Goal: Information Seeking & Learning: Check status

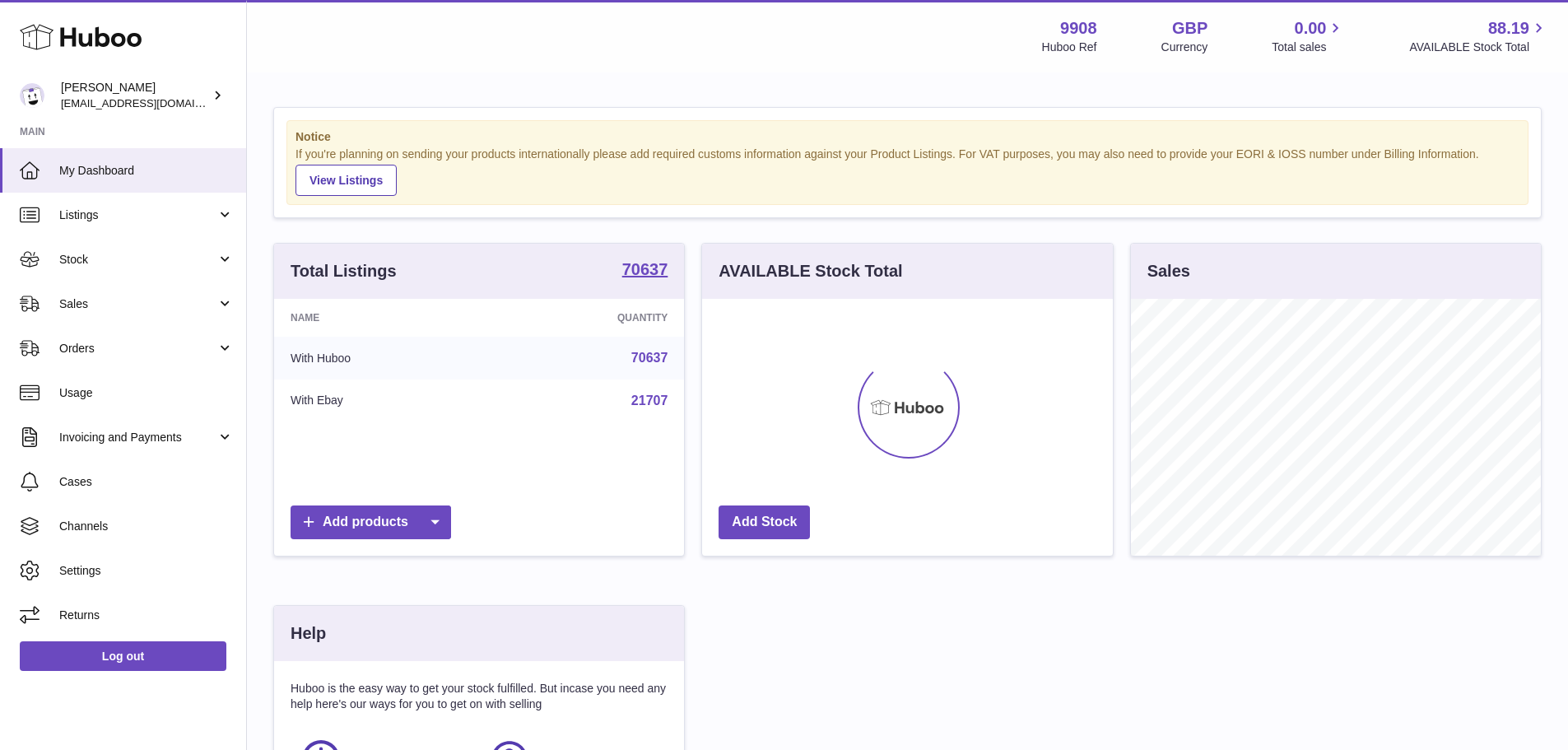
scroll to position [257, 411]
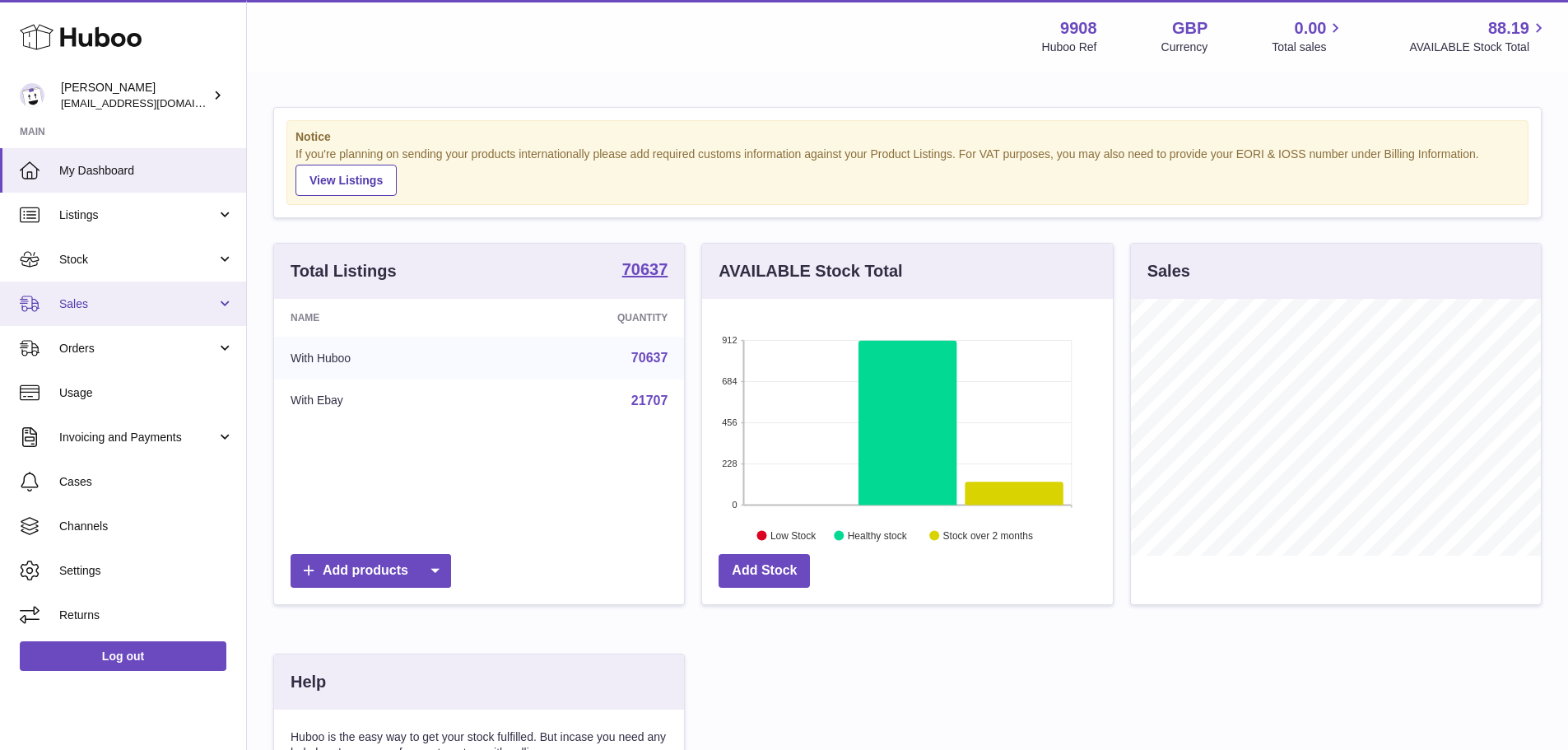
click at [147, 301] on span "Sales" at bounding box center [138, 305] width 158 height 16
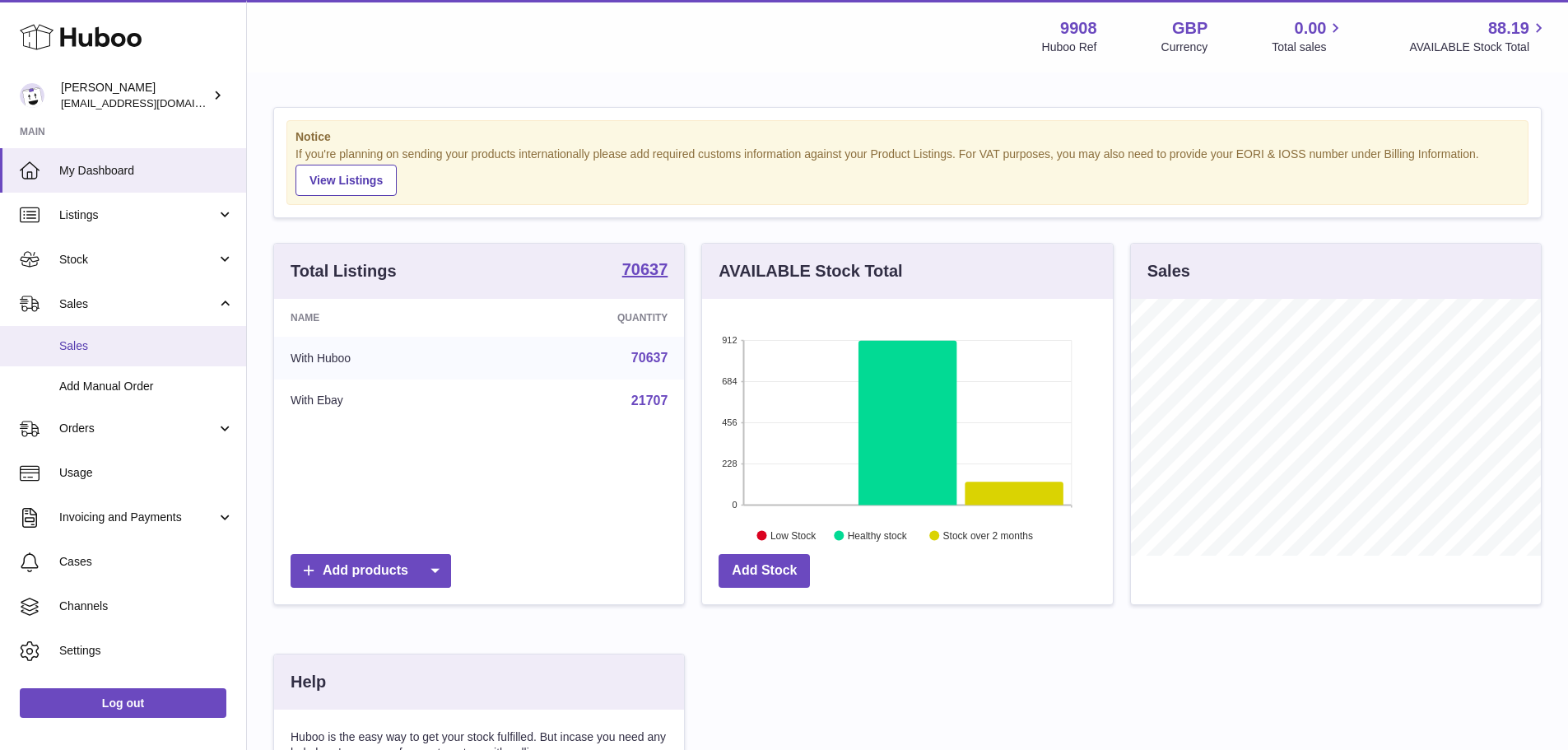
click at [126, 342] on span "Sales" at bounding box center [147, 347] width 174 height 16
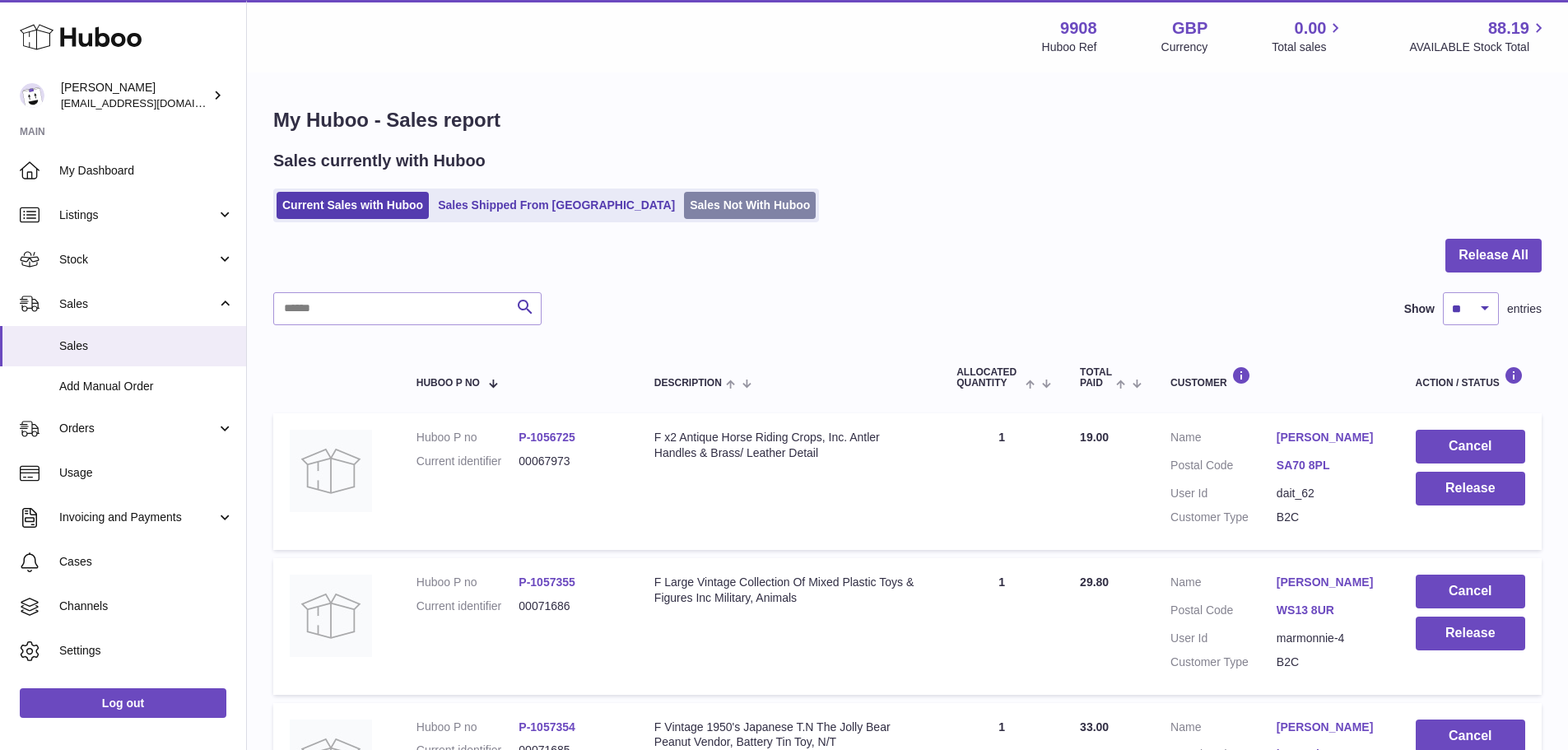
click at [698, 211] on link "Sales Not With Huboo" at bounding box center [750, 206] width 132 height 27
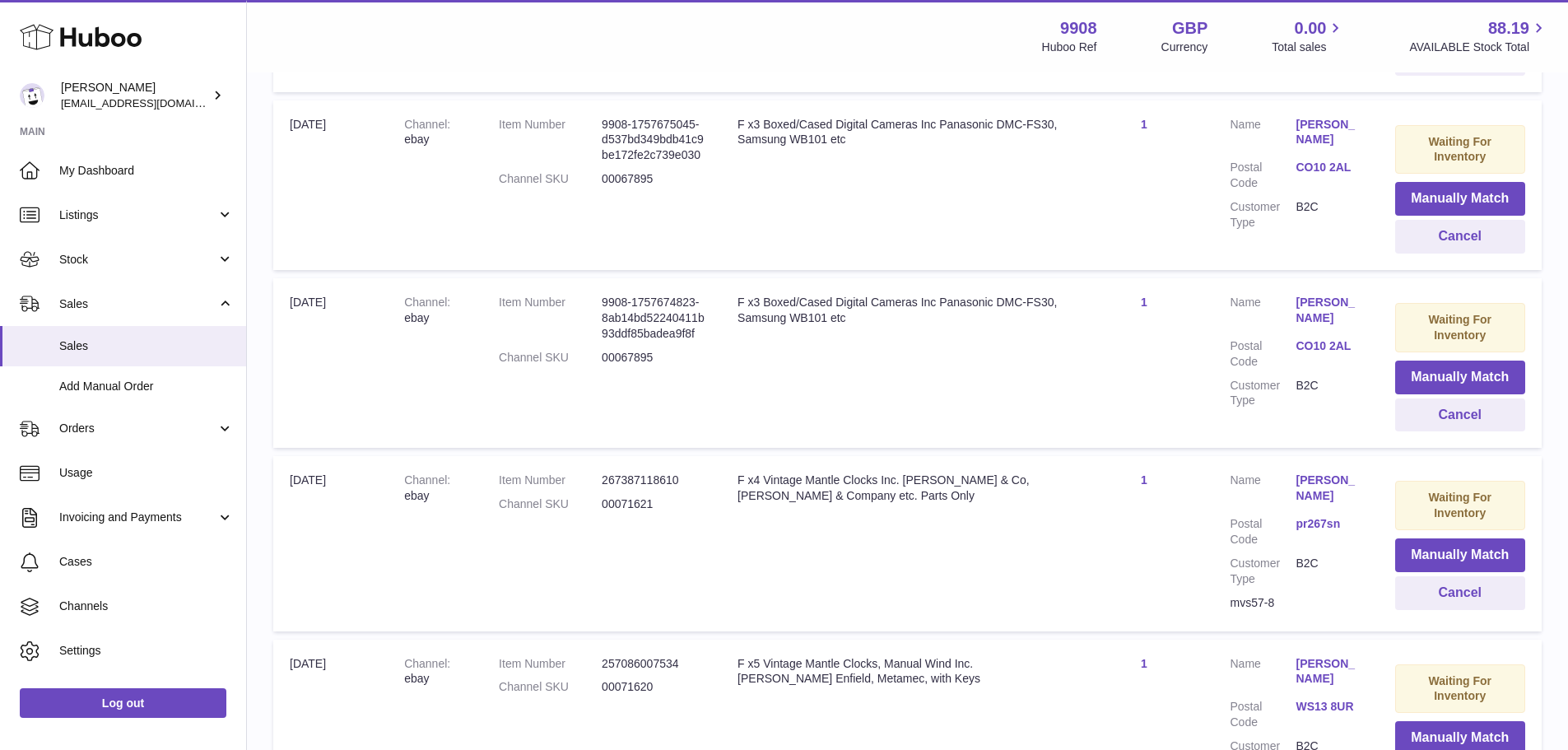
scroll to position [1653, 0]
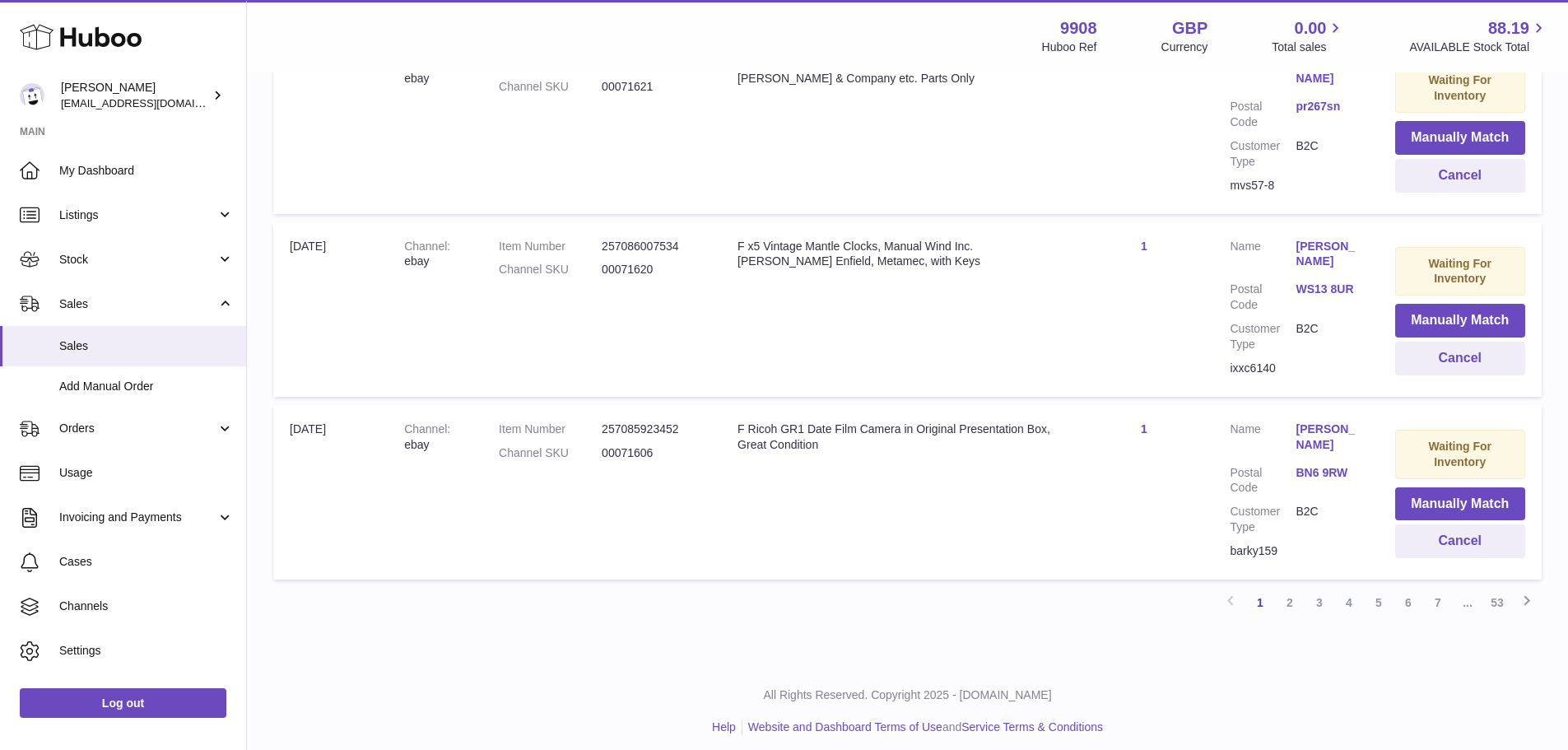
click at [626, 447] on dd "00071606" at bounding box center [653, 453] width 103 height 16
copy dd "00071606"
click at [830, 522] on td "Title F Ricoh GR1 Date Film Camera in Original Presentation Box, Great Condition" at bounding box center [898, 492] width 353 height 174
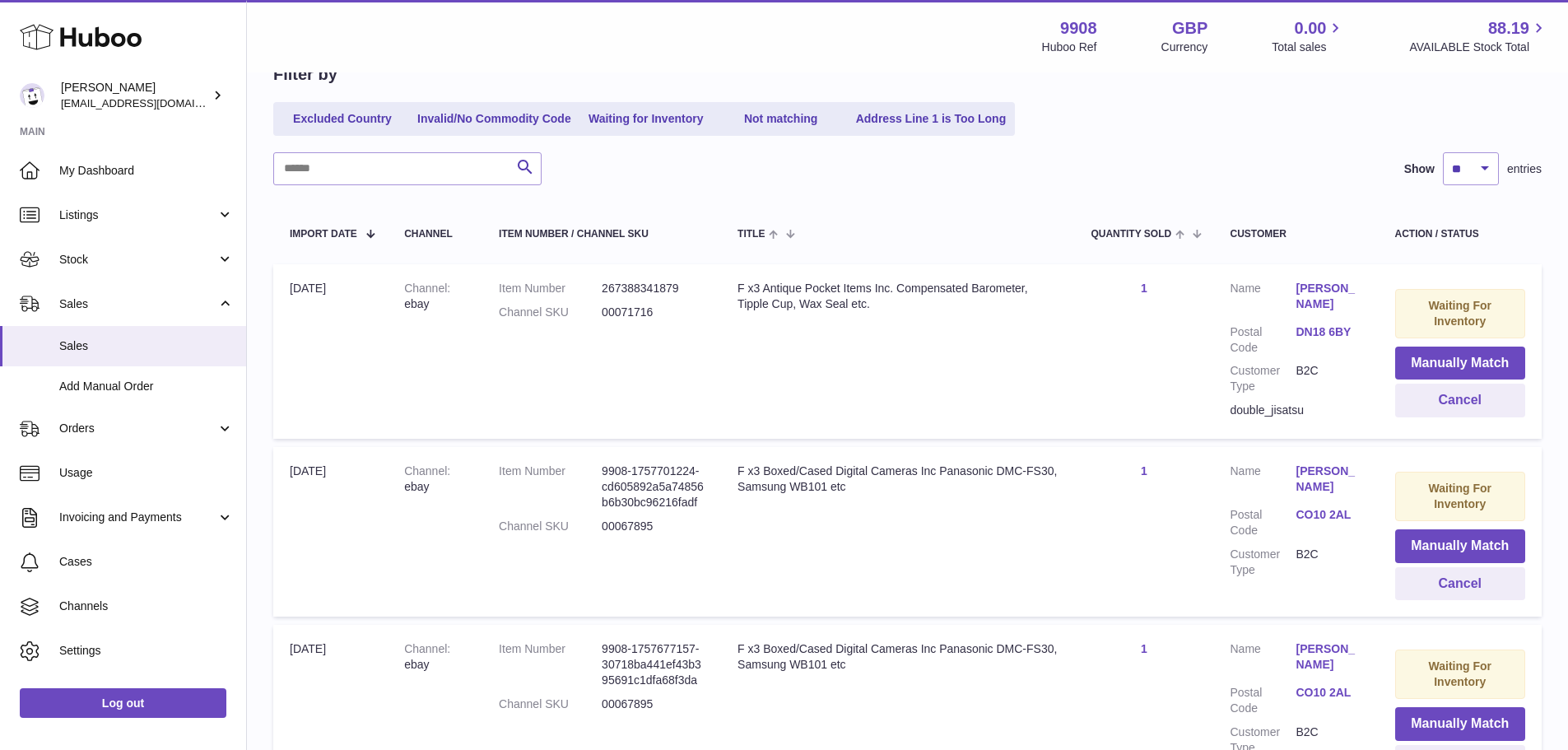
scroll to position [170, 0]
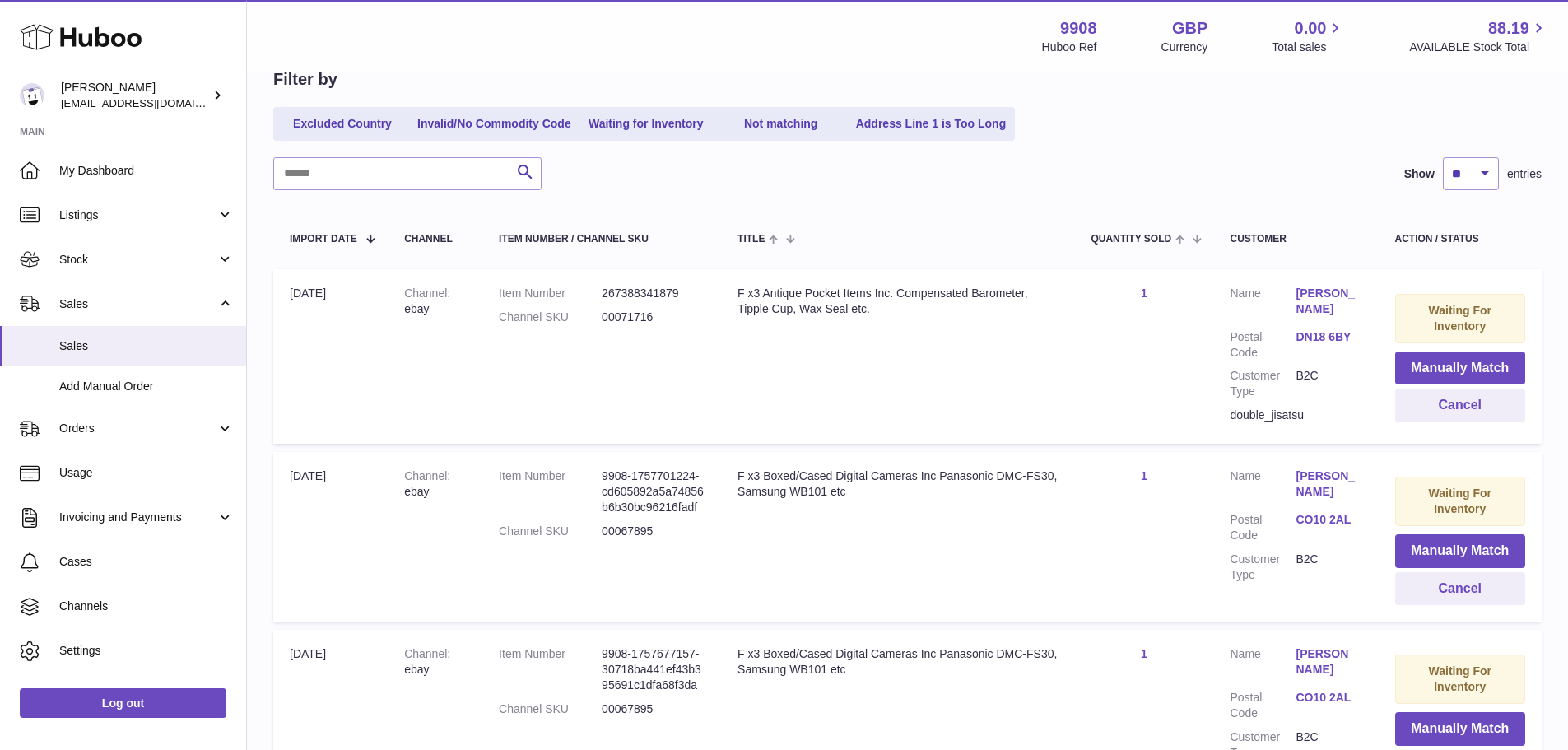
click at [659, 539] on dd "00067895" at bounding box center [653, 532] width 103 height 16
copy dd "00067895"
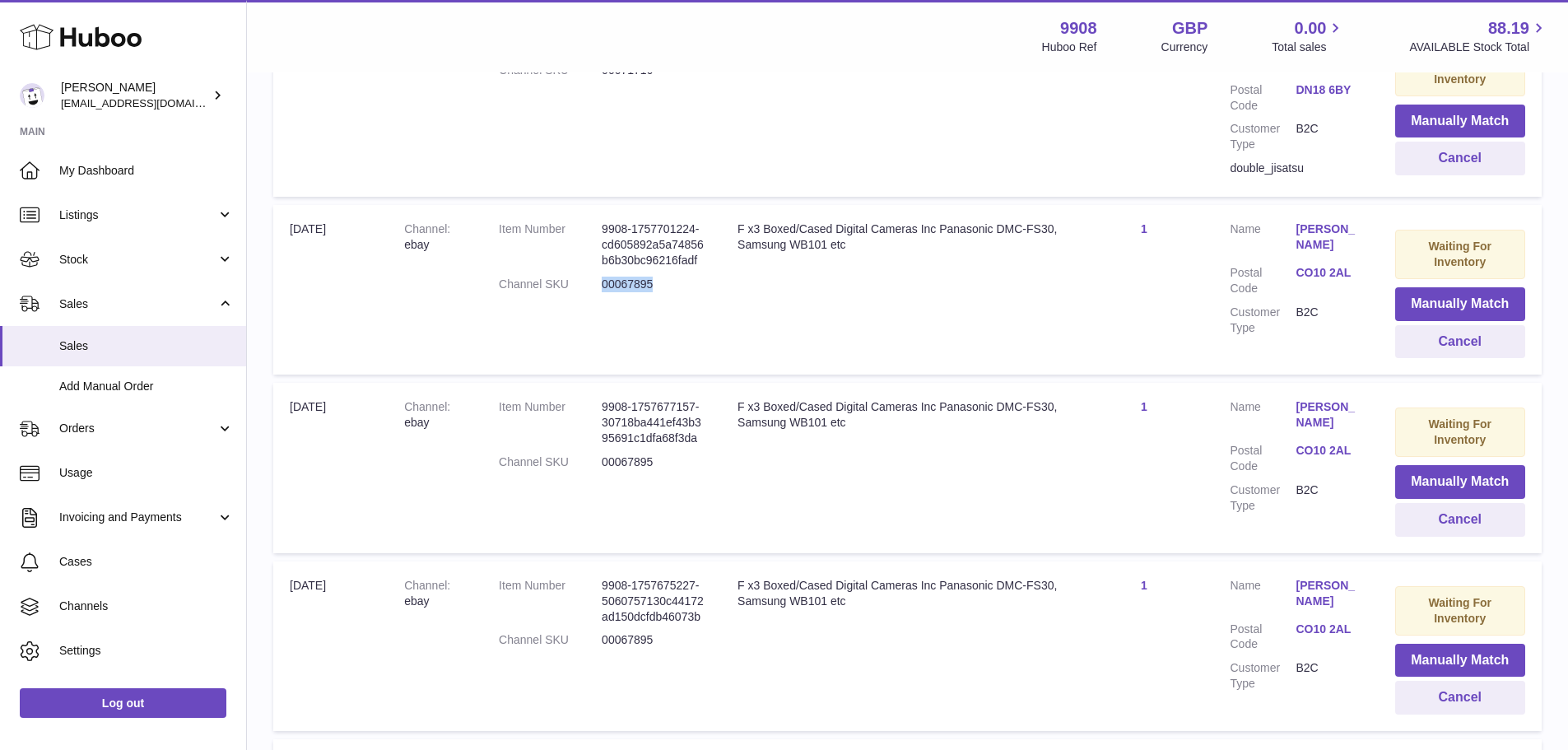
scroll to position [335, 0]
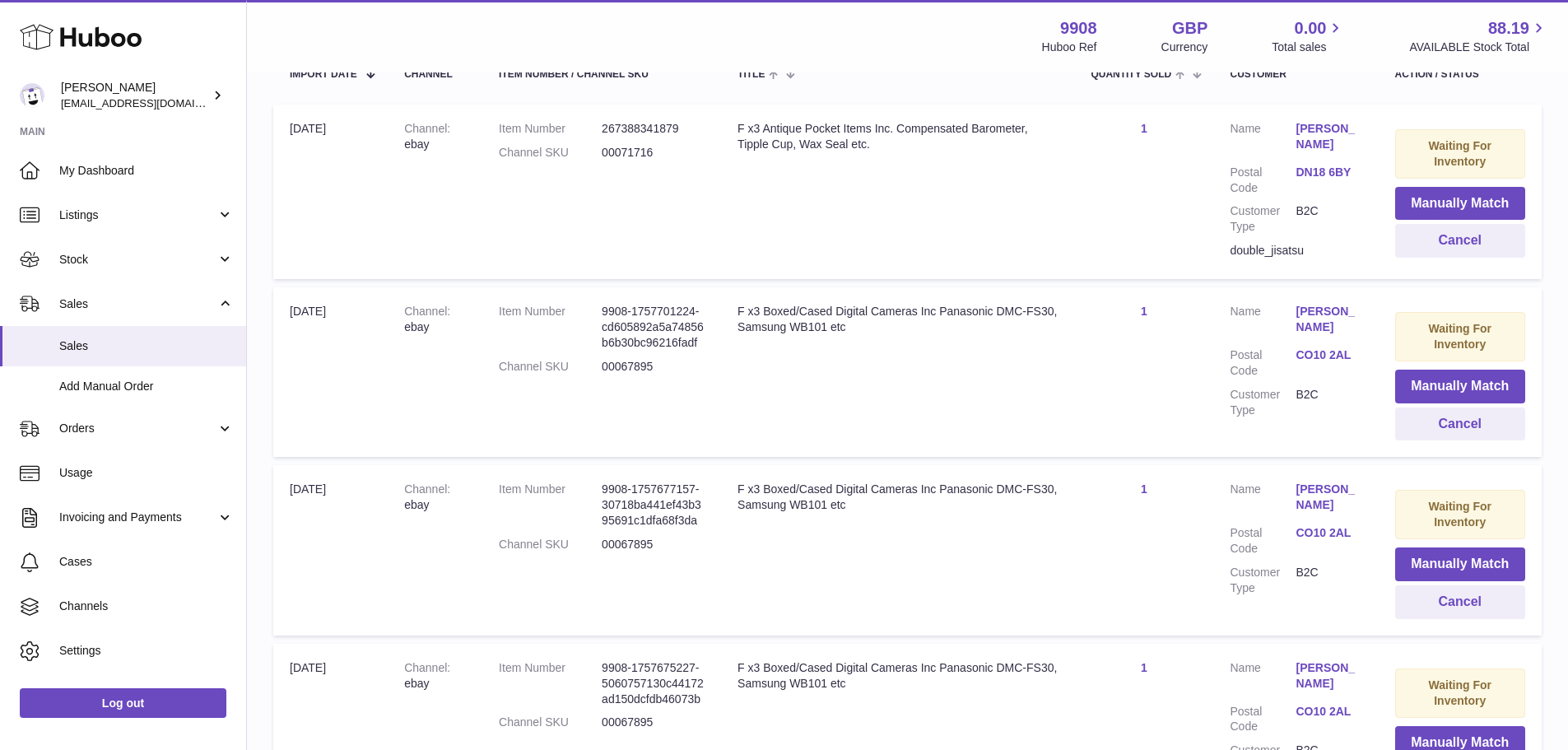
click at [1320, 303] on td "Customer Name Simon Matthews Postal Code CO10 2AL Customer Type B2C" at bounding box center [1296, 371] width 164 height 169
click at [1302, 327] on link "Simon Matthews" at bounding box center [1328, 319] width 66 height 31
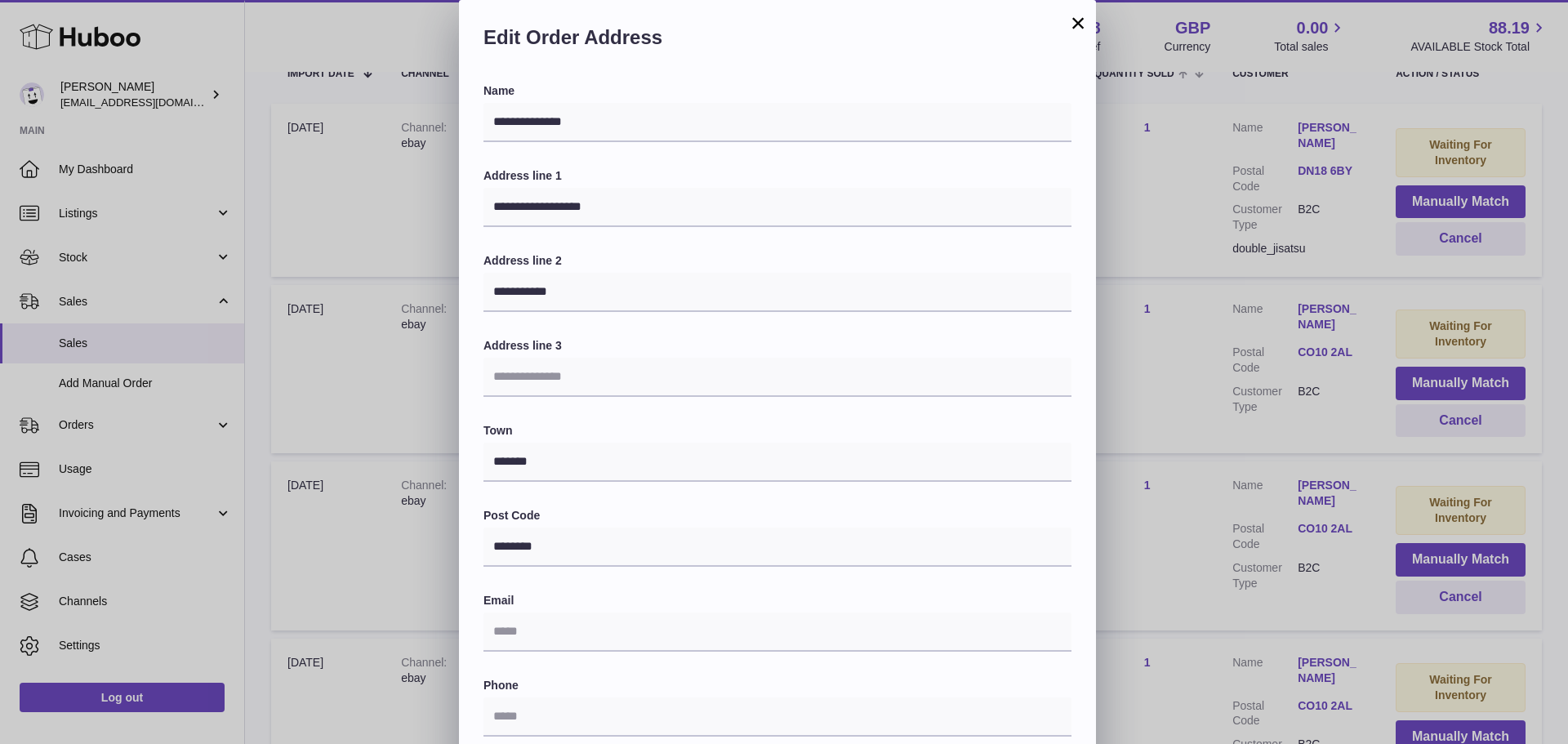
click at [1079, 19] on button "×" at bounding box center [1078, 22] width 19 height 19
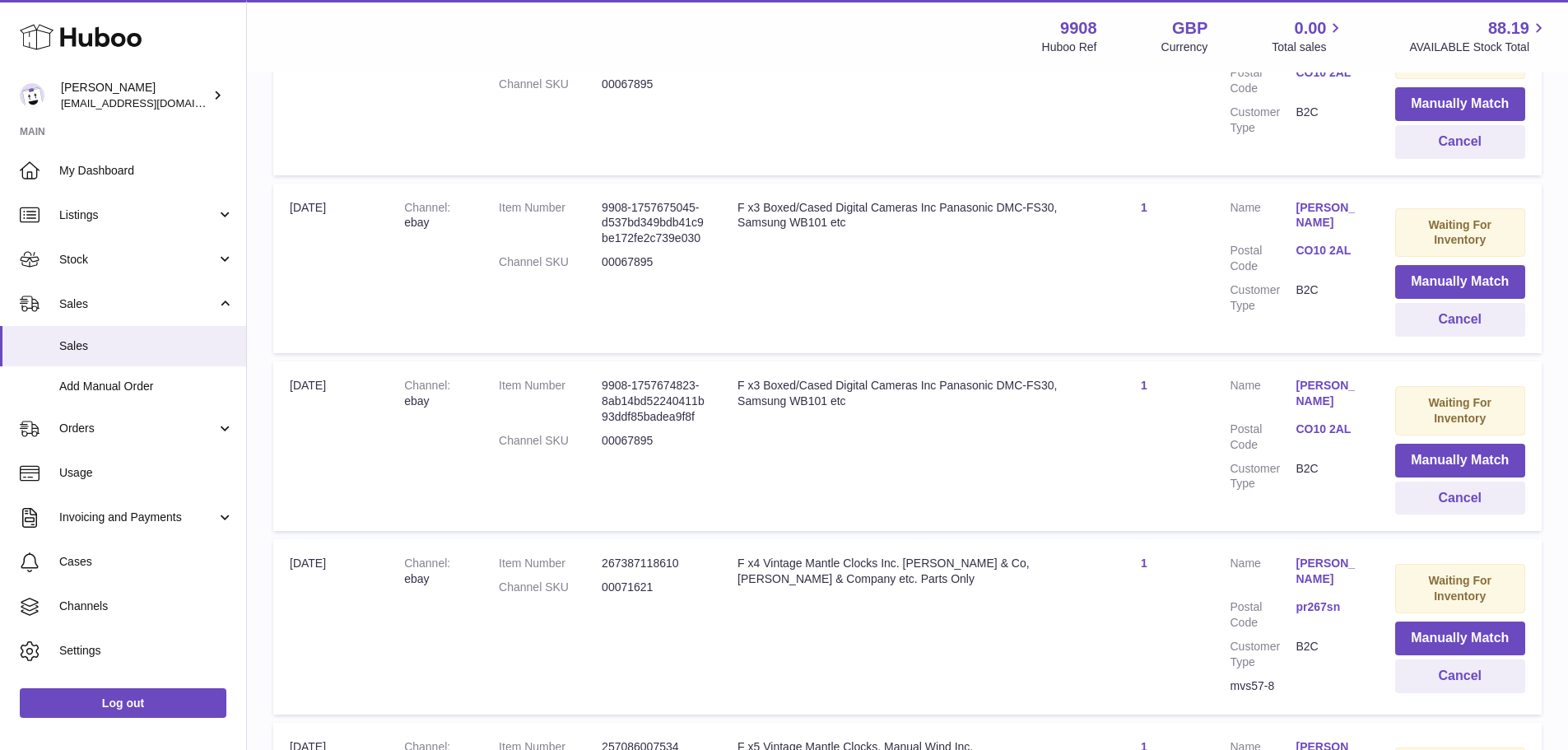
scroll to position [1158, 0]
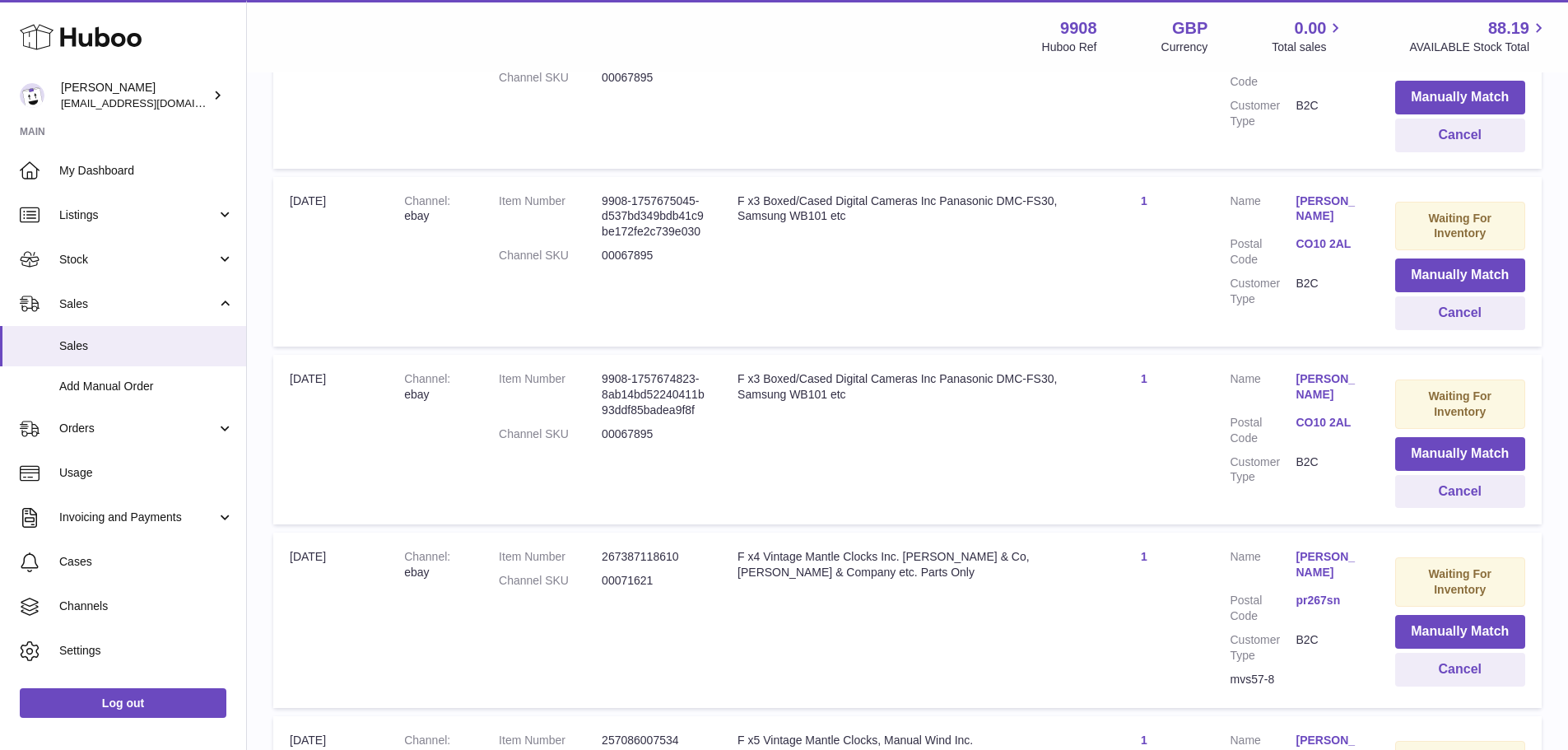
click at [637, 578] on dd "00071621" at bounding box center [653, 581] width 103 height 16
copy dd "00071621"
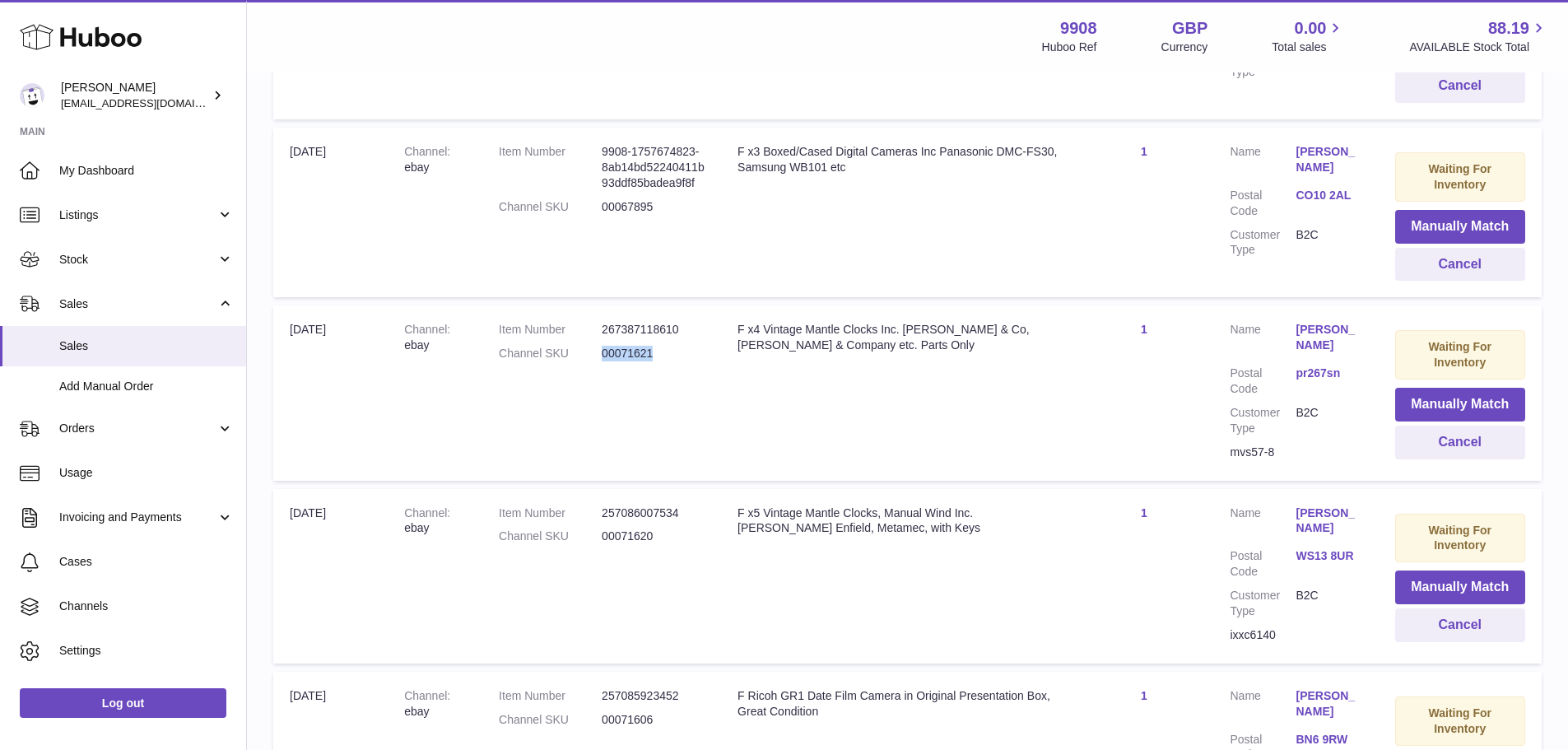
scroll to position [1405, 0]
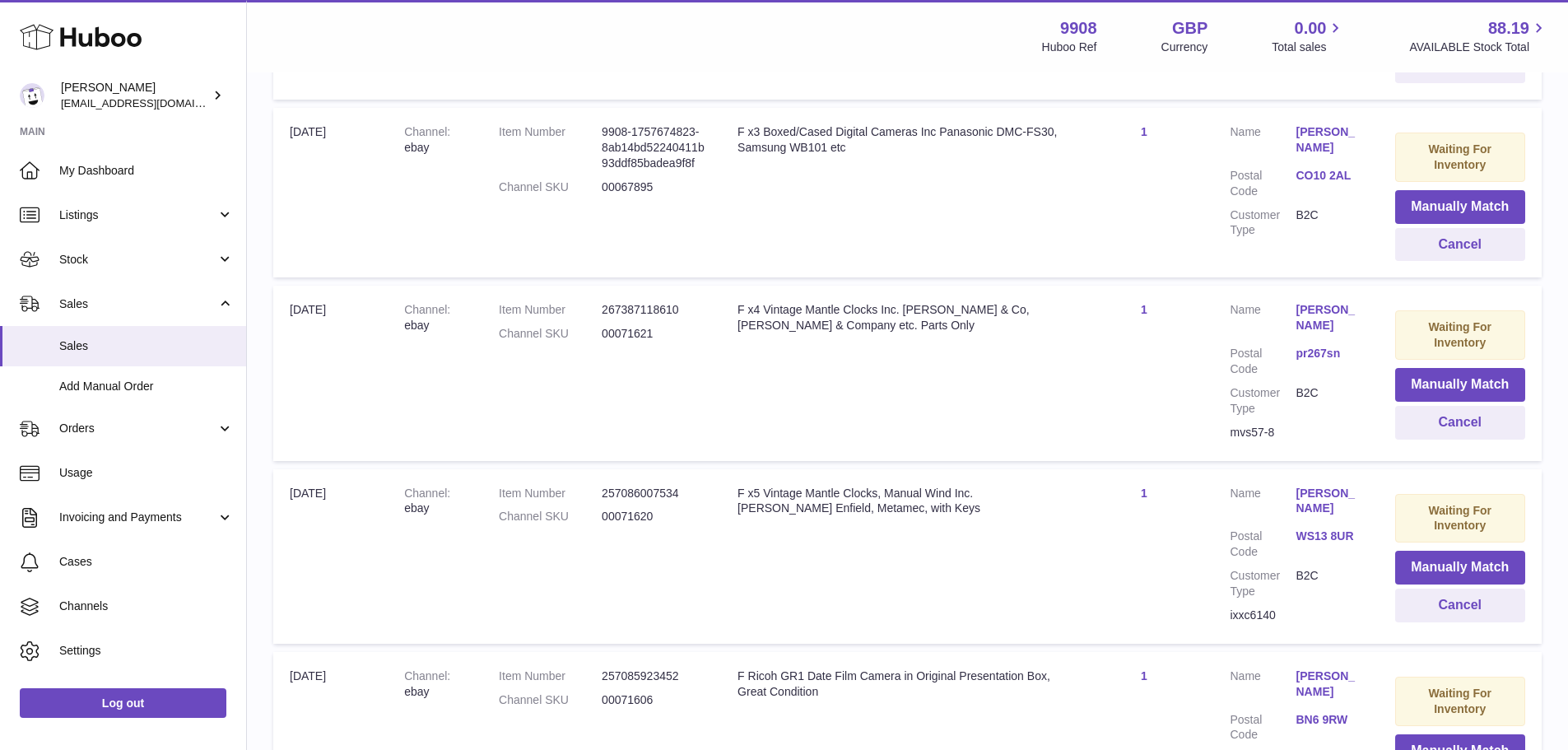
click at [638, 513] on dd "00071620" at bounding box center [653, 517] width 103 height 16
copy dd "00071620"
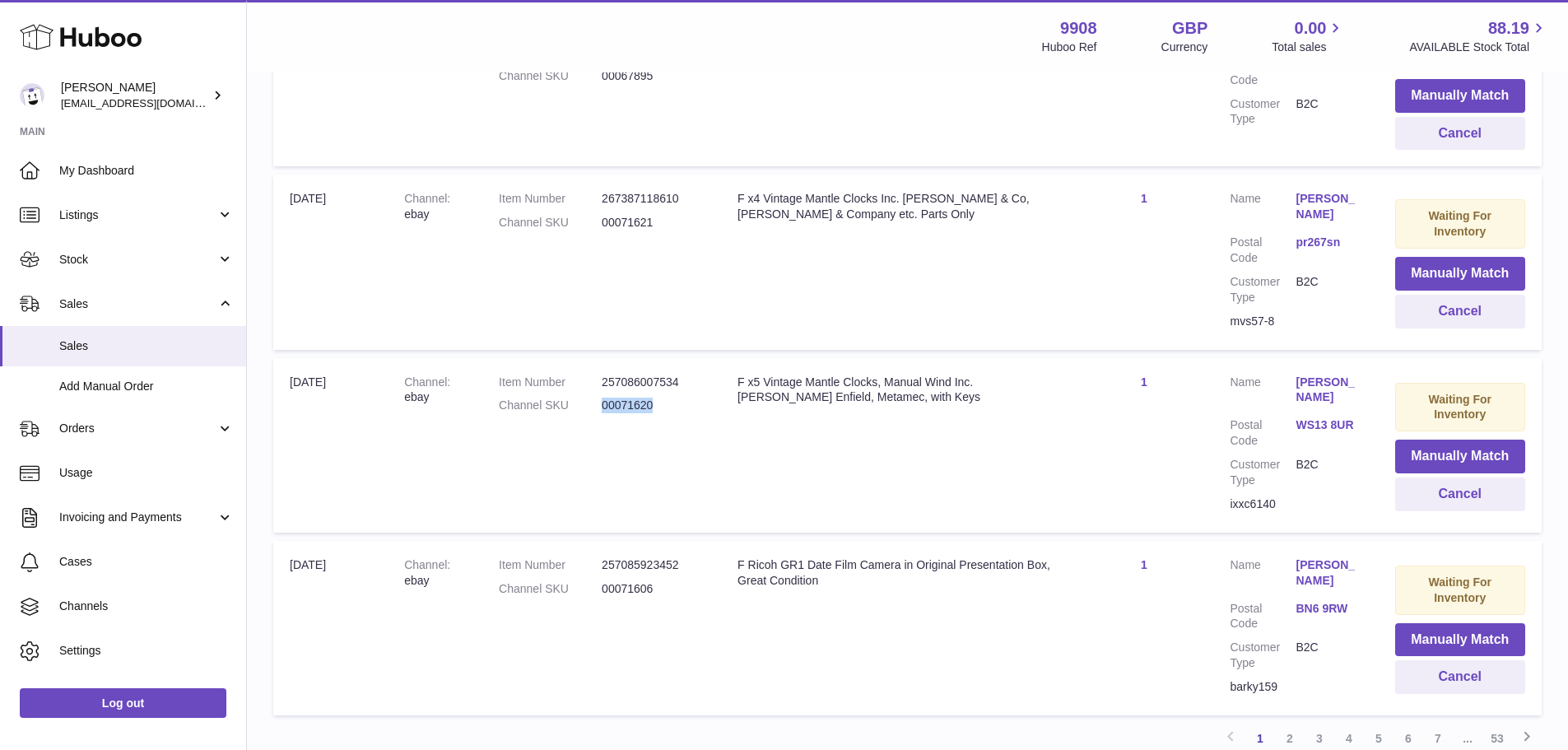
scroll to position [1653, 0]
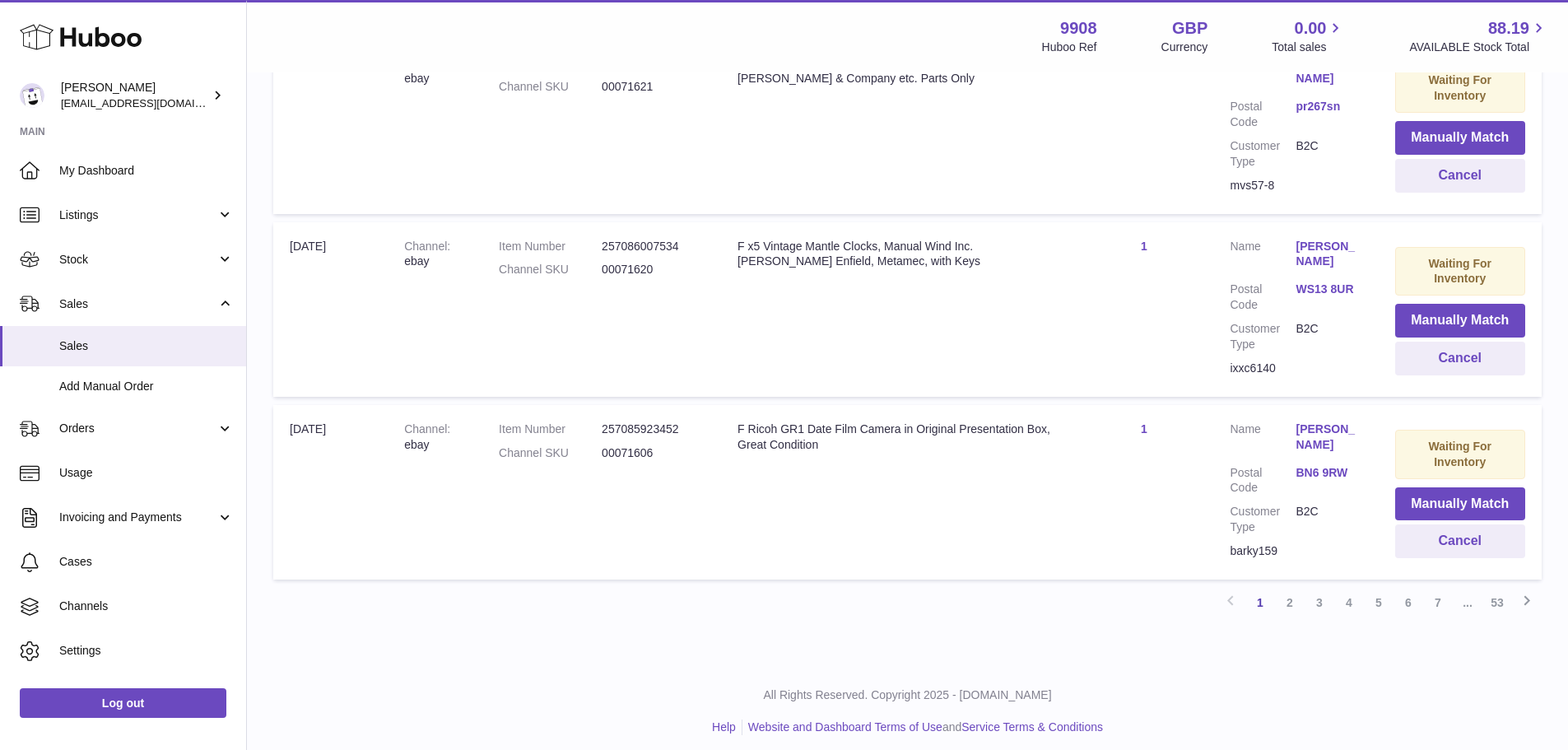
click at [633, 445] on dd "00071606" at bounding box center [653, 453] width 103 height 16
copy dd "00071606"
click at [1529, 595] on icon at bounding box center [1527, 600] width 20 height 21
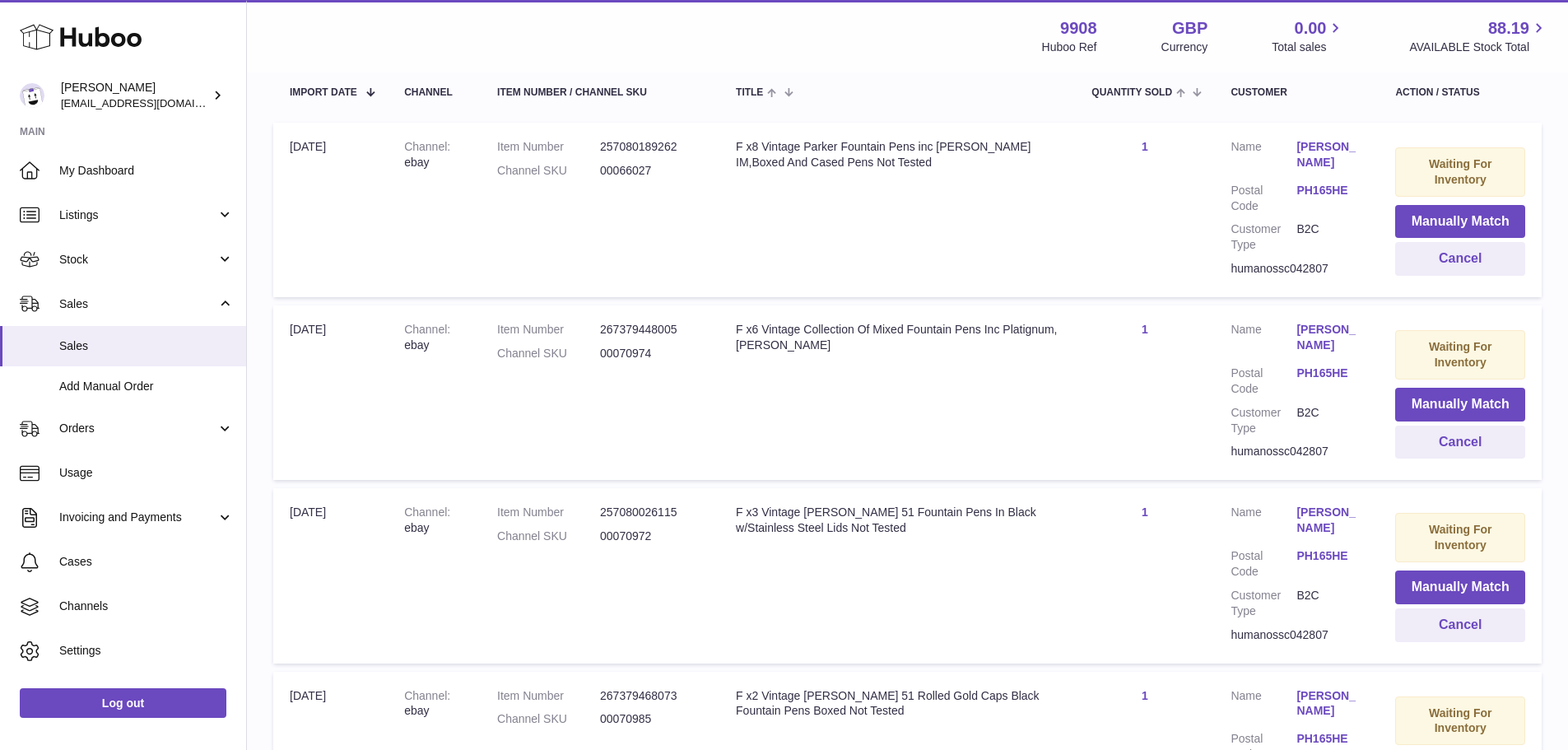
scroll to position [321, 0]
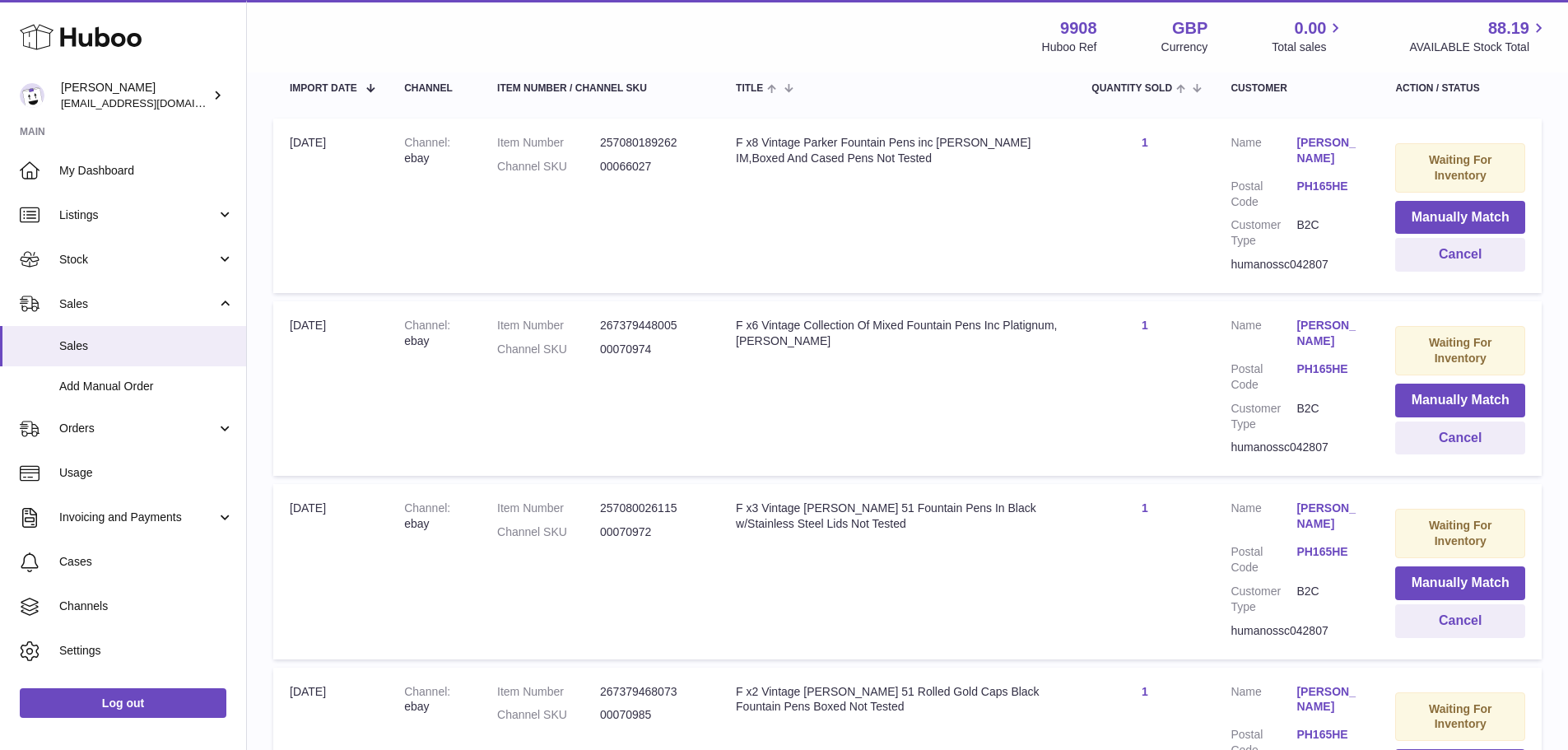
click at [633, 170] on dd "00066027" at bounding box center [651, 166] width 103 height 16
copy dd "00066027"
click at [640, 358] on dl "Item Number 267379448005 Channel SKU 00070974" at bounding box center [600, 342] width 206 height 48
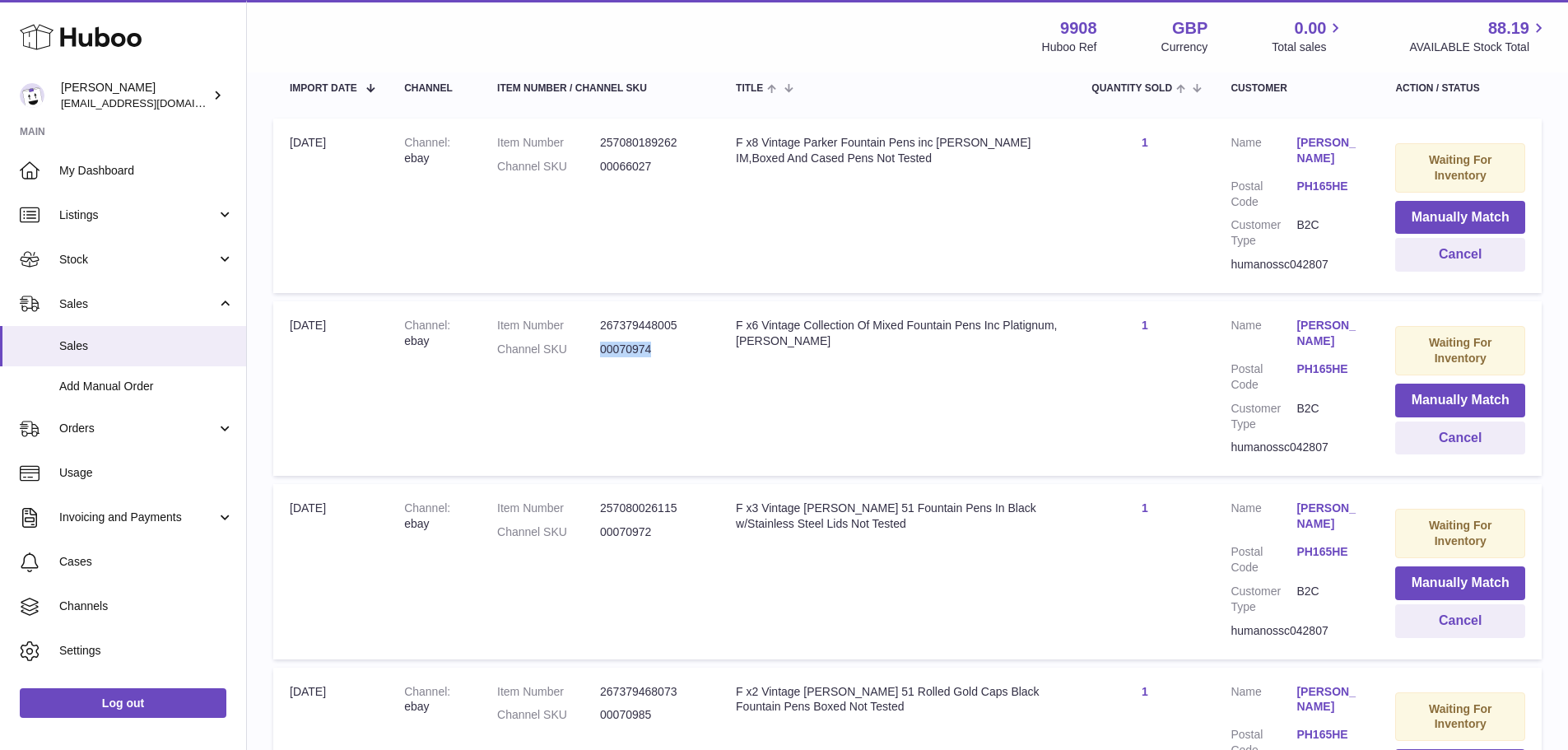
copy dd "00070974"
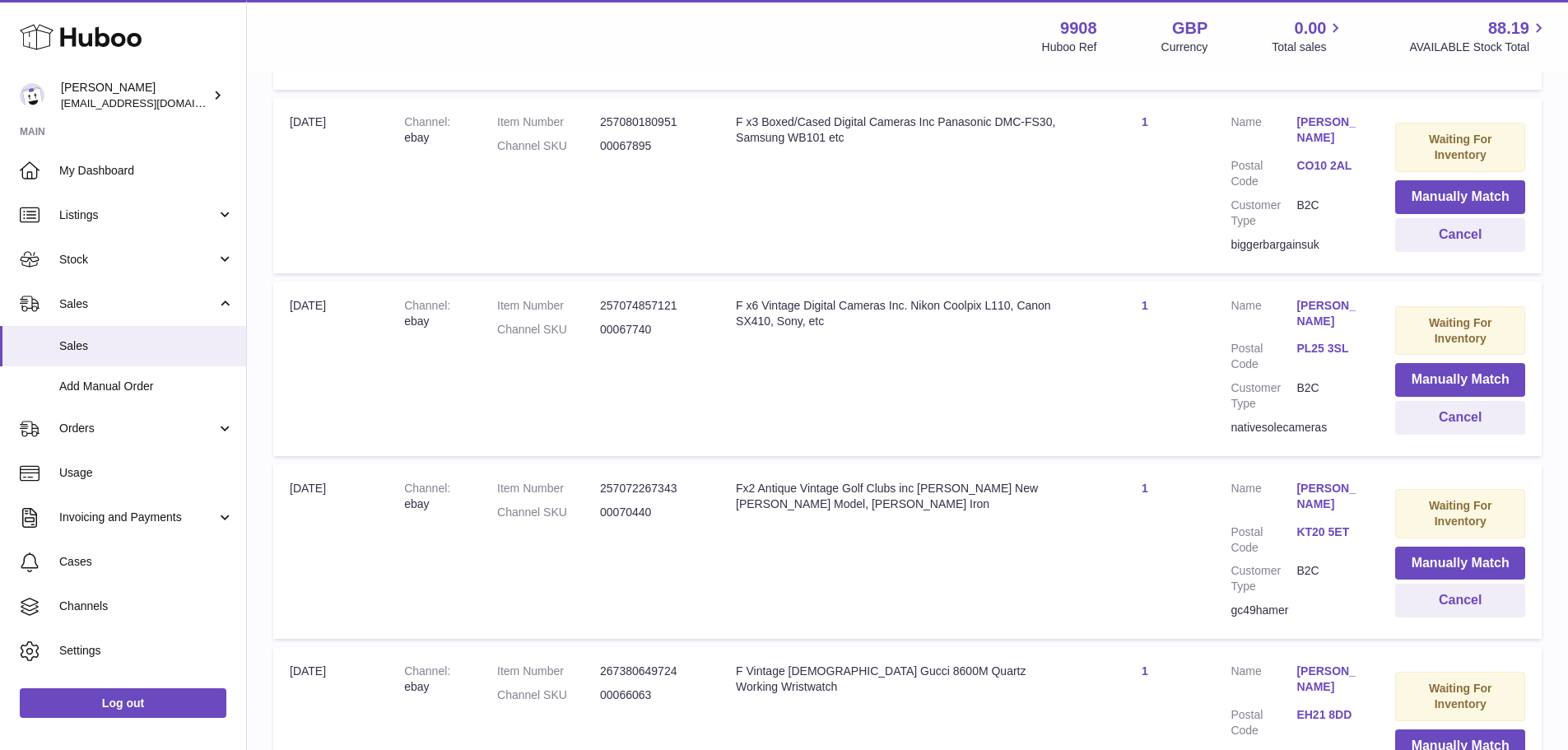
scroll to position [1556, 0]
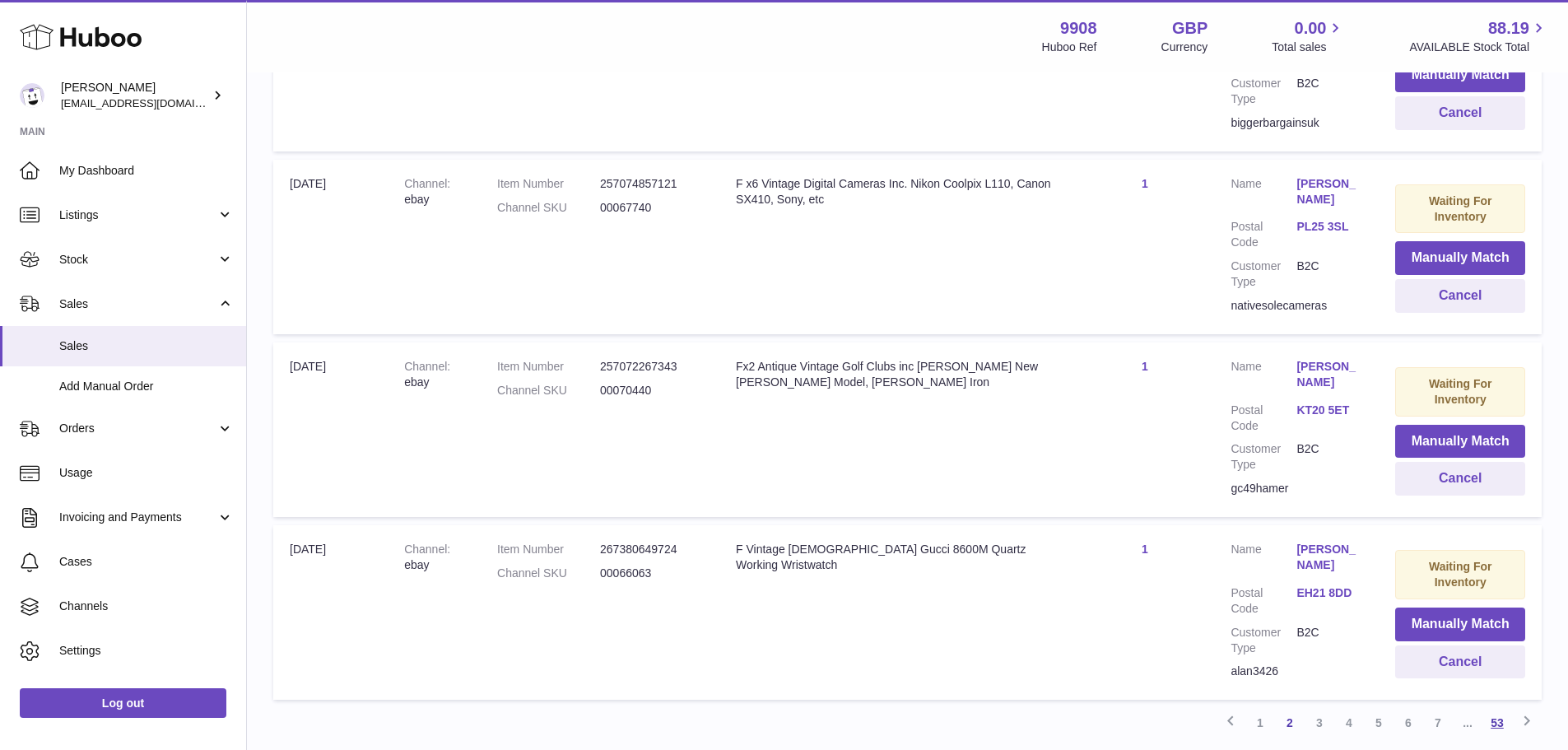
click at [1506, 722] on link "53" at bounding box center [1497, 723] width 29 height 29
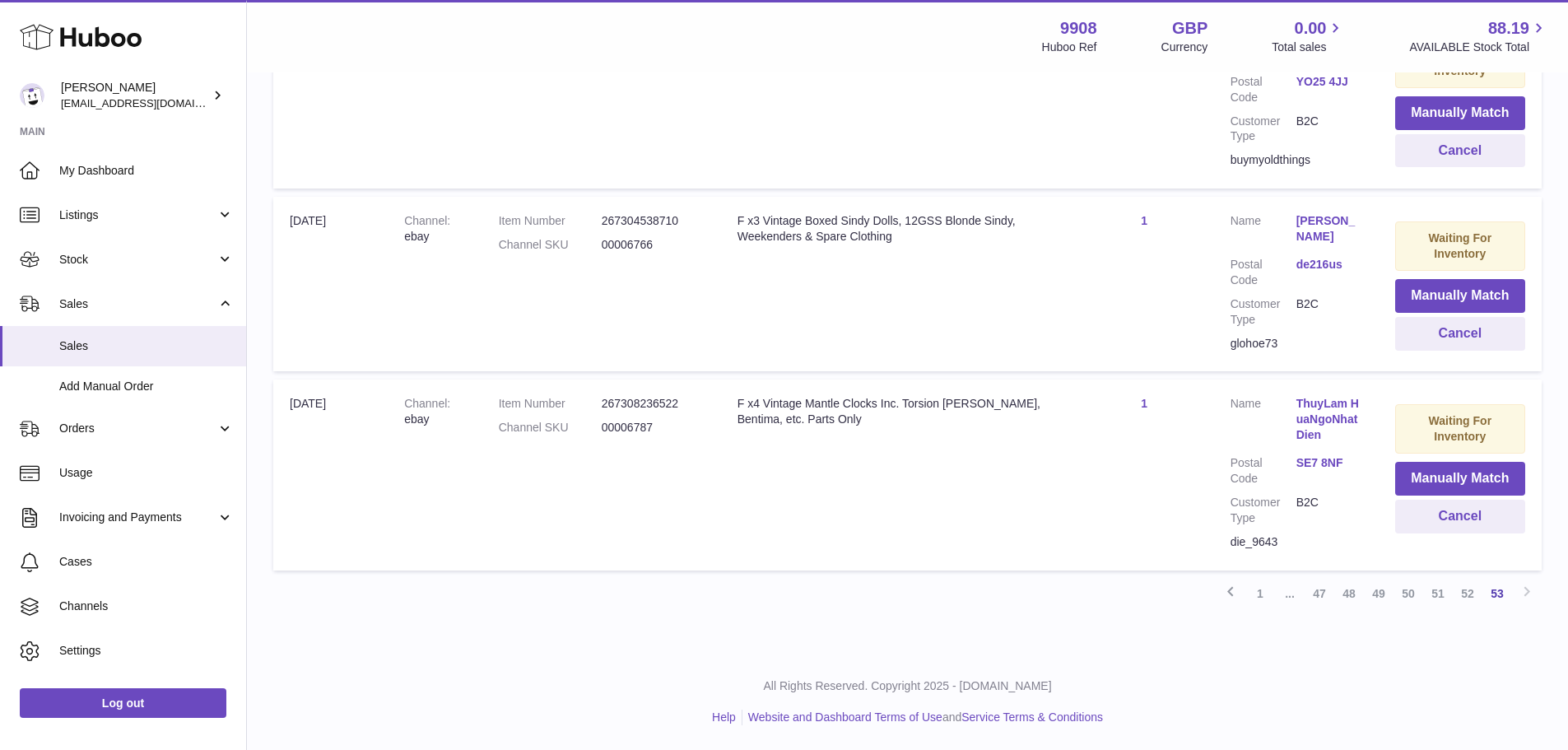
scroll to position [1367, 0]
click at [647, 427] on dd "00006787" at bounding box center [653, 428] width 103 height 16
copy dd "00006787"
click at [1296, 435] on link "ThuyLam HuaNgoNhatDien" at bounding box center [1328, 419] width 66 height 47
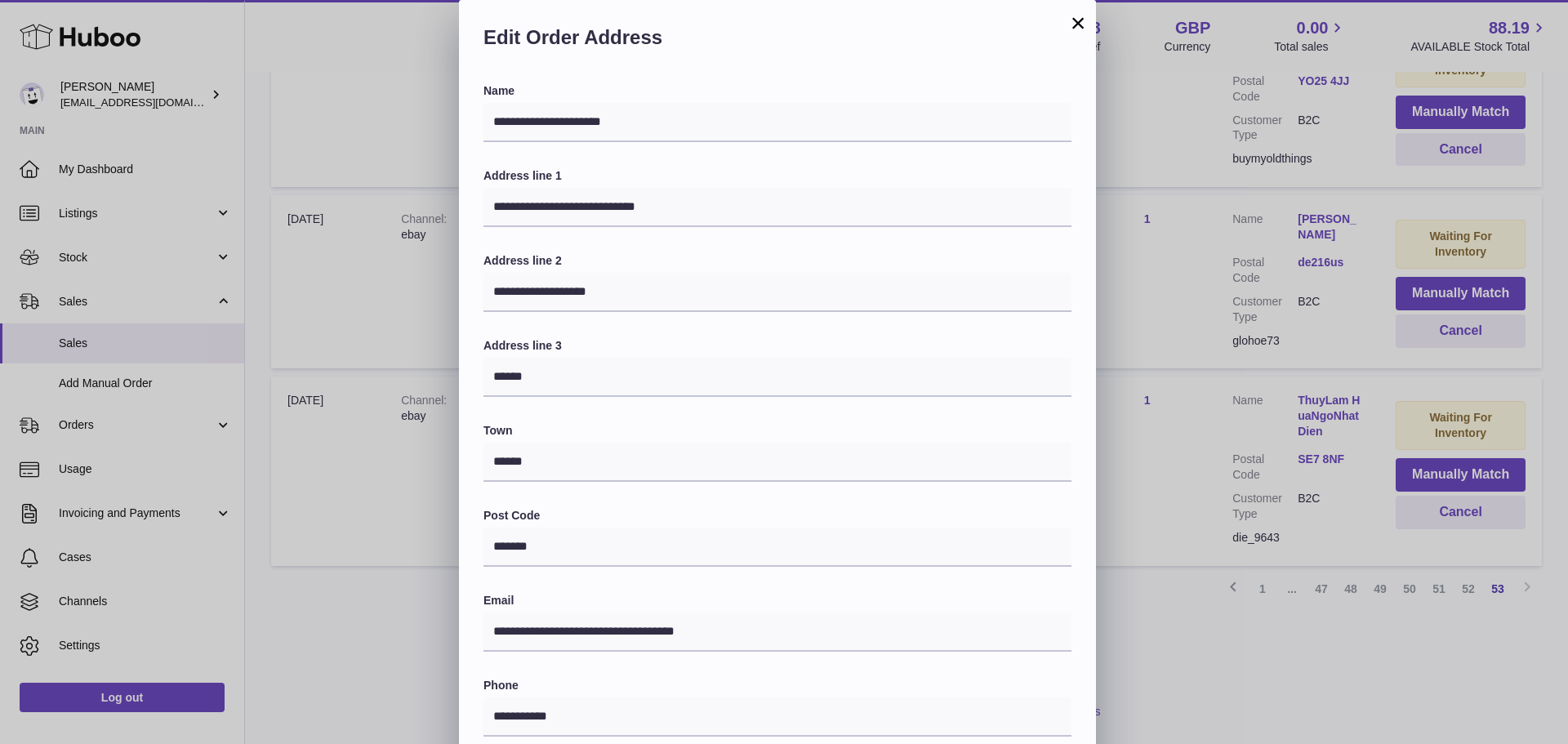
click at [1080, 17] on button "×" at bounding box center [1078, 22] width 19 height 19
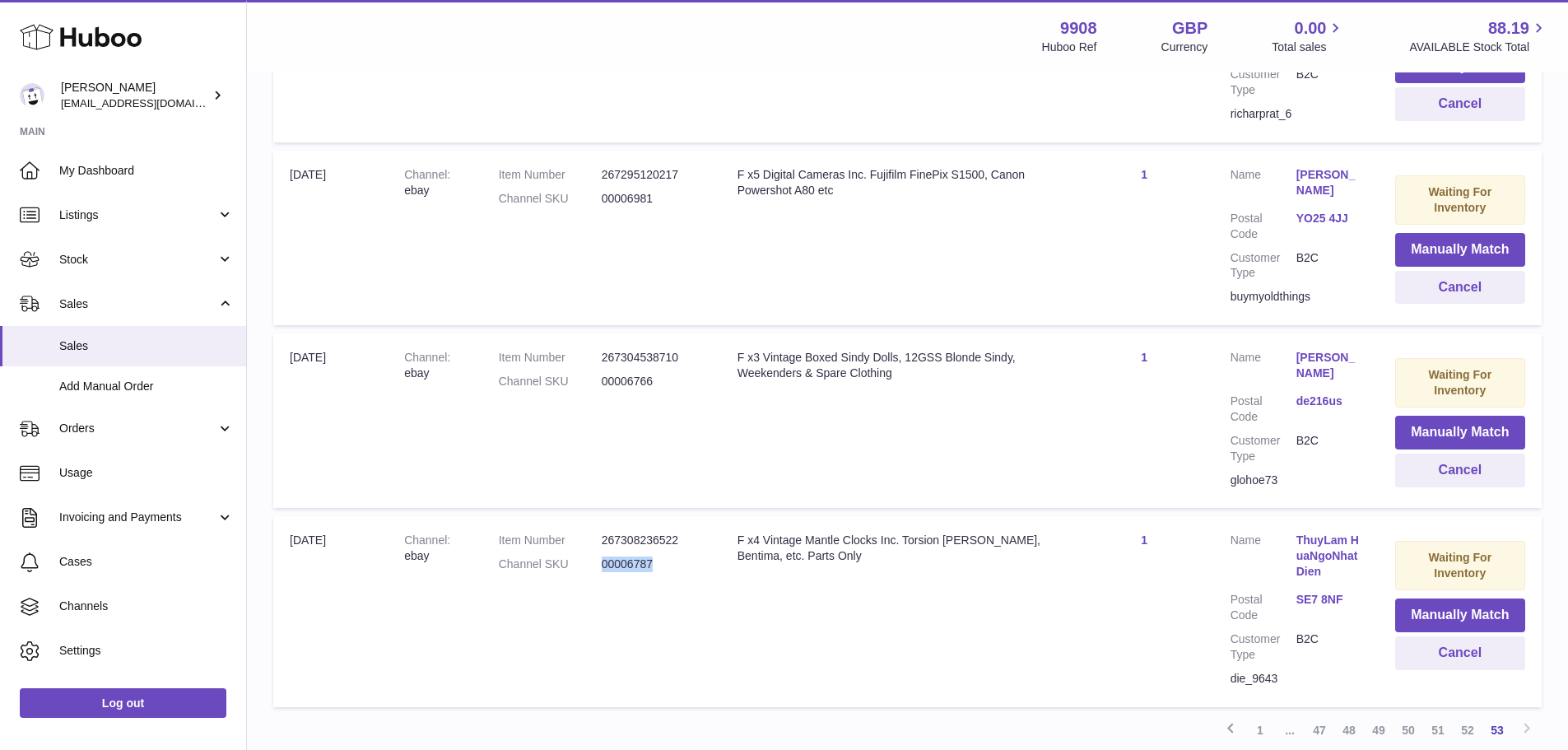
scroll to position [1202, 0]
click at [617, 391] on dd "00006766" at bounding box center [653, 383] width 103 height 16
copy dd "00006766"
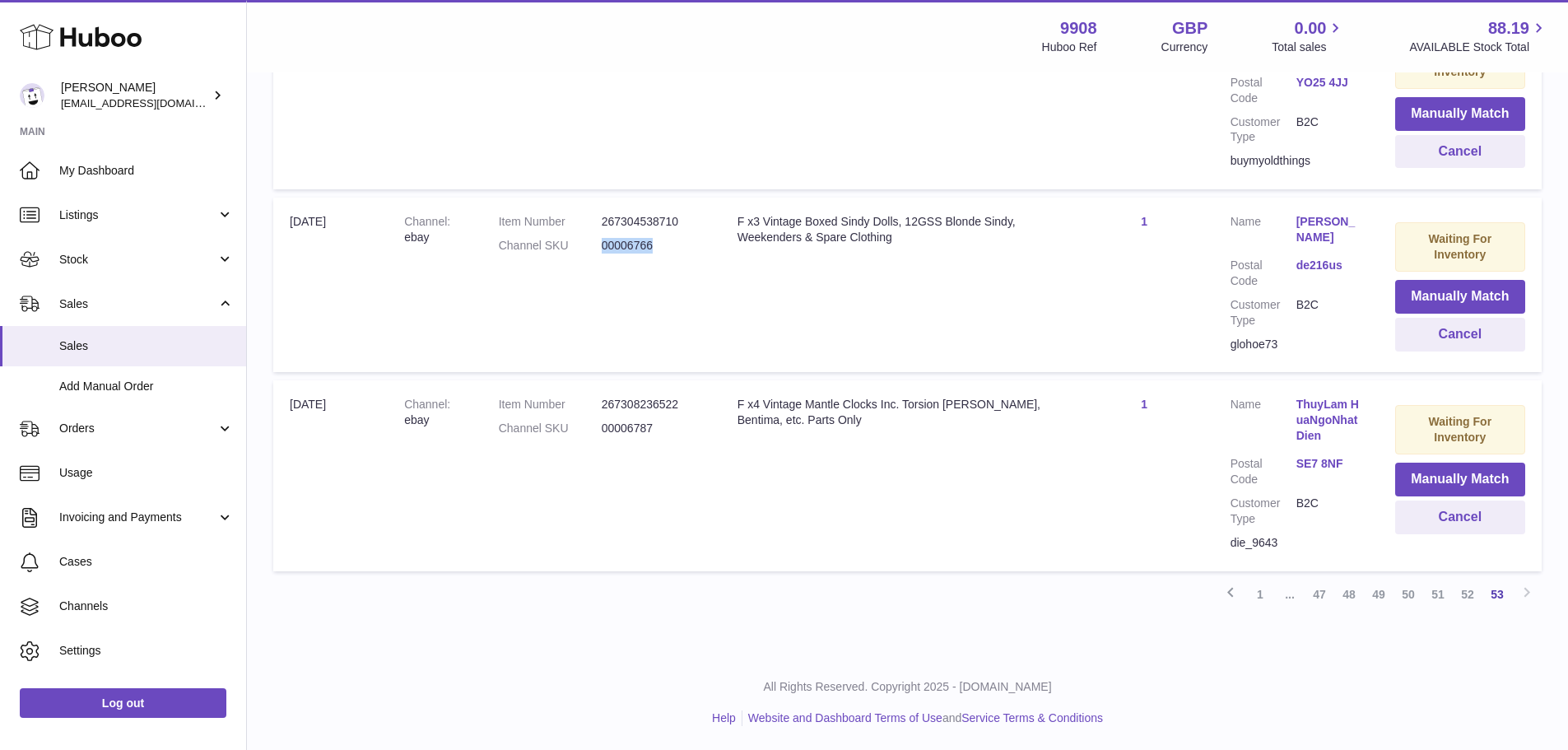
scroll to position [1367, 0]
click at [1266, 592] on link "1" at bounding box center [1260, 593] width 29 height 29
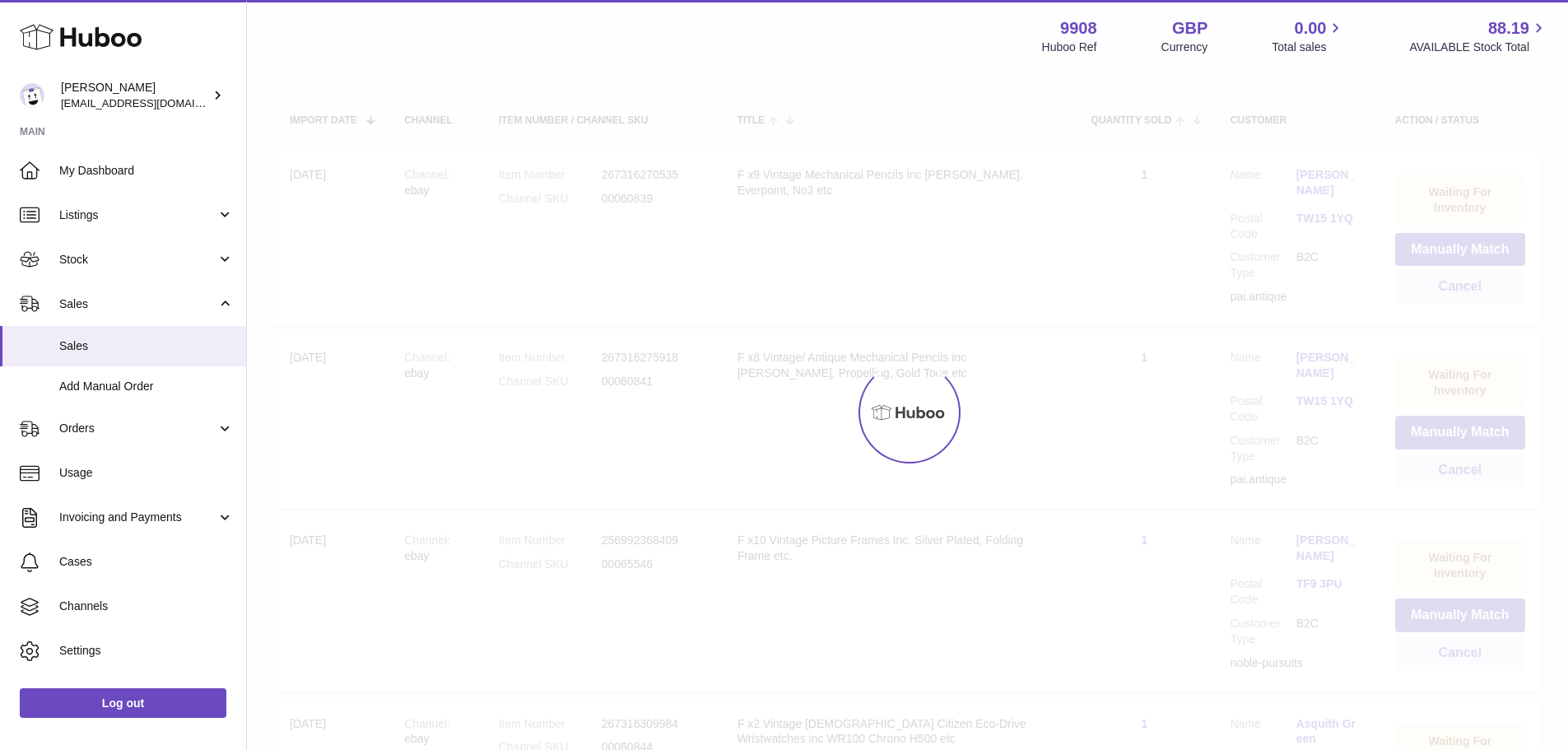
scroll to position [74, 0]
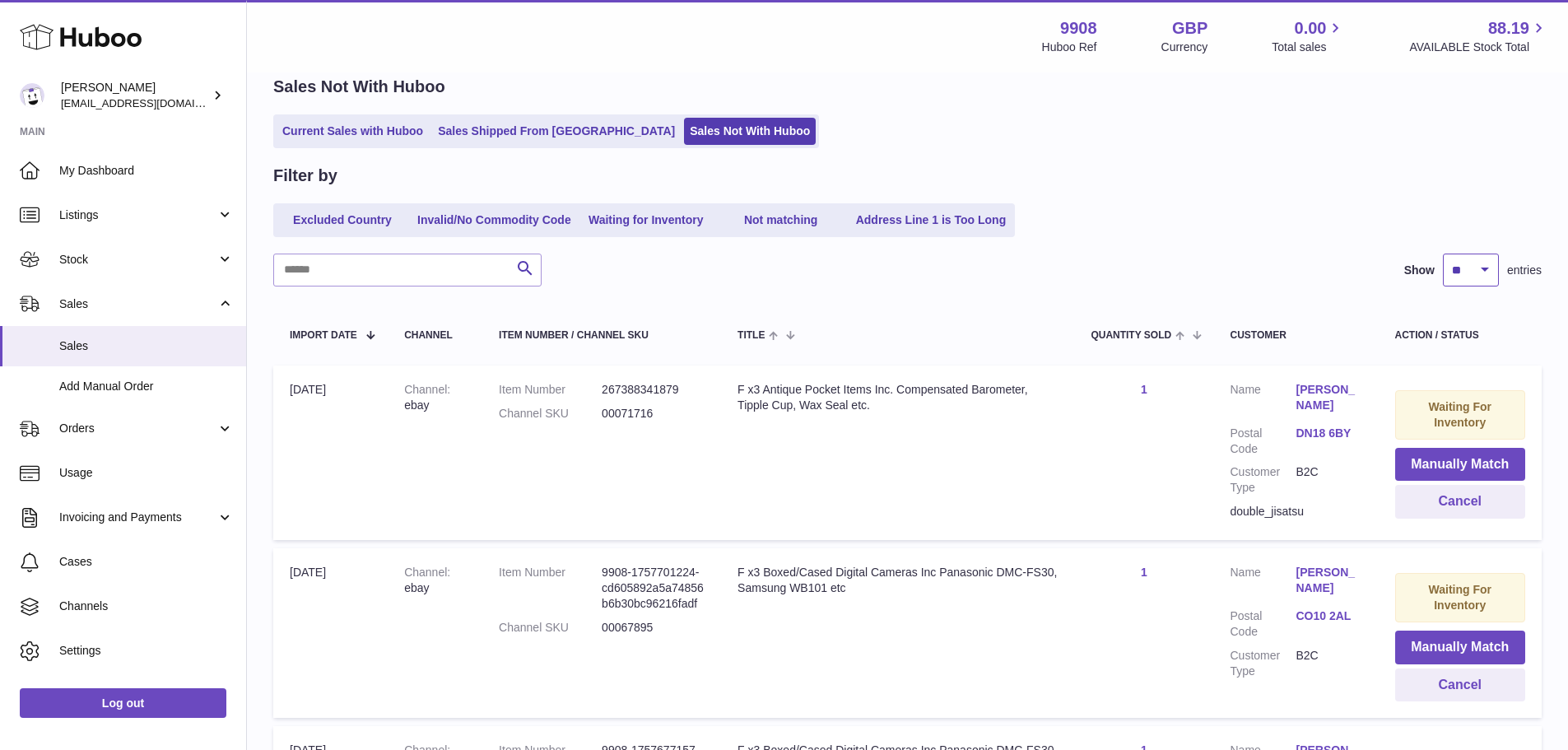
click at [1470, 282] on select "** ** ** ***" at bounding box center [1470, 270] width 56 height 33
select select "***"
click at [1443, 254] on select "** ** ** ***" at bounding box center [1470, 270] width 56 height 33
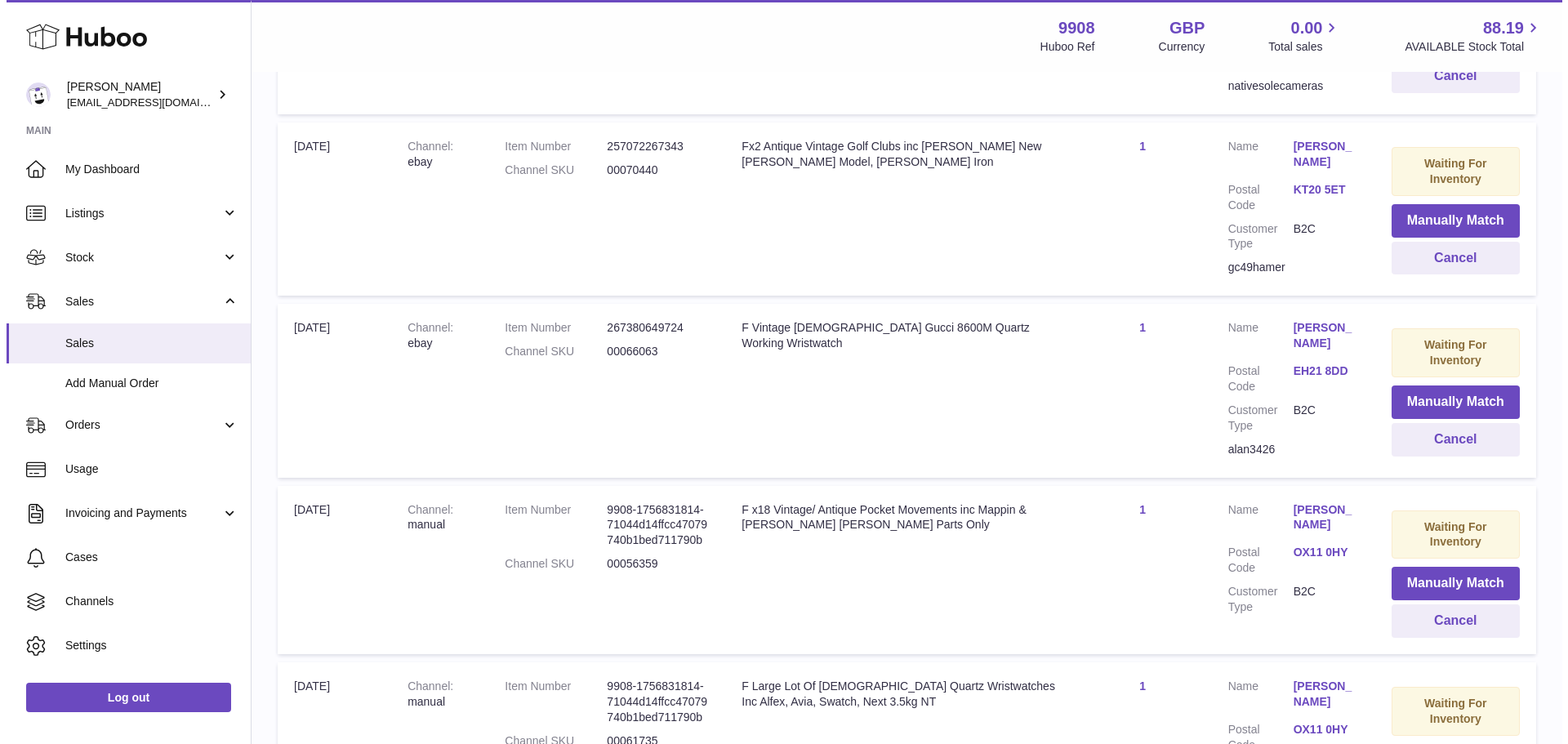
scroll to position [3585, 0]
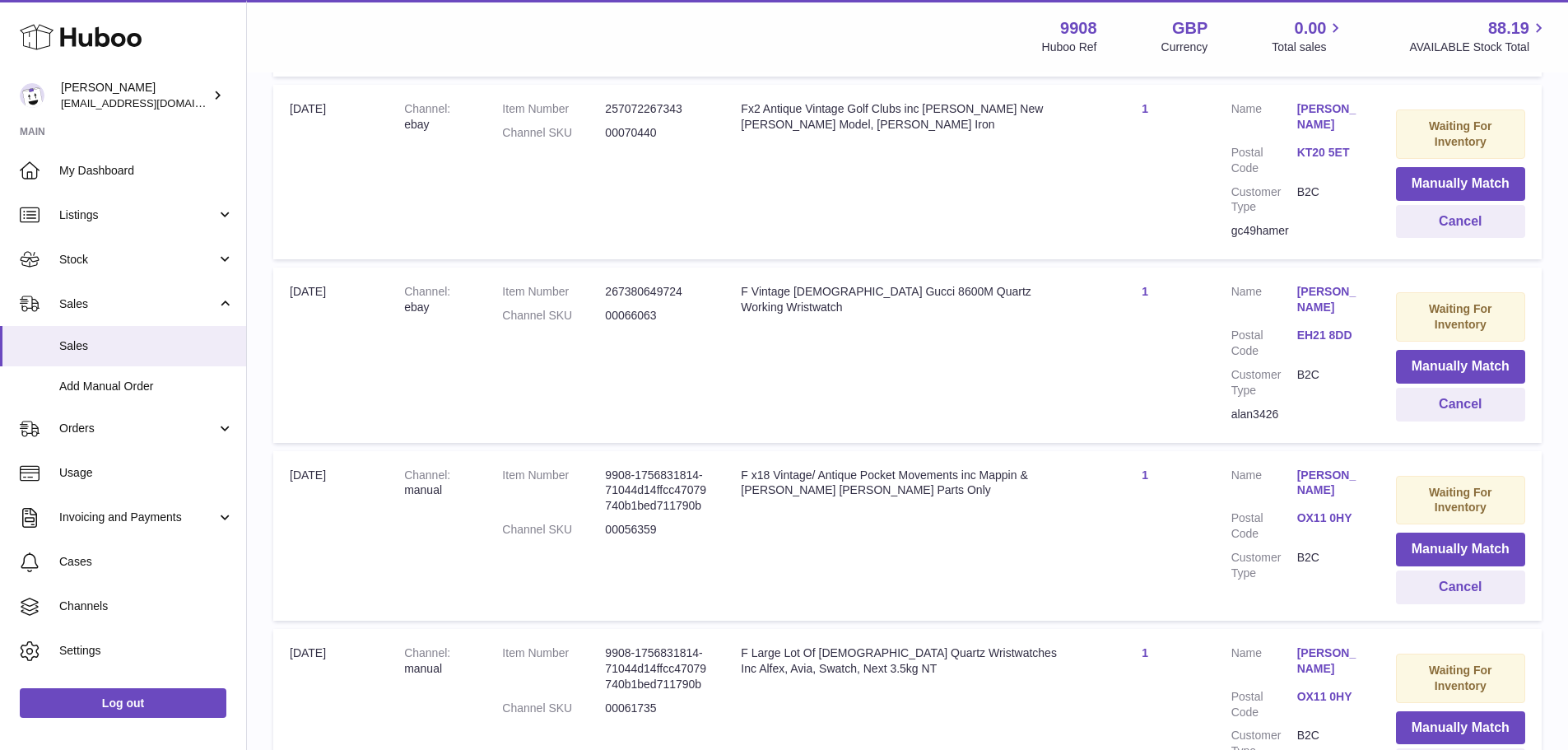
click at [650, 537] on dd "00056359" at bounding box center [656, 530] width 103 height 16
copy dd "00056359"
click at [1303, 510] on link "OX11 0HY" at bounding box center [1329, 518] width 66 height 16
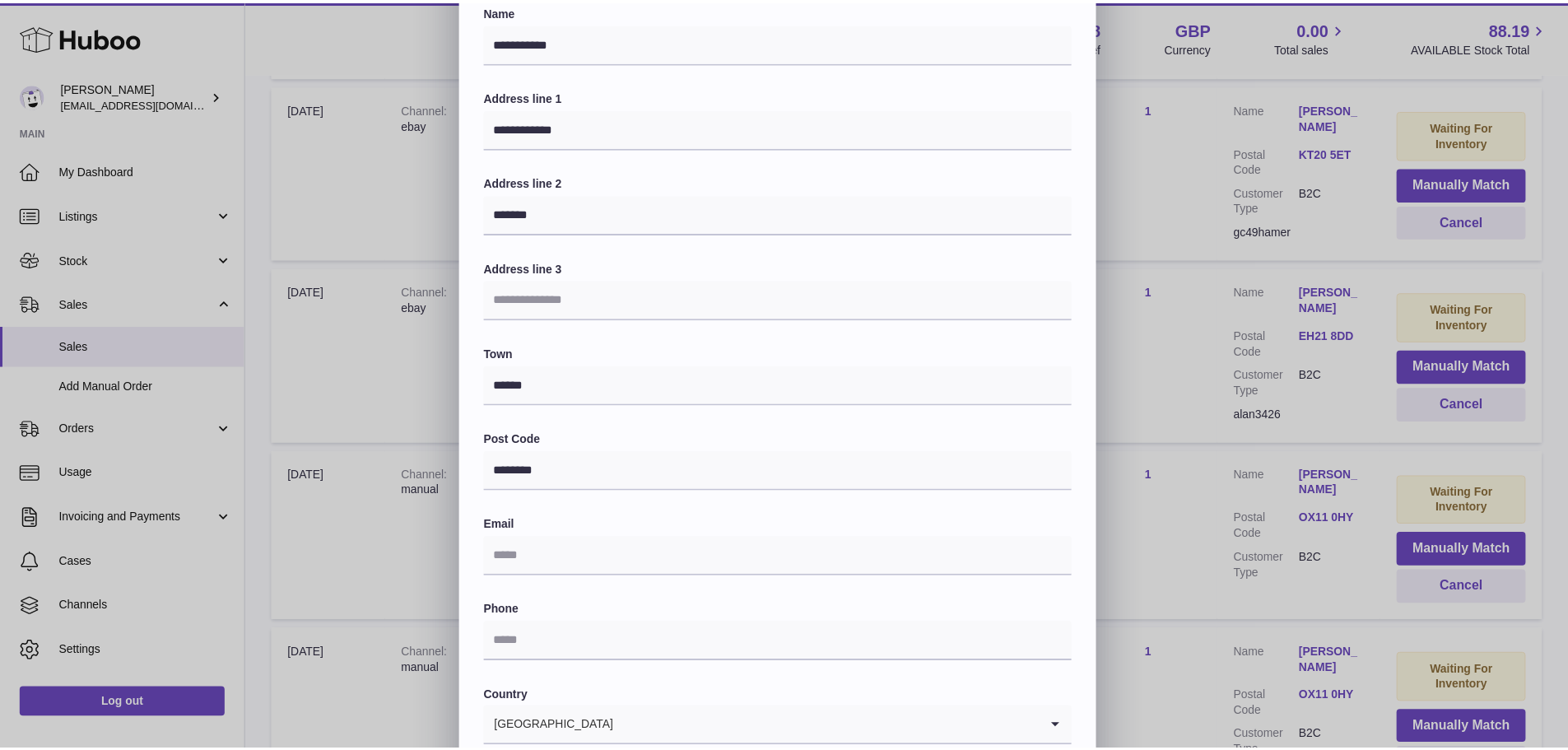
scroll to position [0, 0]
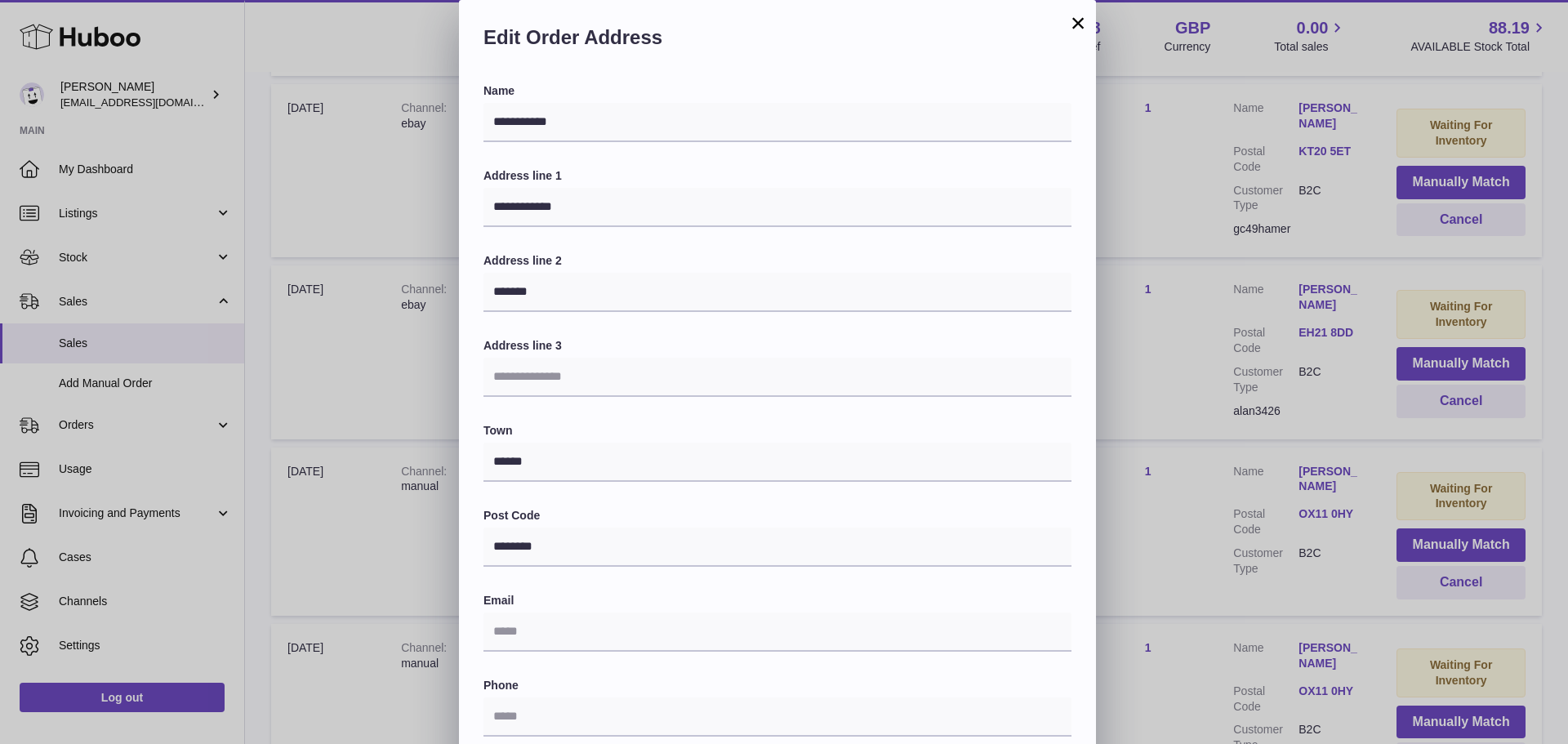
click at [1080, 17] on button "×" at bounding box center [1078, 22] width 19 height 19
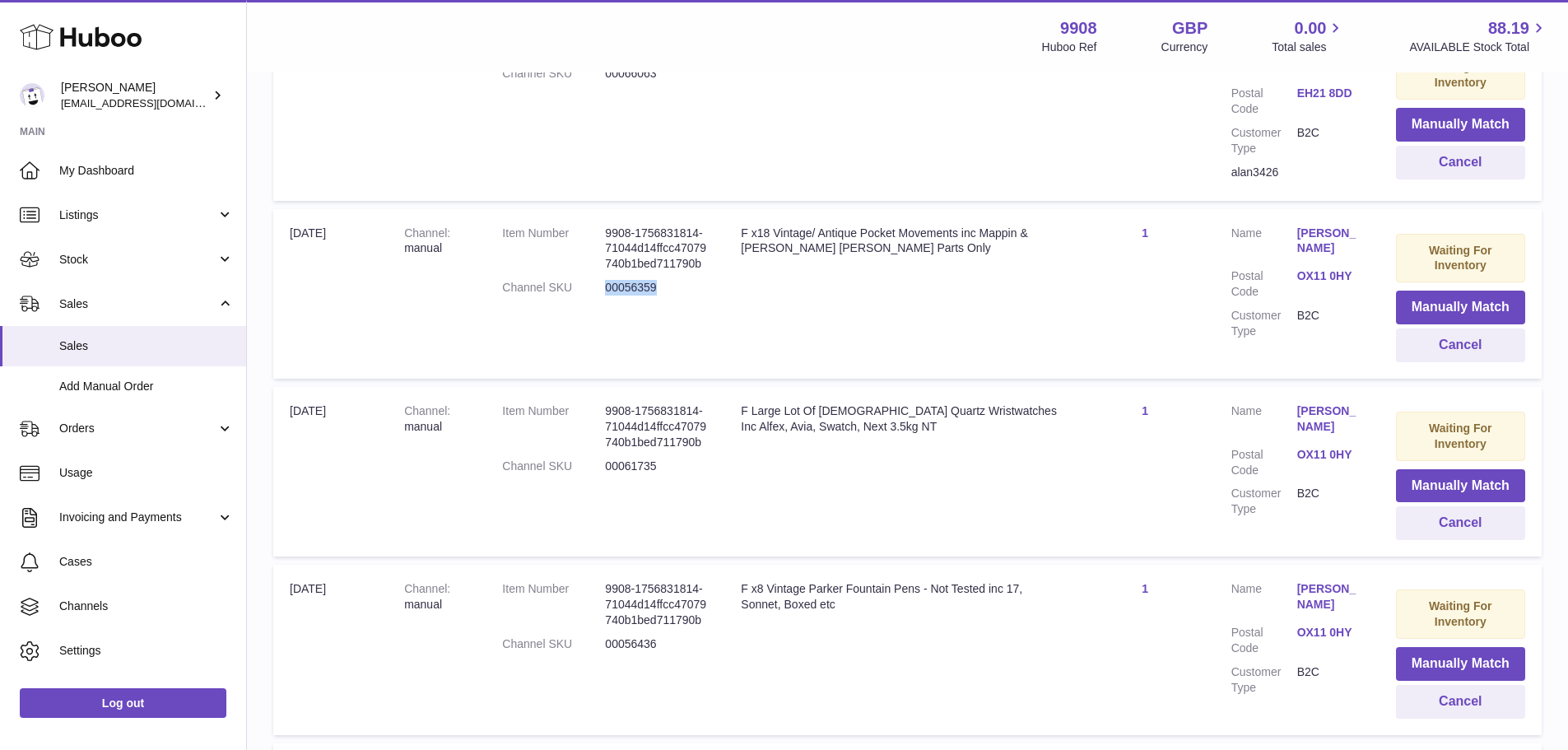
scroll to position [3861, 0]
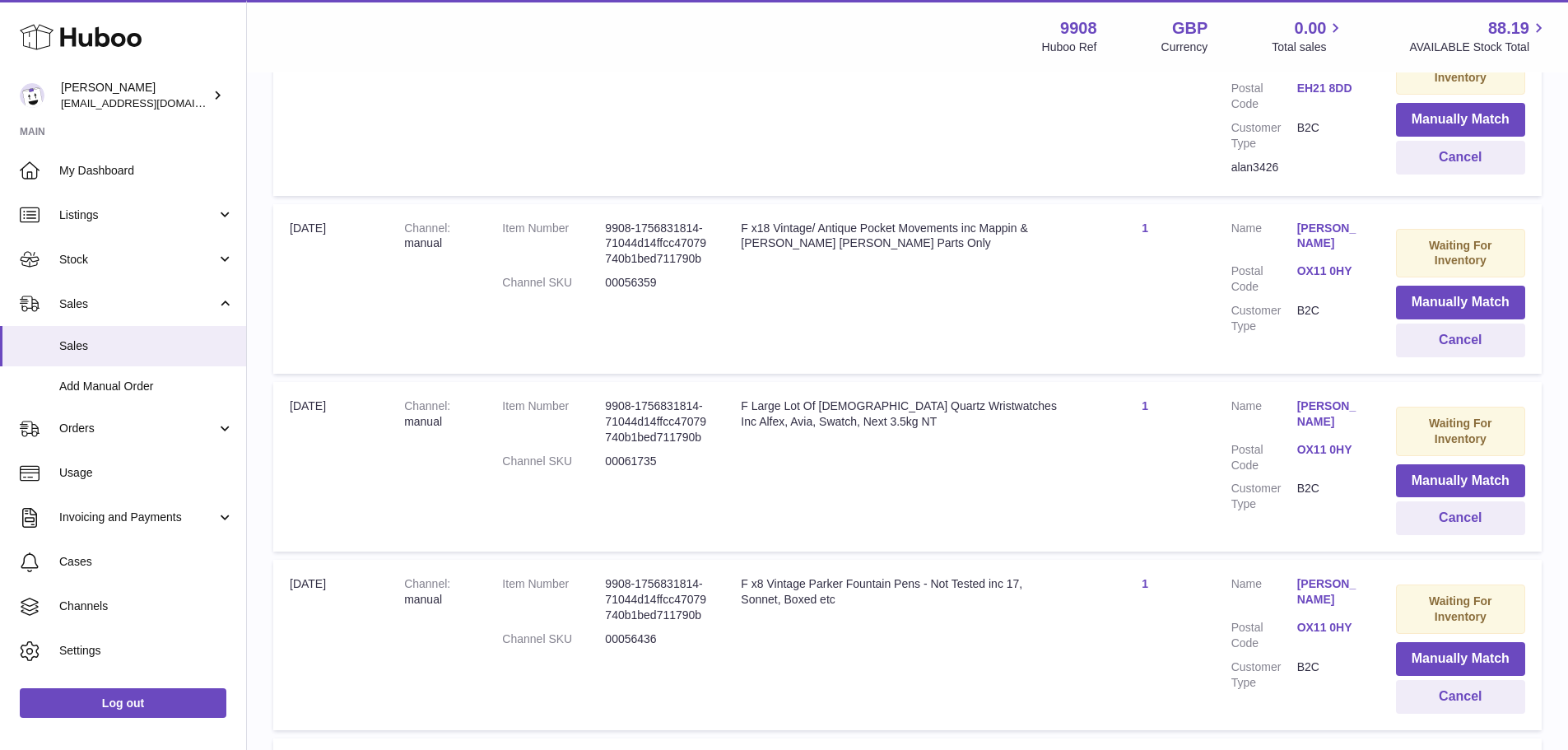
click at [634, 459] on dd "00061735" at bounding box center [656, 461] width 103 height 16
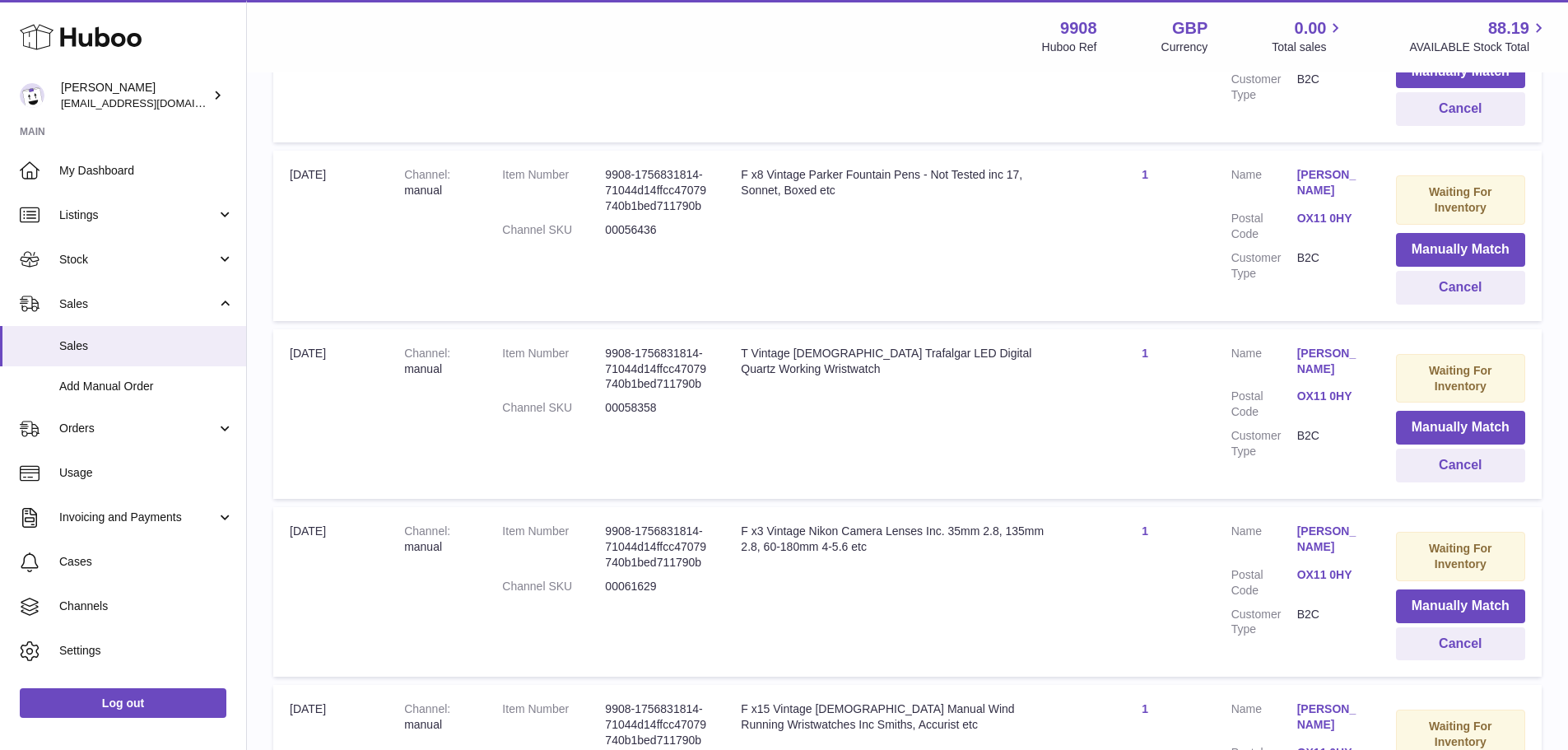
scroll to position [4273, 0]
click at [642, 408] on dd "00058358" at bounding box center [656, 405] width 103 height 16
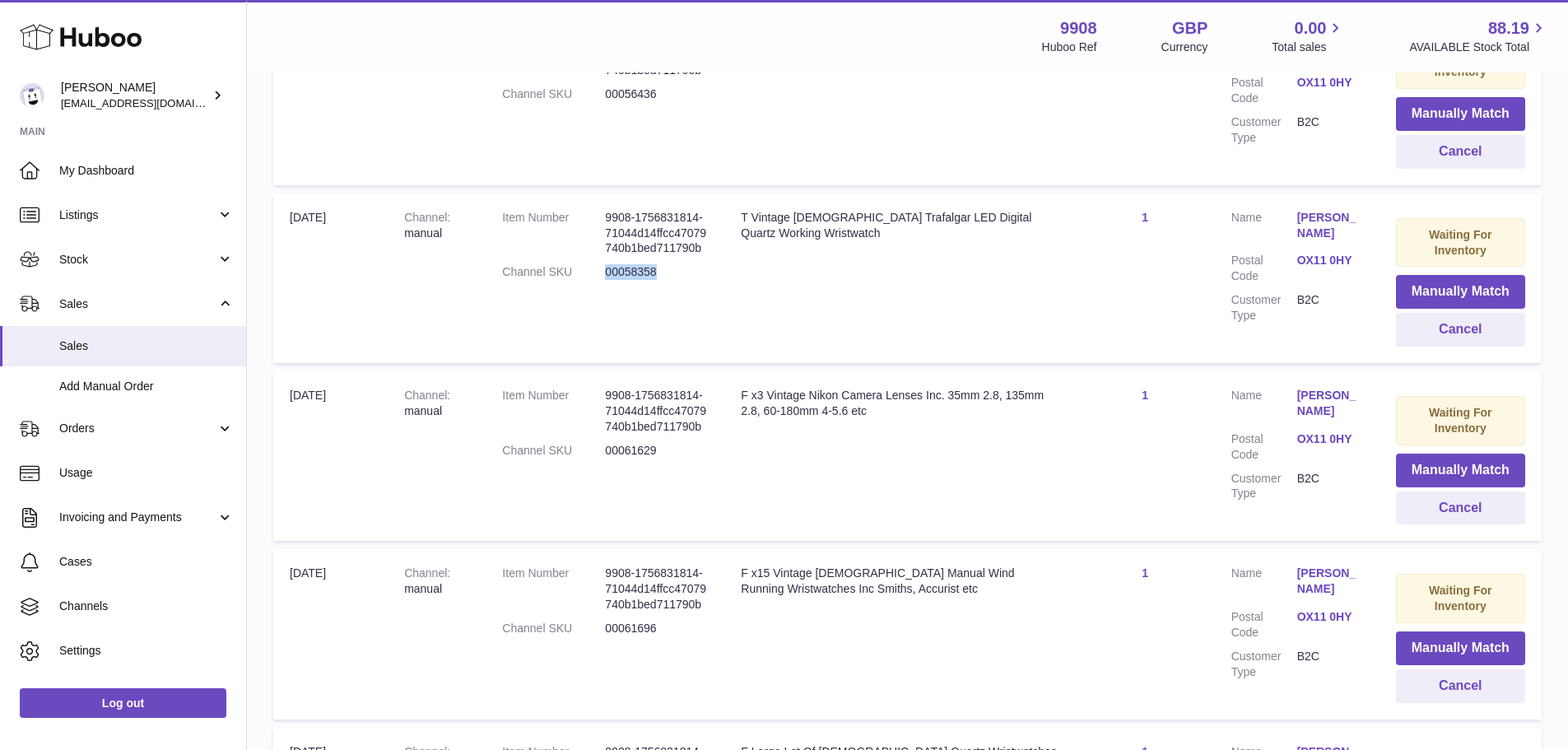
scroll to position [4520, 0]
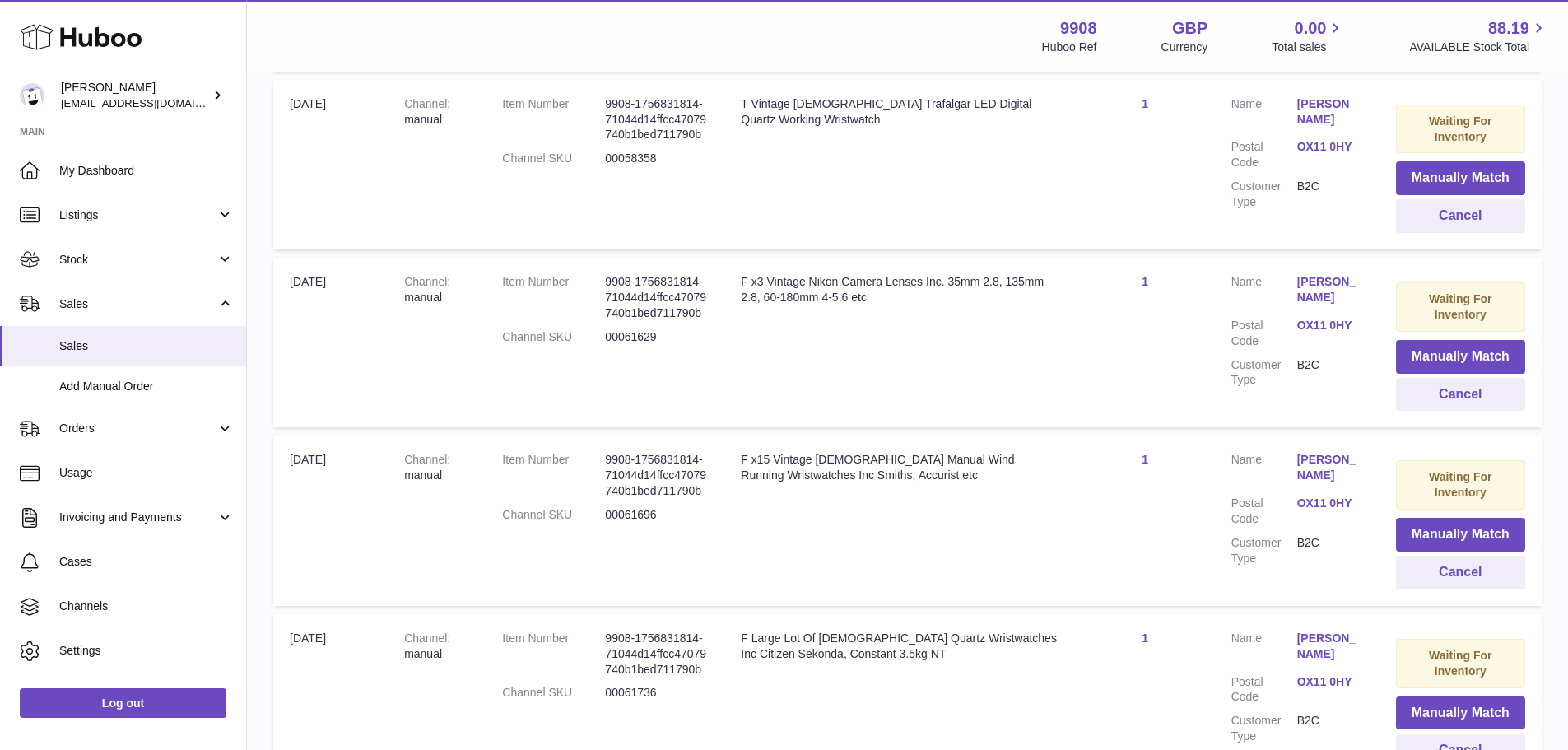
click at [644, 339] on dd "00061629" at bounding box center [656, 337] width 103 height 16
click at [648, 517] on dd "00061696" at bounding box center [656, 515] width 103 height 16
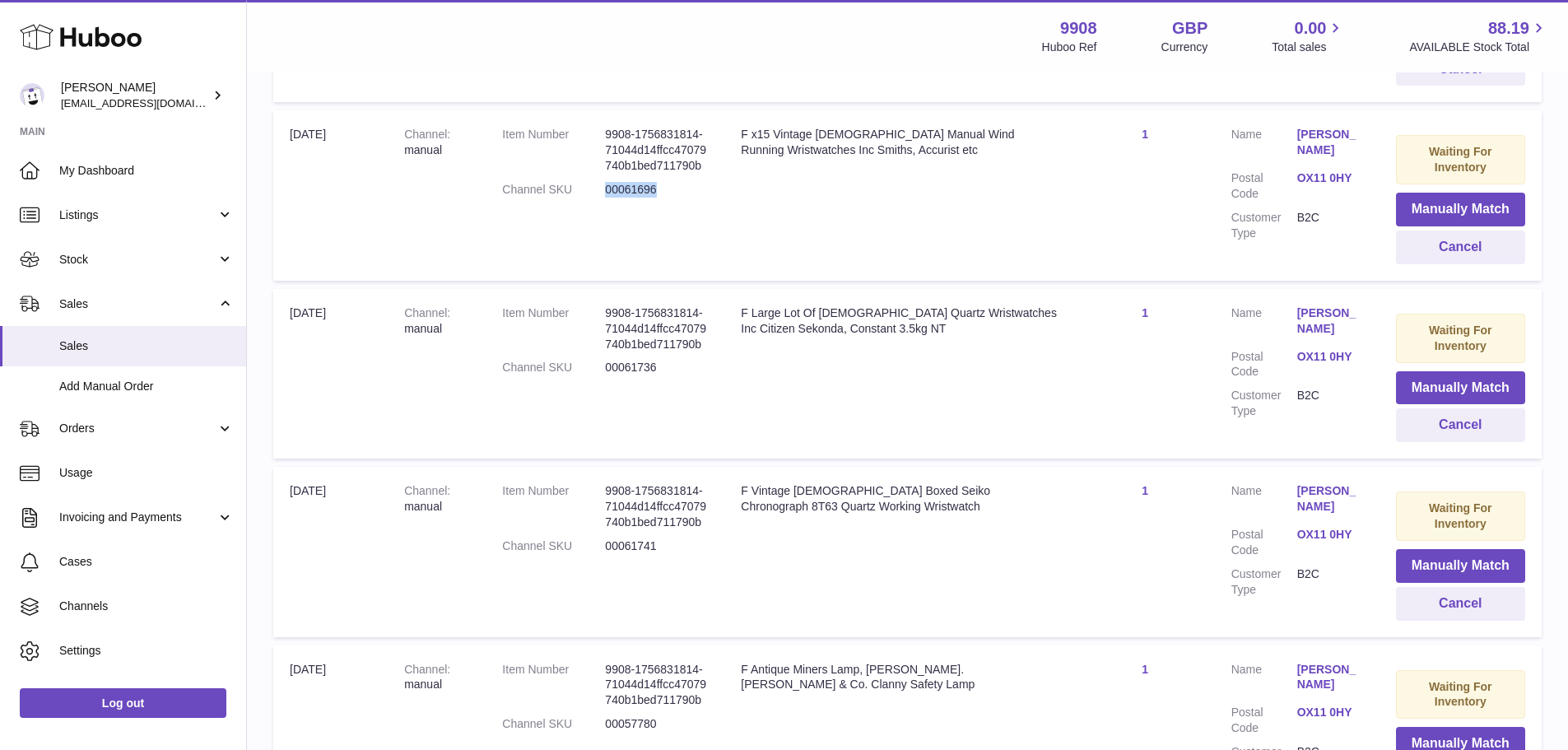
scroll to position [4849, 0]
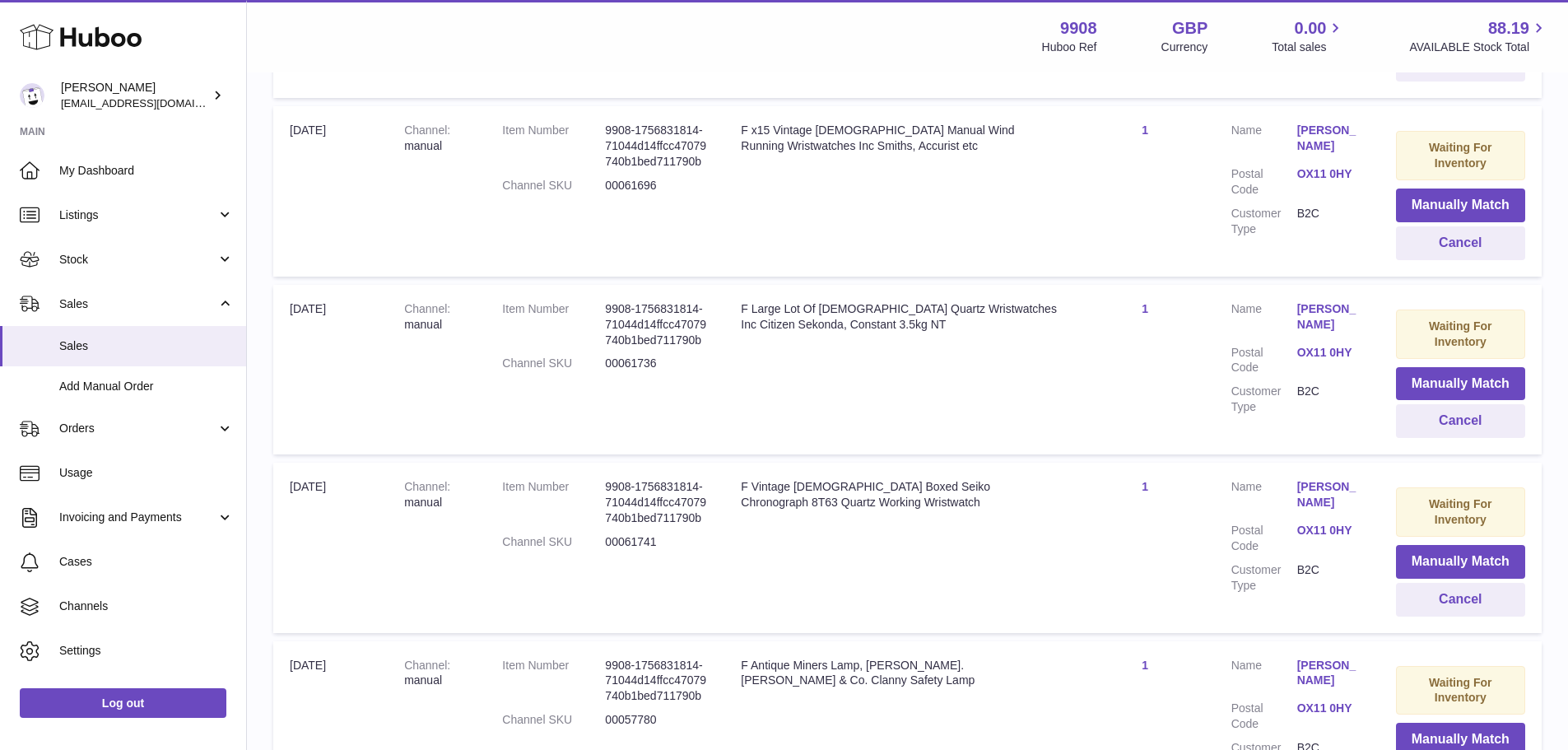
click at [634, 361] on dd "00061736" at bounding box center [656, 363] width 103 height 16
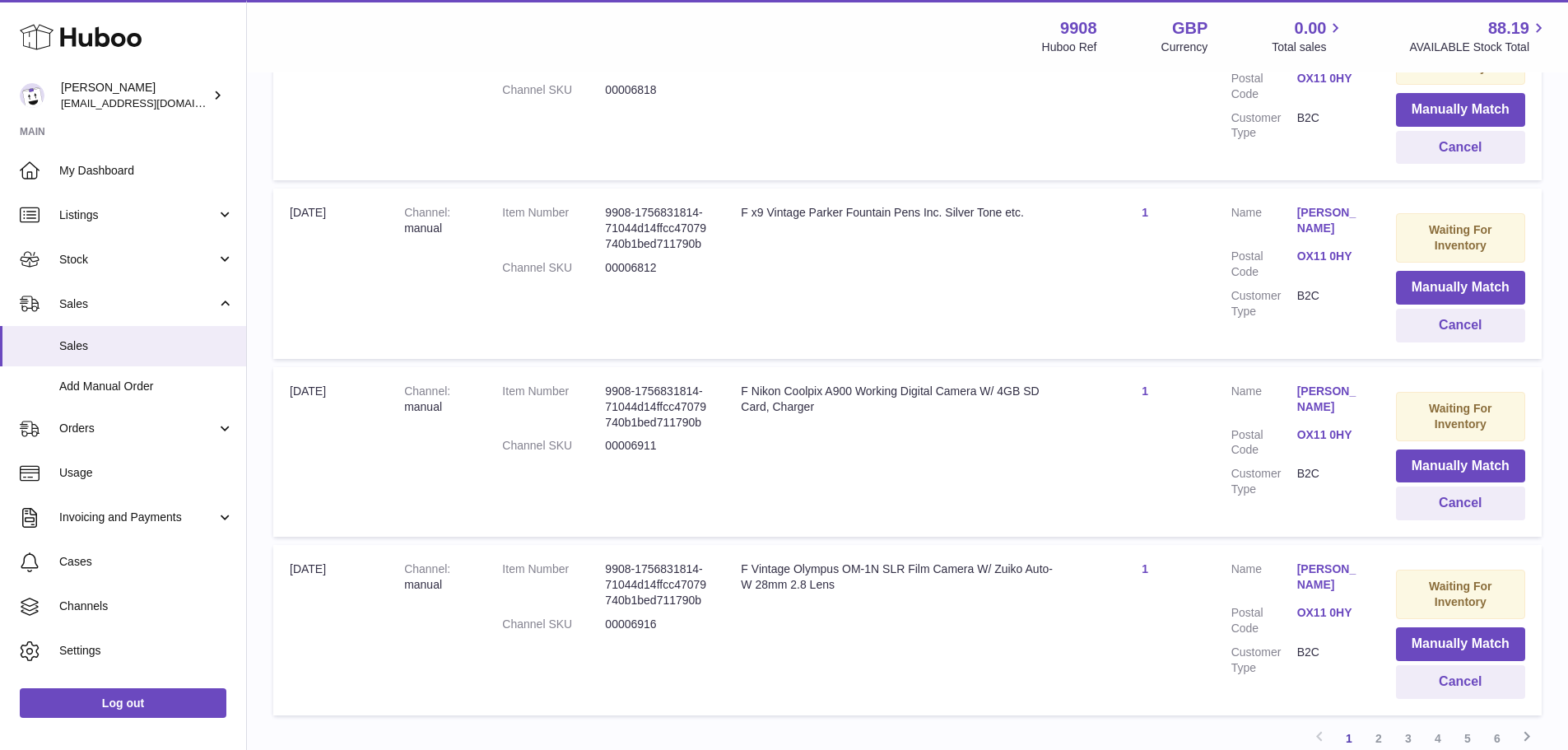
scroll to position [17723, 0]
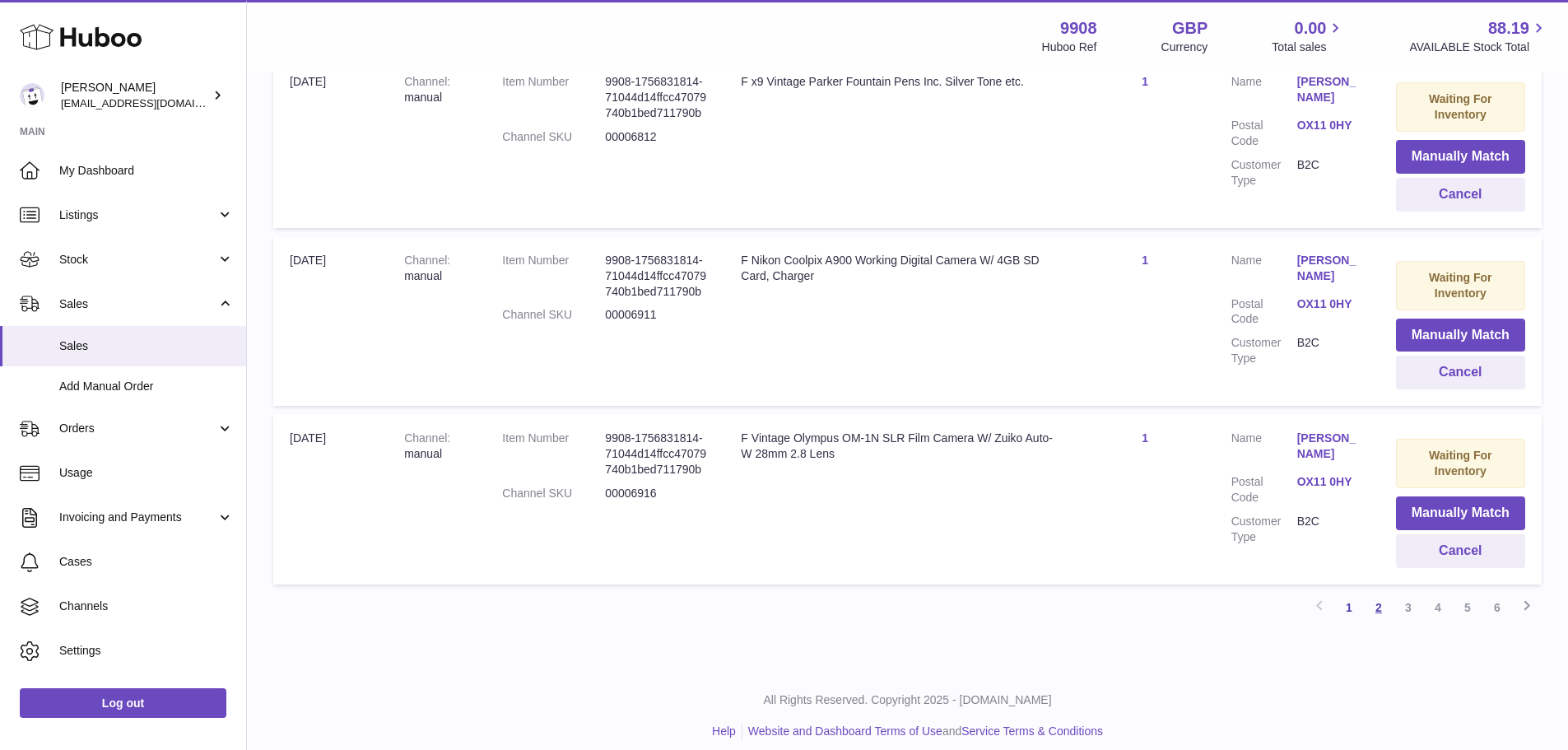
click at [1379, 592] on link "2" at bounding box center [1378, 607] width 29 height 29
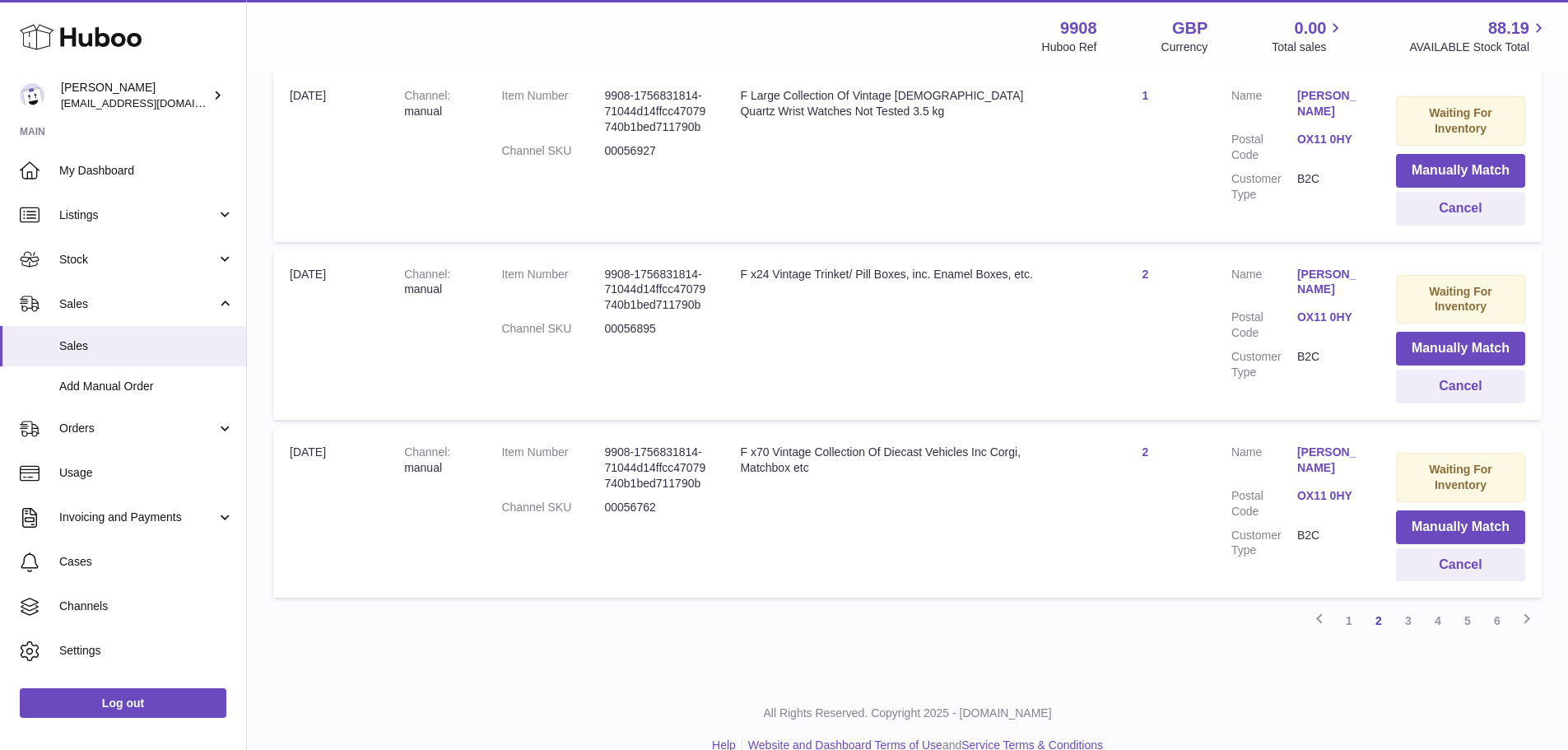
scroll to position [17674, 0]
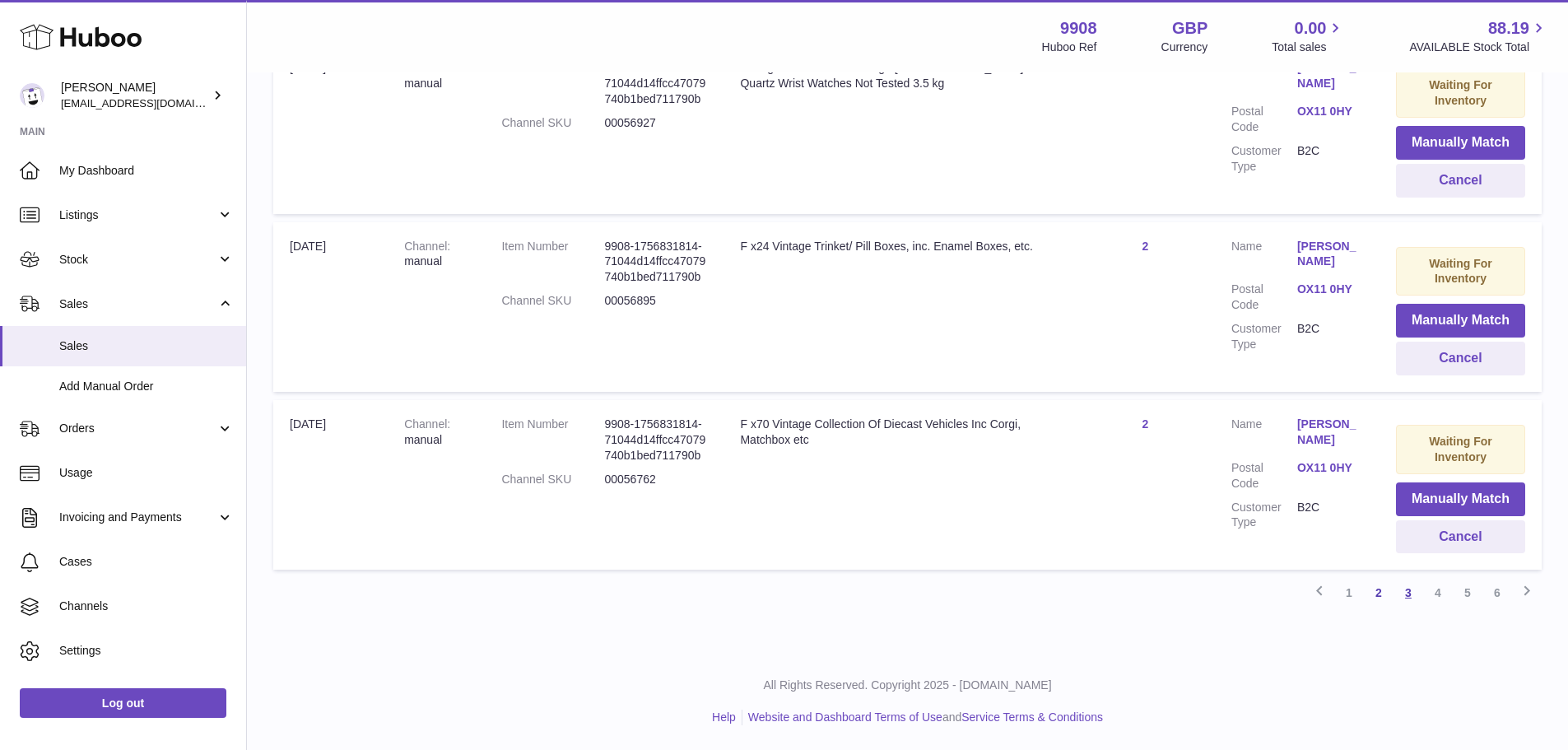
click at [1399, 600] on link "3" at bounding box center [1407, 592] width 29 height 29
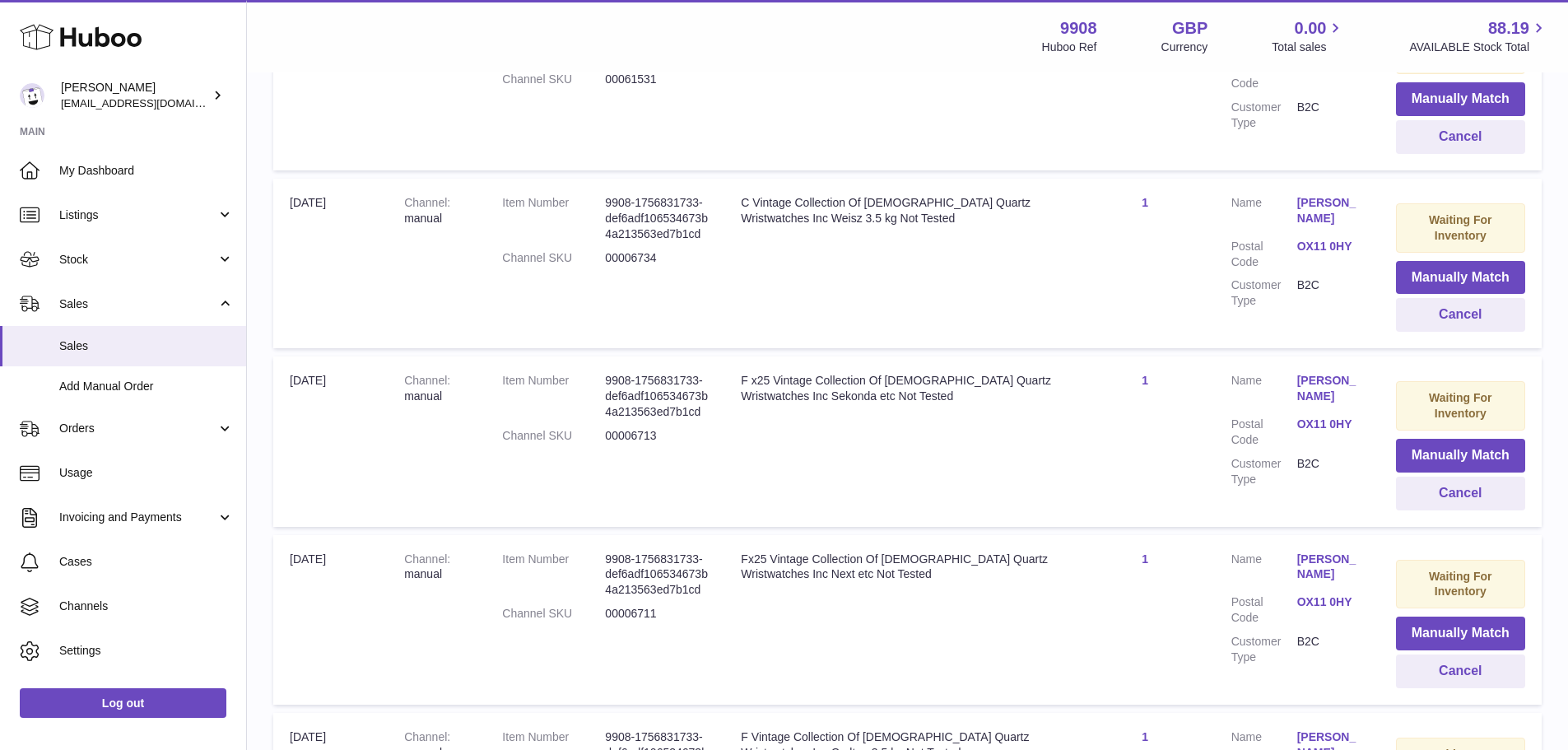
scroll to position [17660, 0]
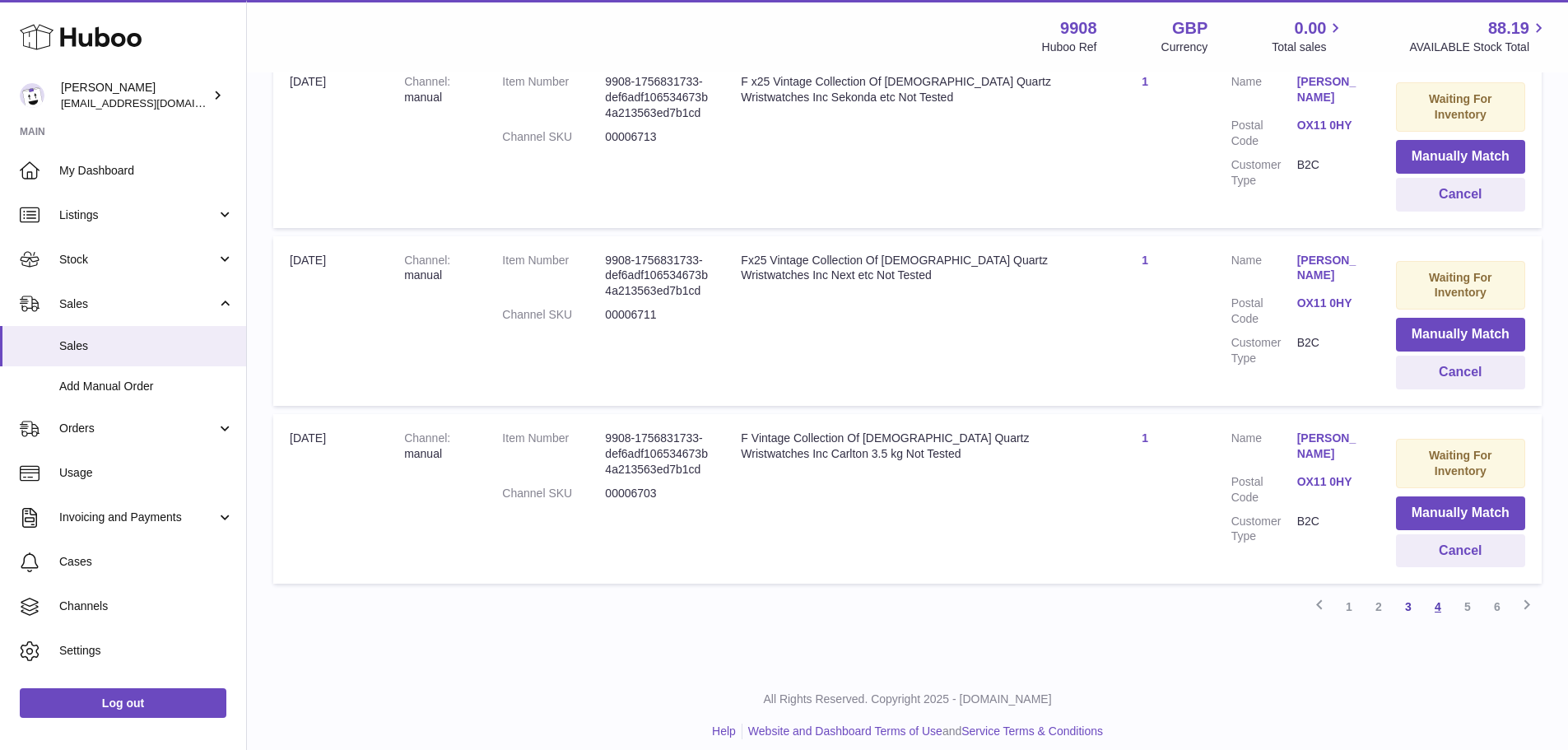
click at [1440, 610] on link "4" at bounding box center [1438, 607] width 29 height 29
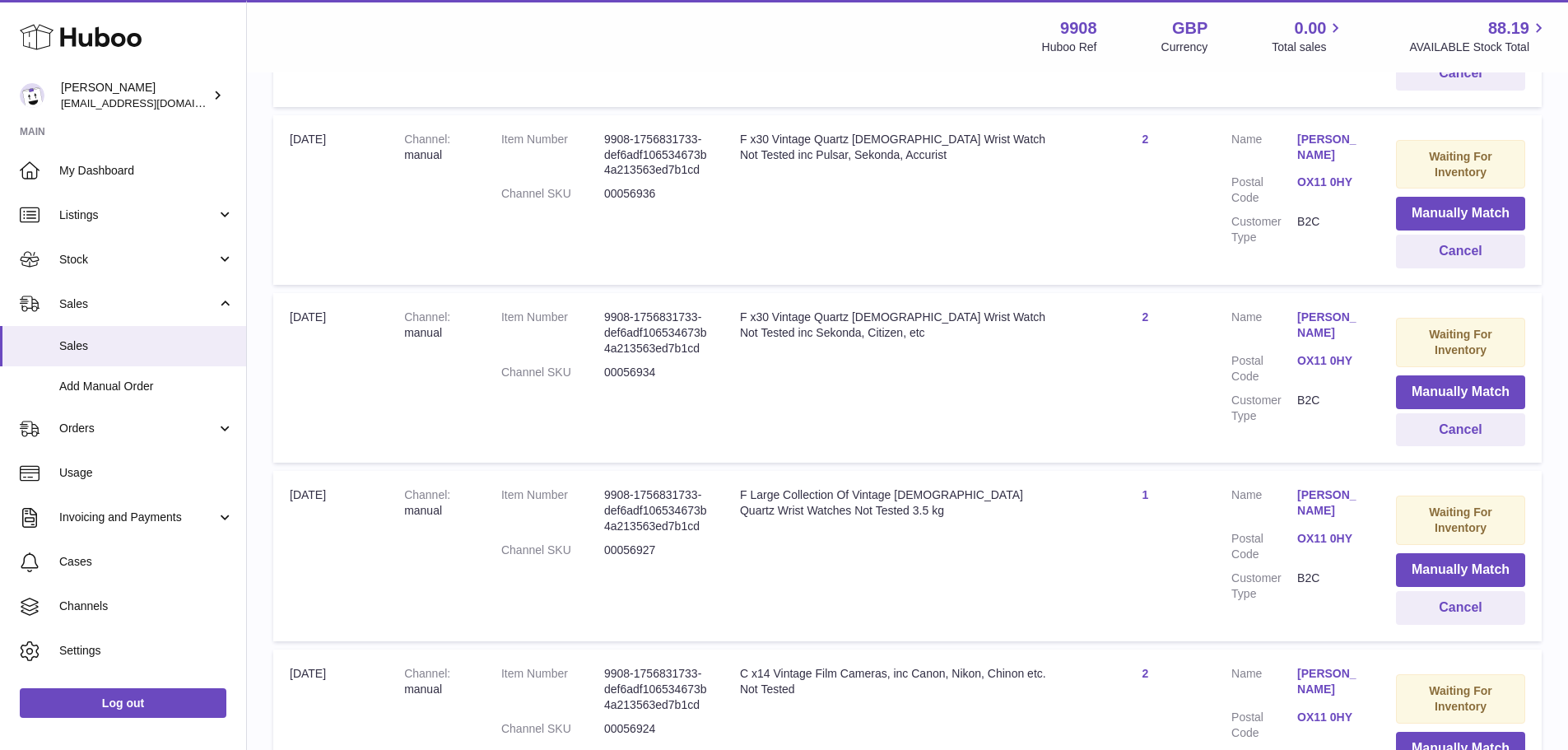
scroll to position [9953, 0]
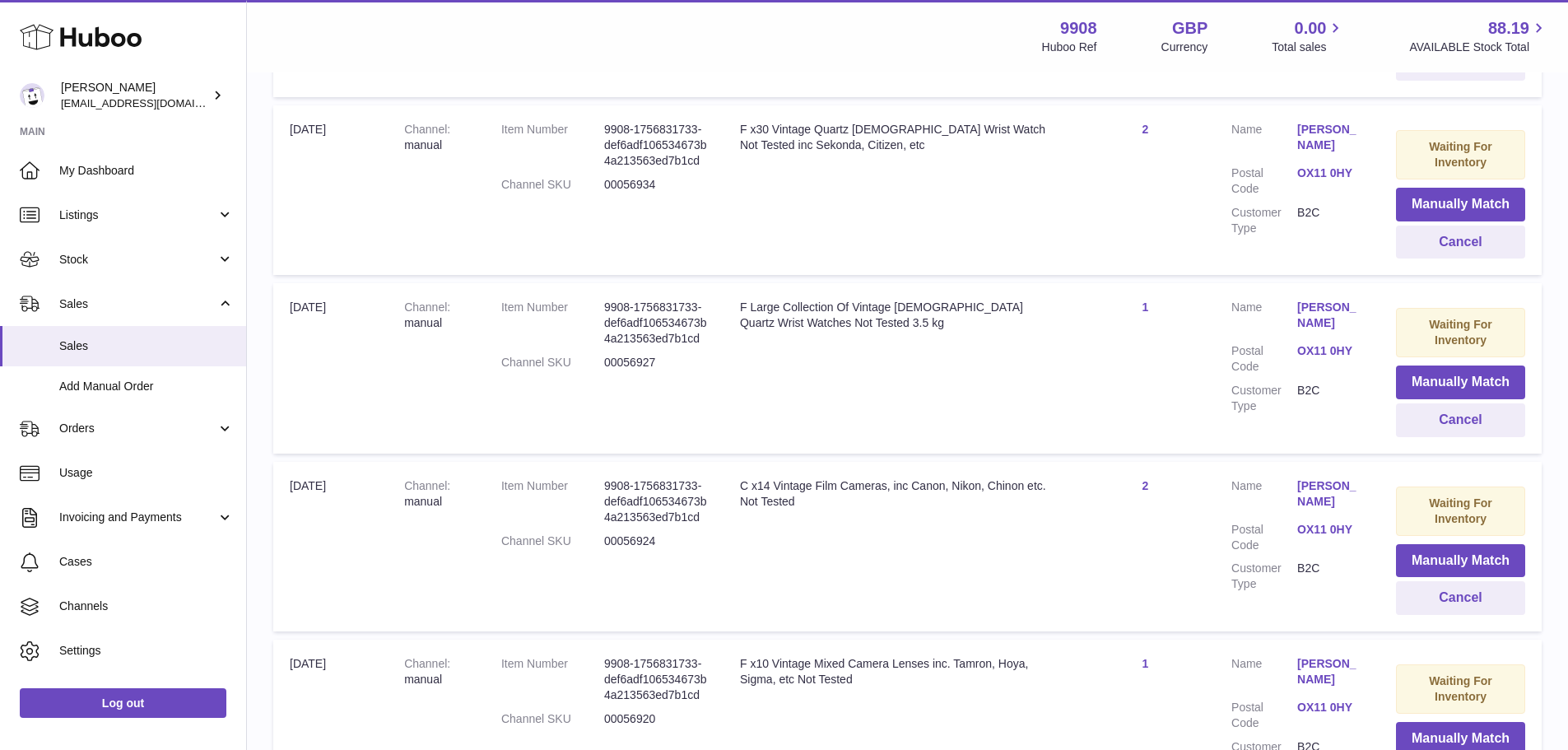
click at [1324, 318] on dd "[PERSON_NAME]" at bounding box center [1329, 317] width 66 height 35
click at [1319, 344] on link "OX11 0HY" at bounding box center [1329, 352] width 66 height 16
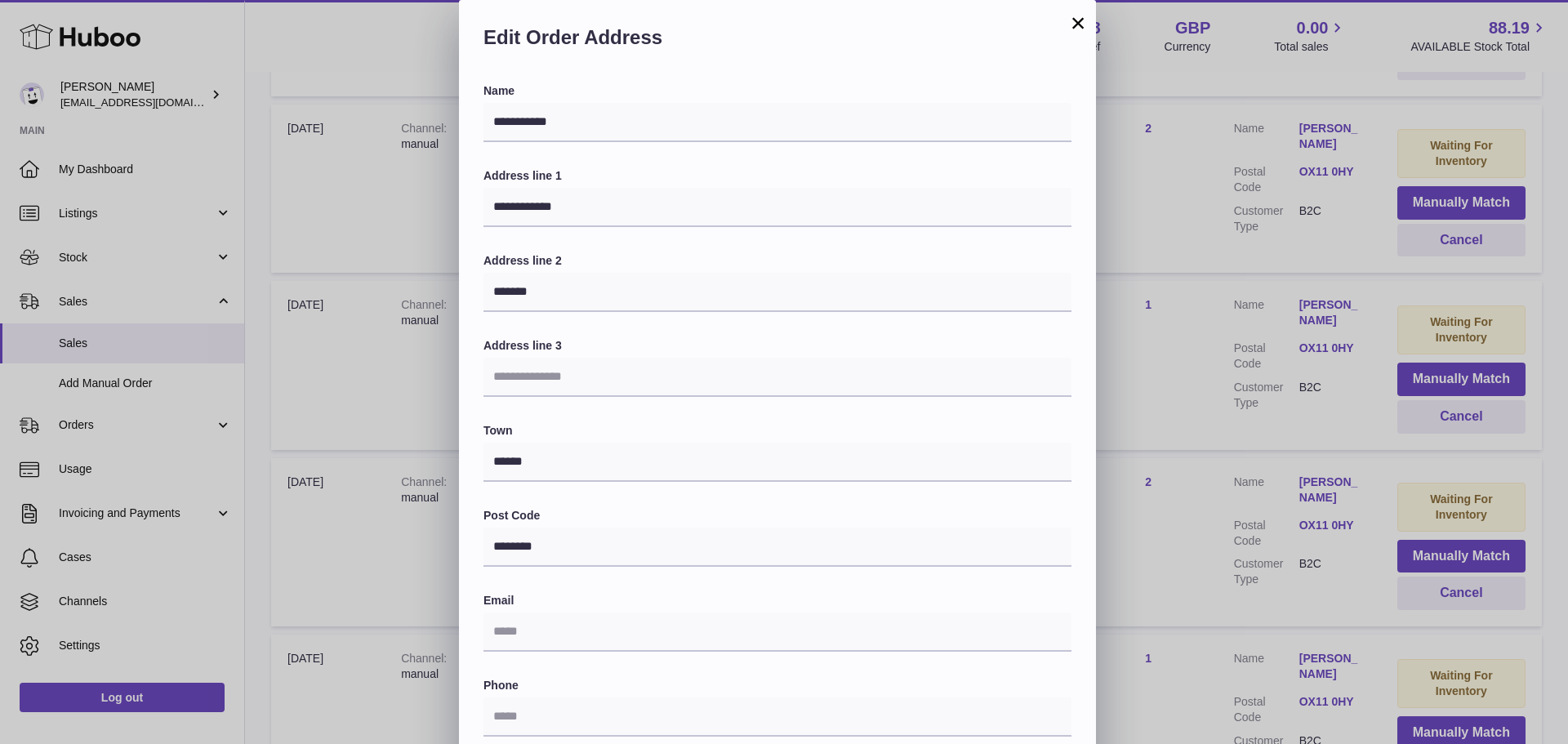
click at [1087, 22] on button "×" at bounding box center [1078, 22] width 19 height 19
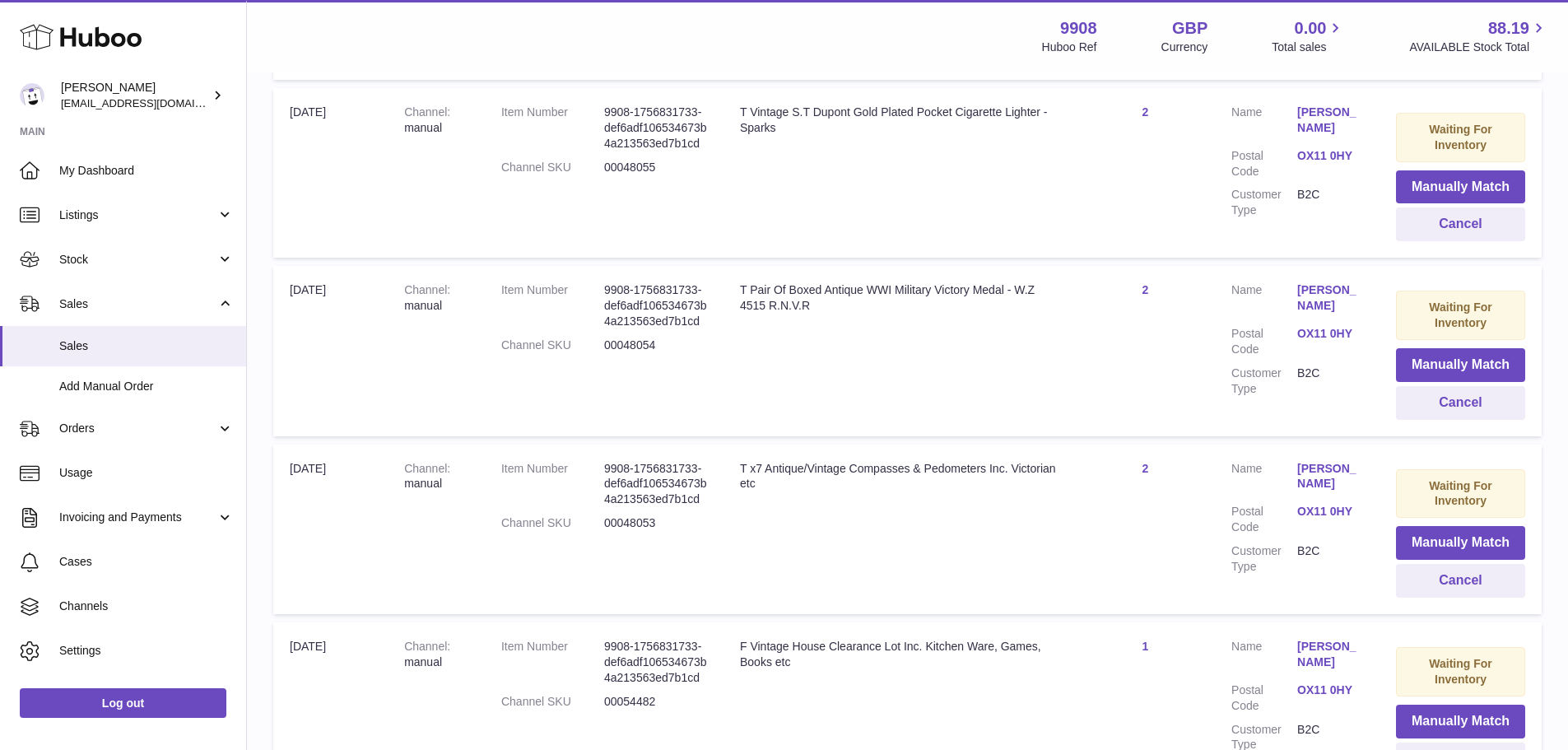
scroll to position [17674, 0]
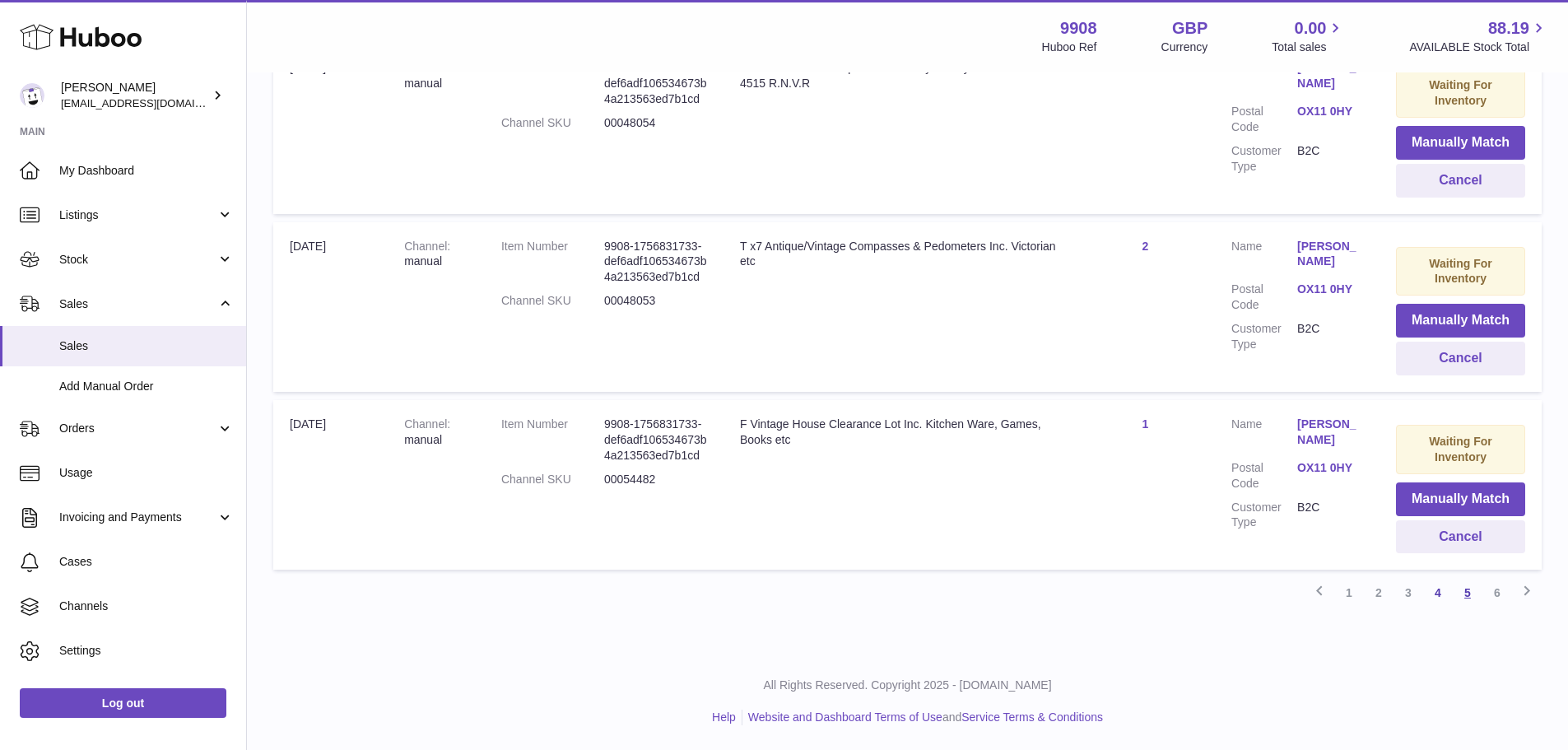
click at [1462, 598] on link "5" at bounding box center [1467, 592] width 29 height 29
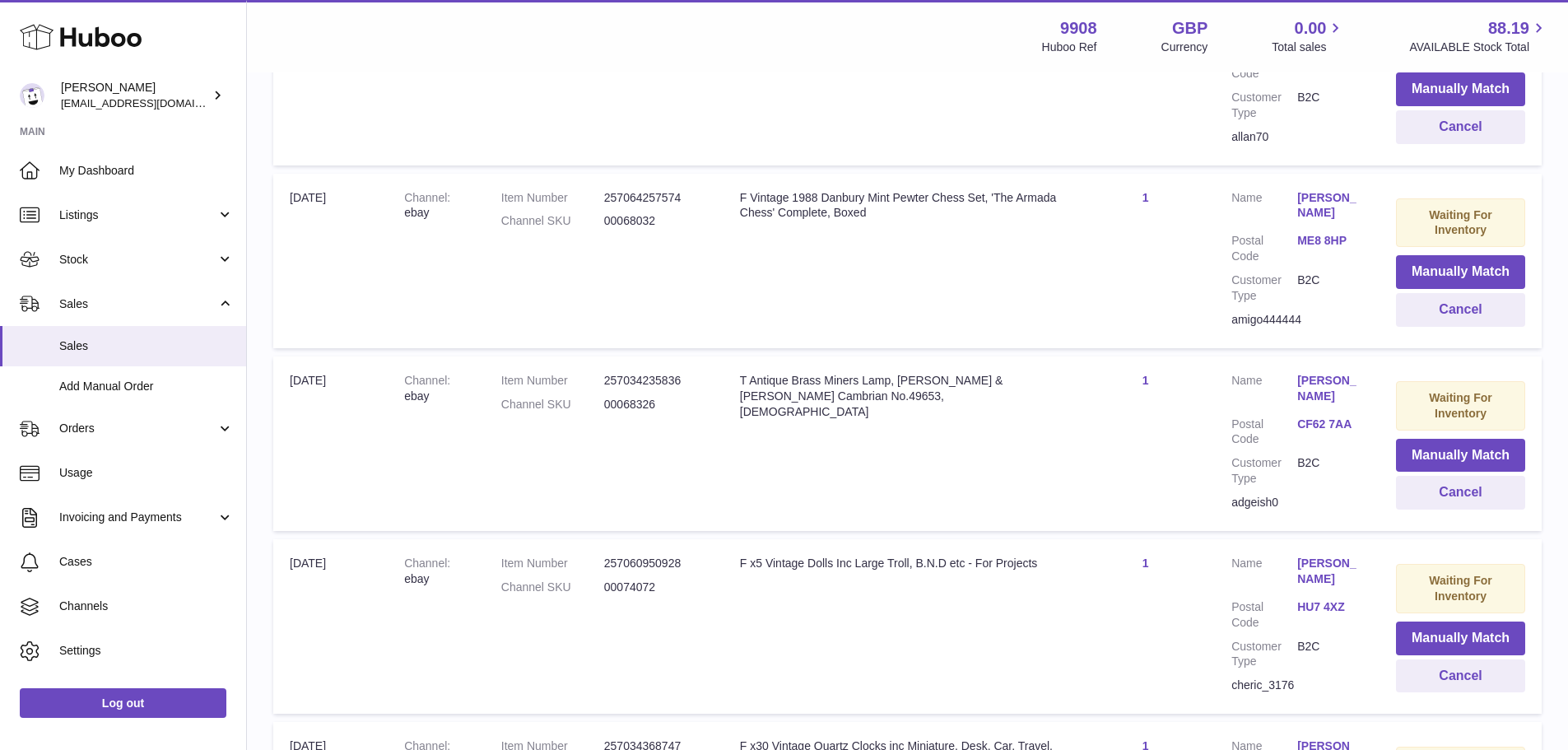
scroll to position [13740, 0]
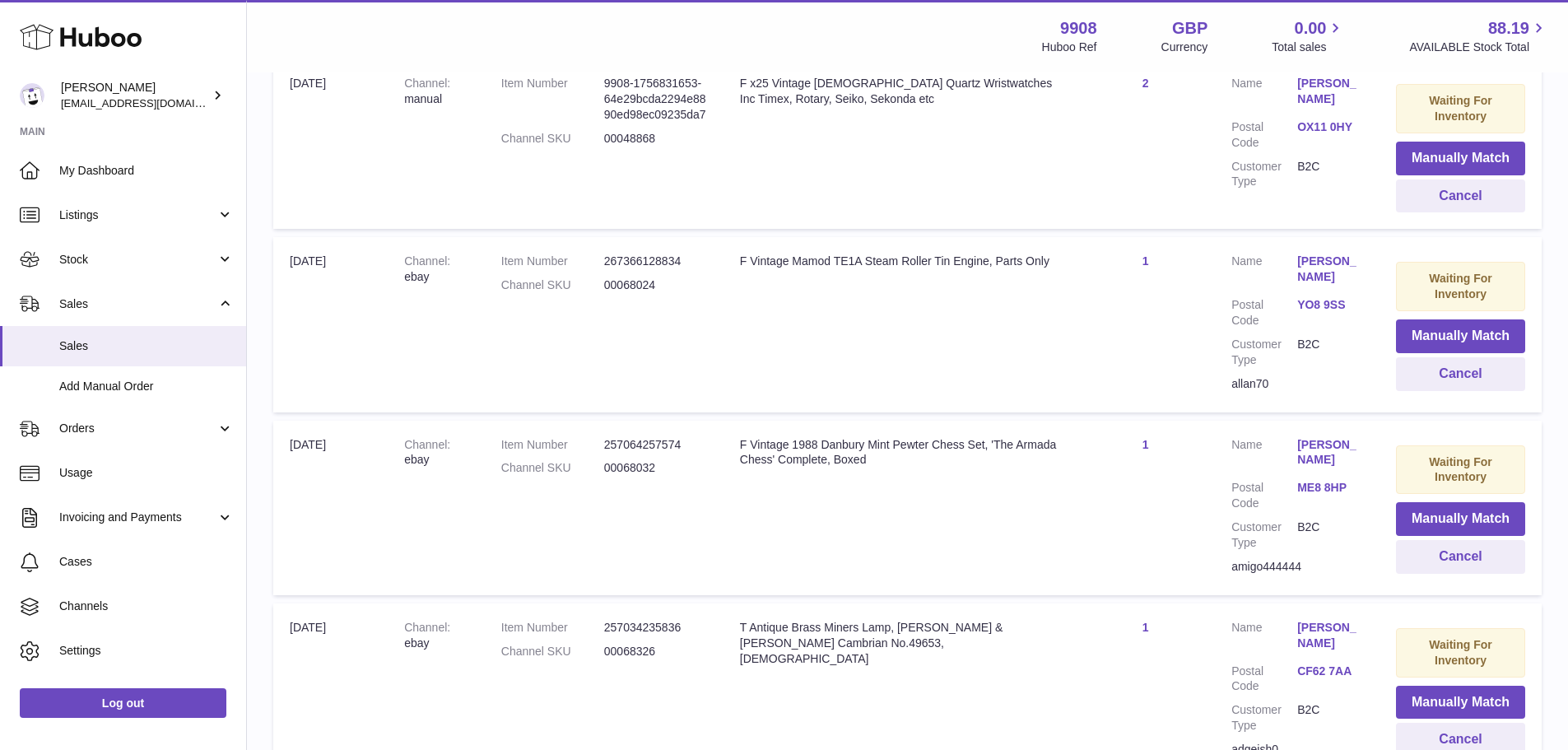
click at [649, 467] on dd "00068032" at bounding box center [655, 468] width 103 height 16
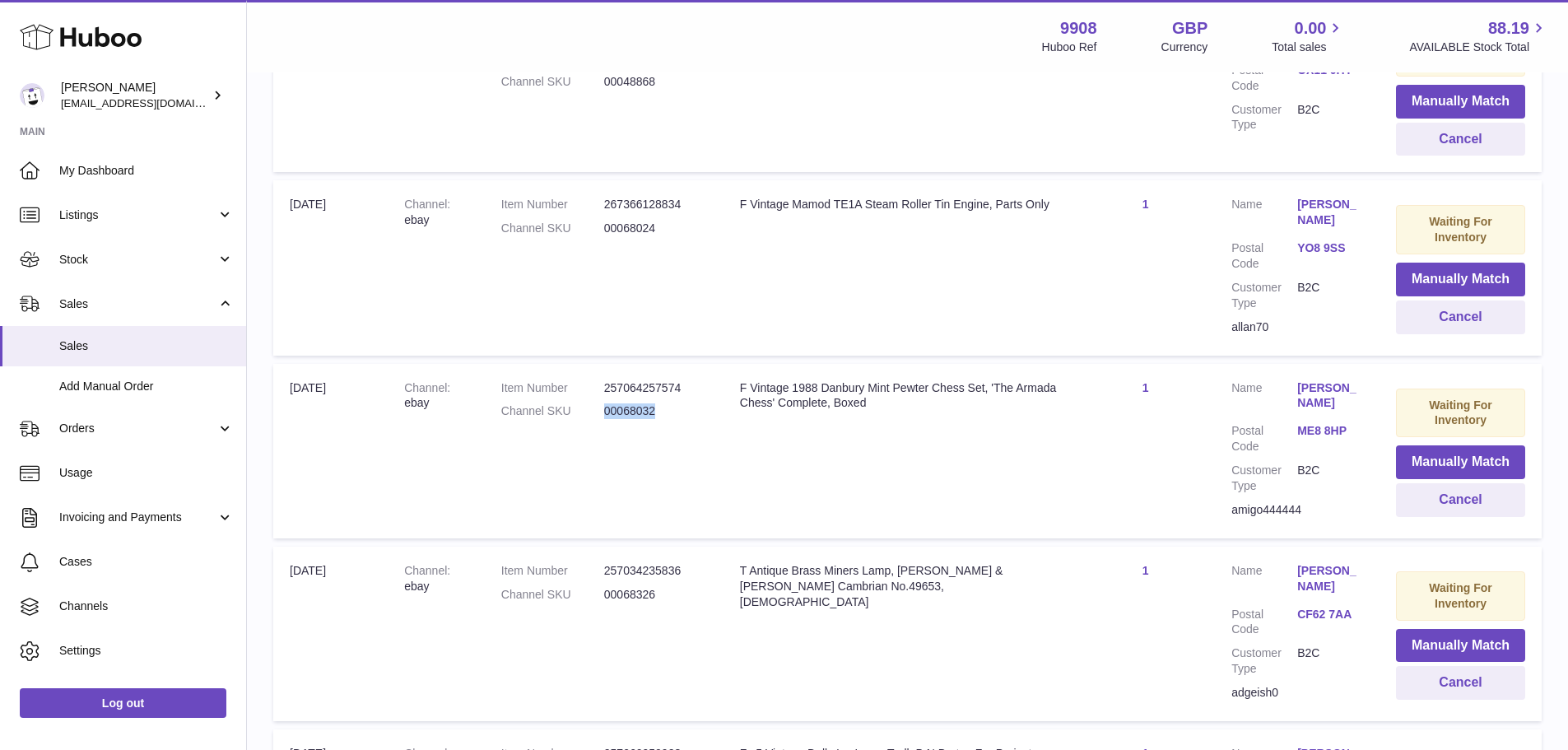
scroll to position [13904, 0]
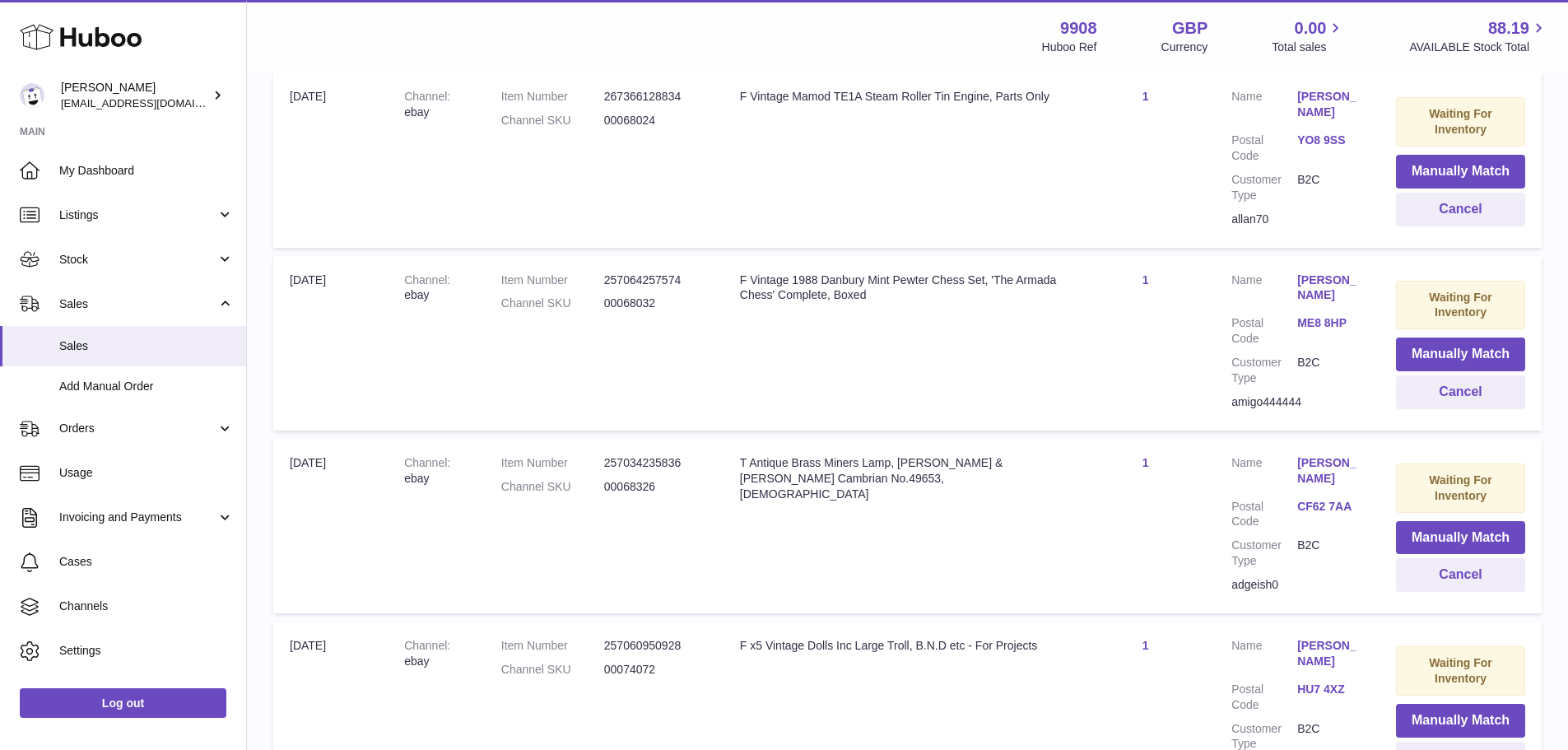
click at [643, 479] on dd "00068326" at bounding box center [655, 487] width 103 height 16
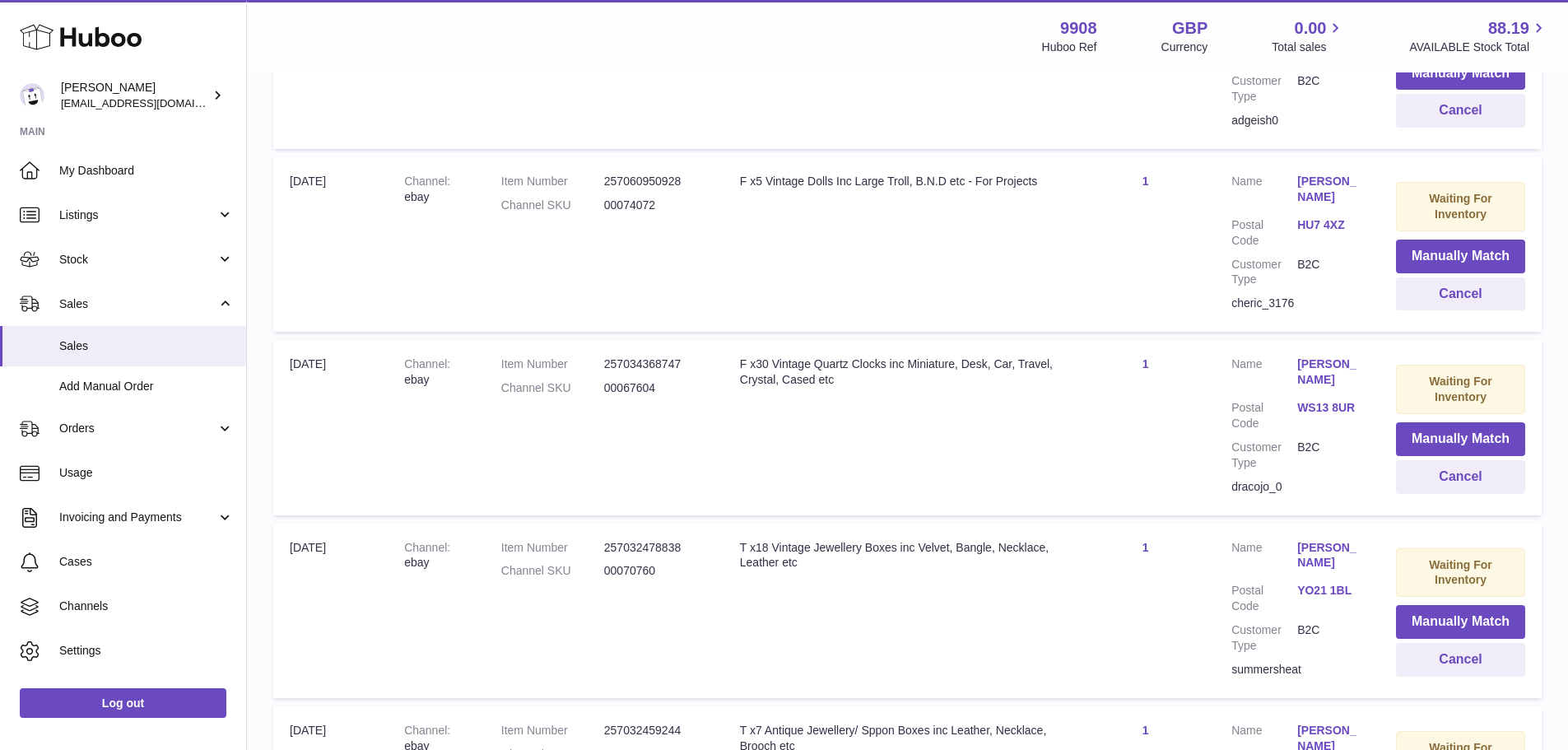
scroll to position [14399, 0]
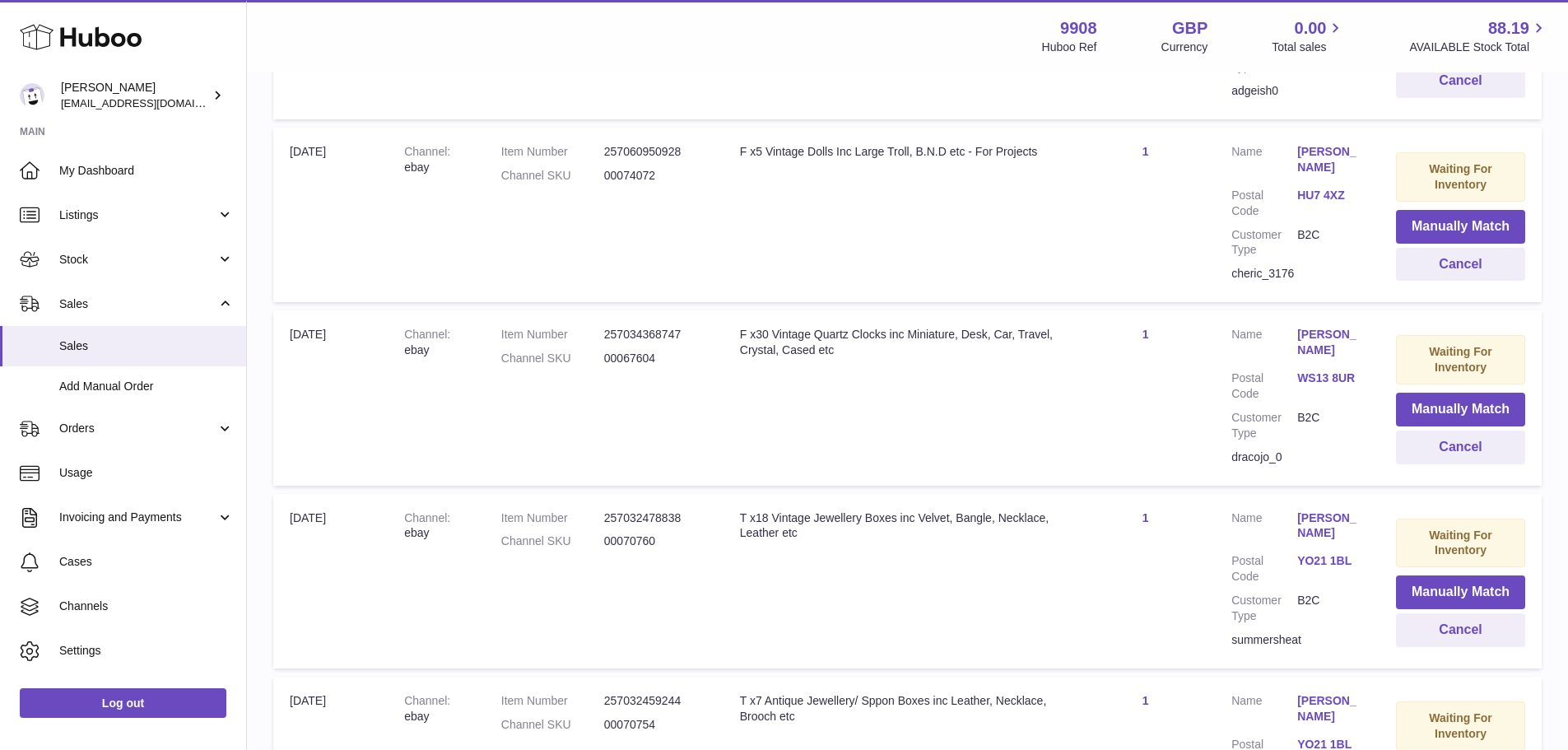
click at [652, 359] on dd "00067604" at bounding box center [655, 358] width 103 height 16
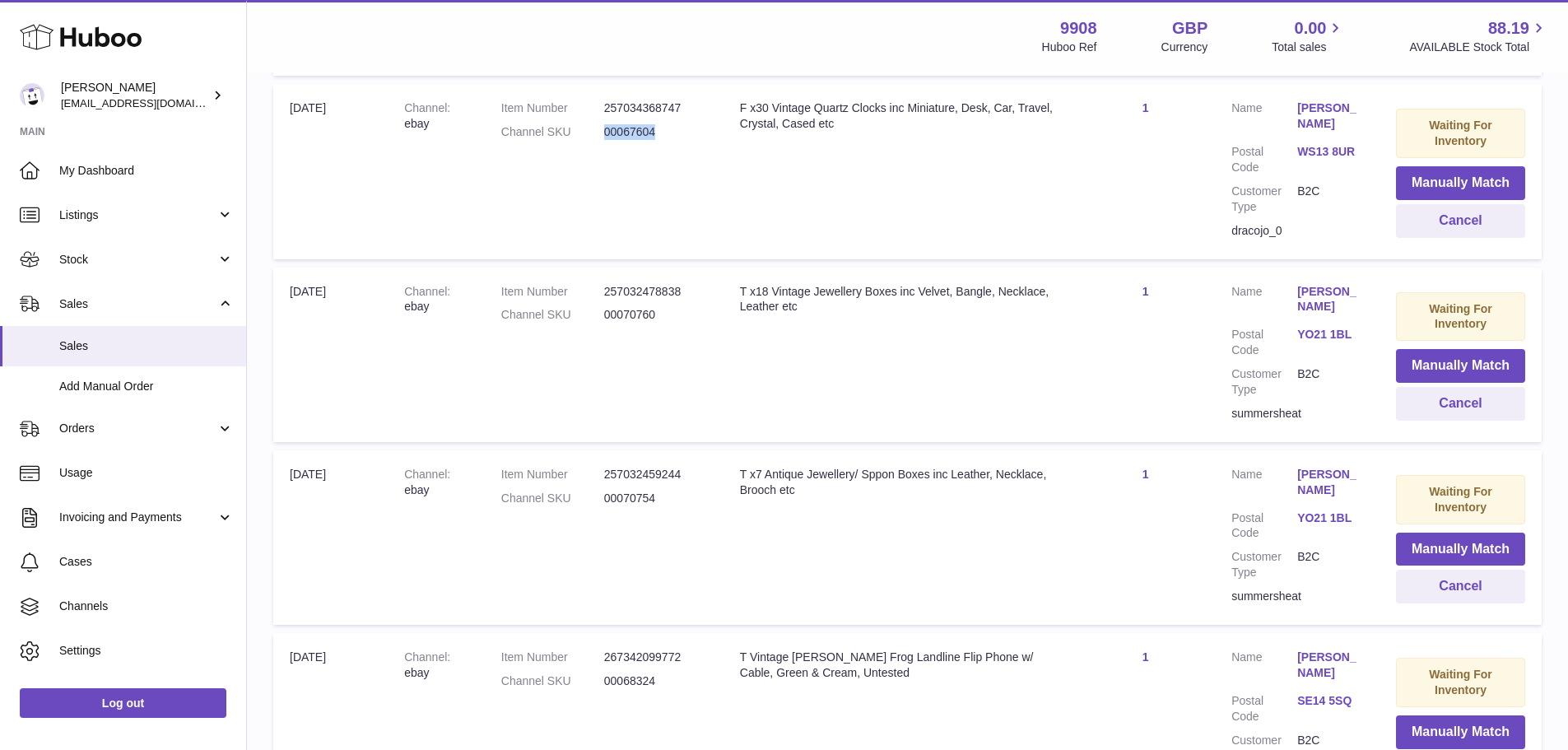
scroll to position [14728, 0]
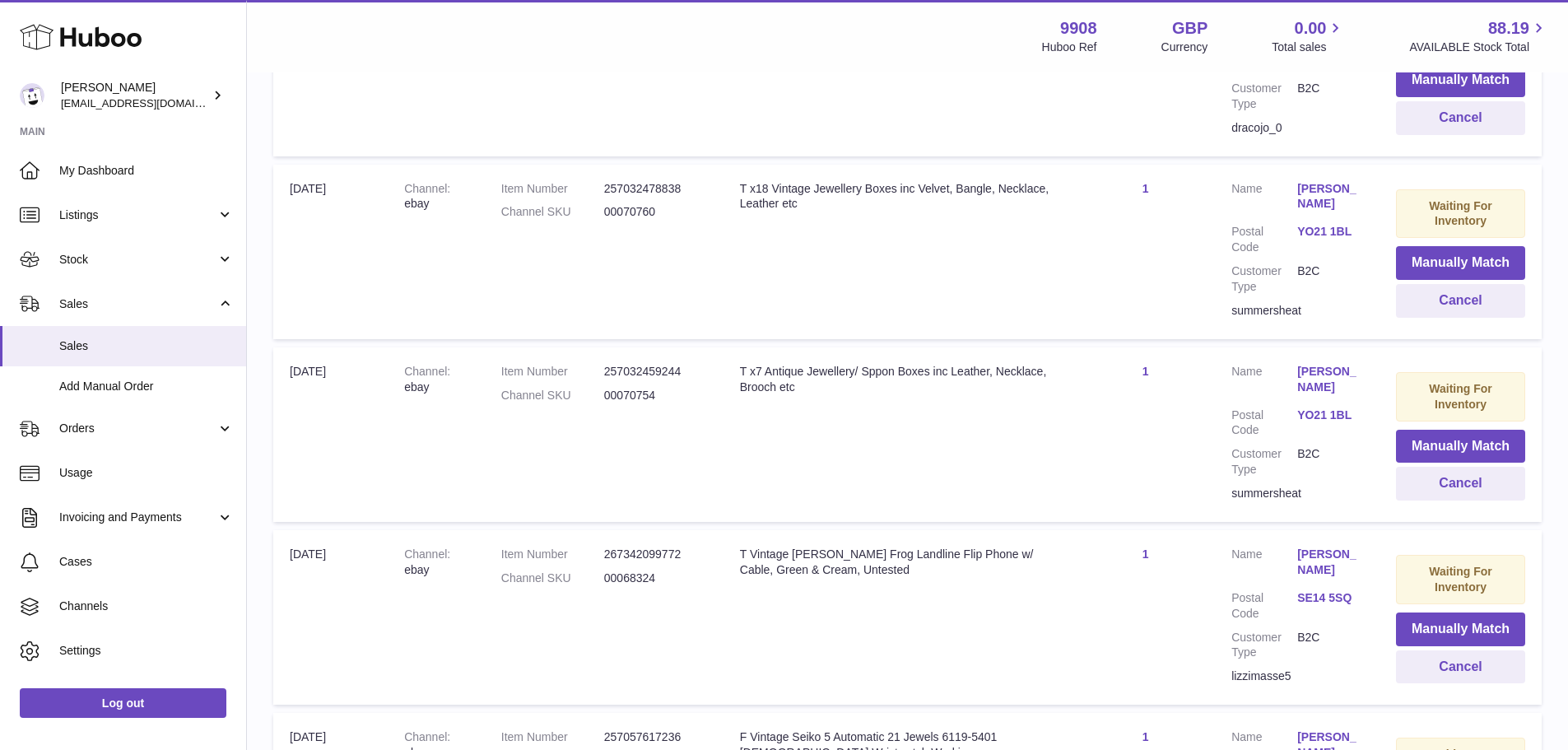
click at [643, 205] on dd "00070760" at bounding box center [655, 212] width 103 height 16
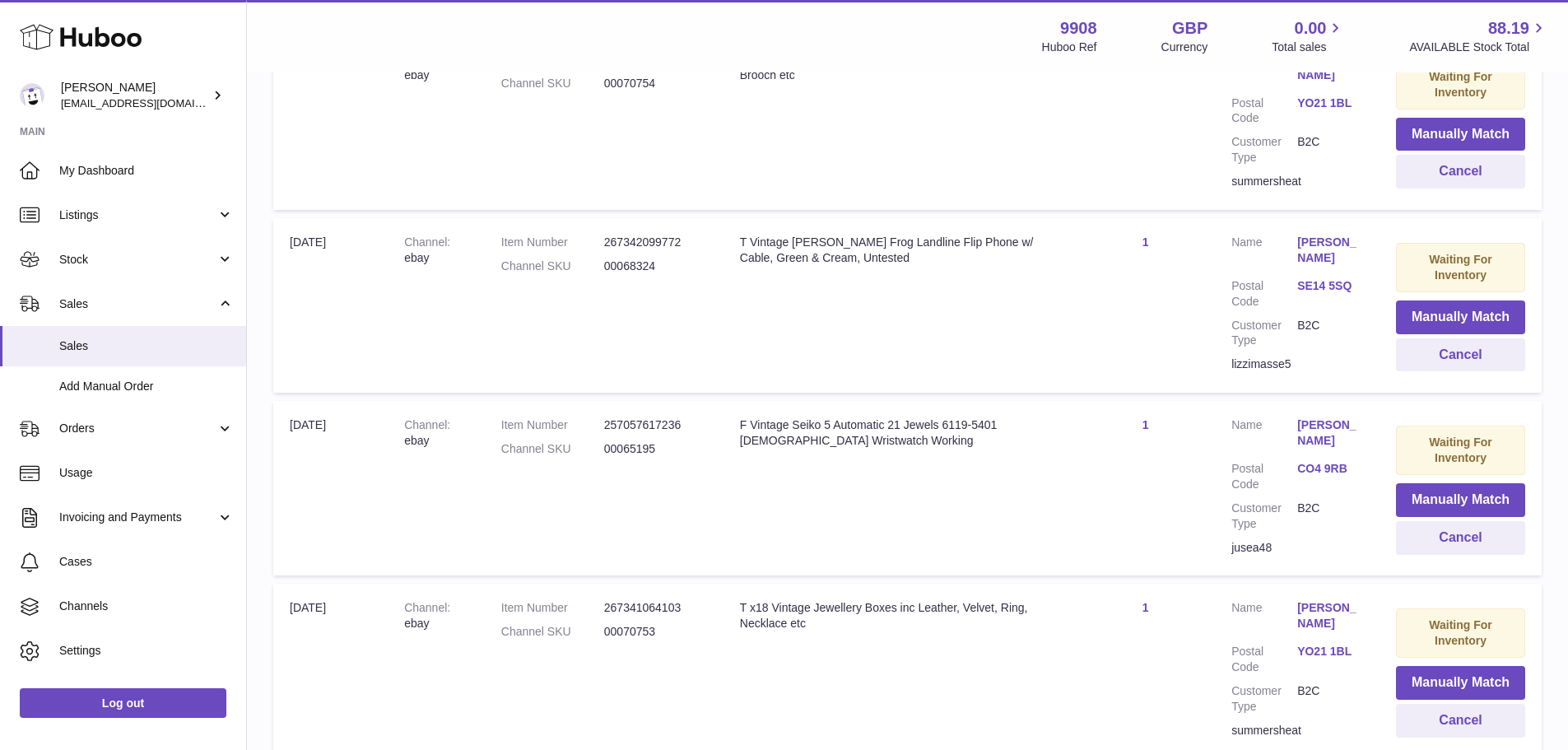
scroll to position [15140, 0]
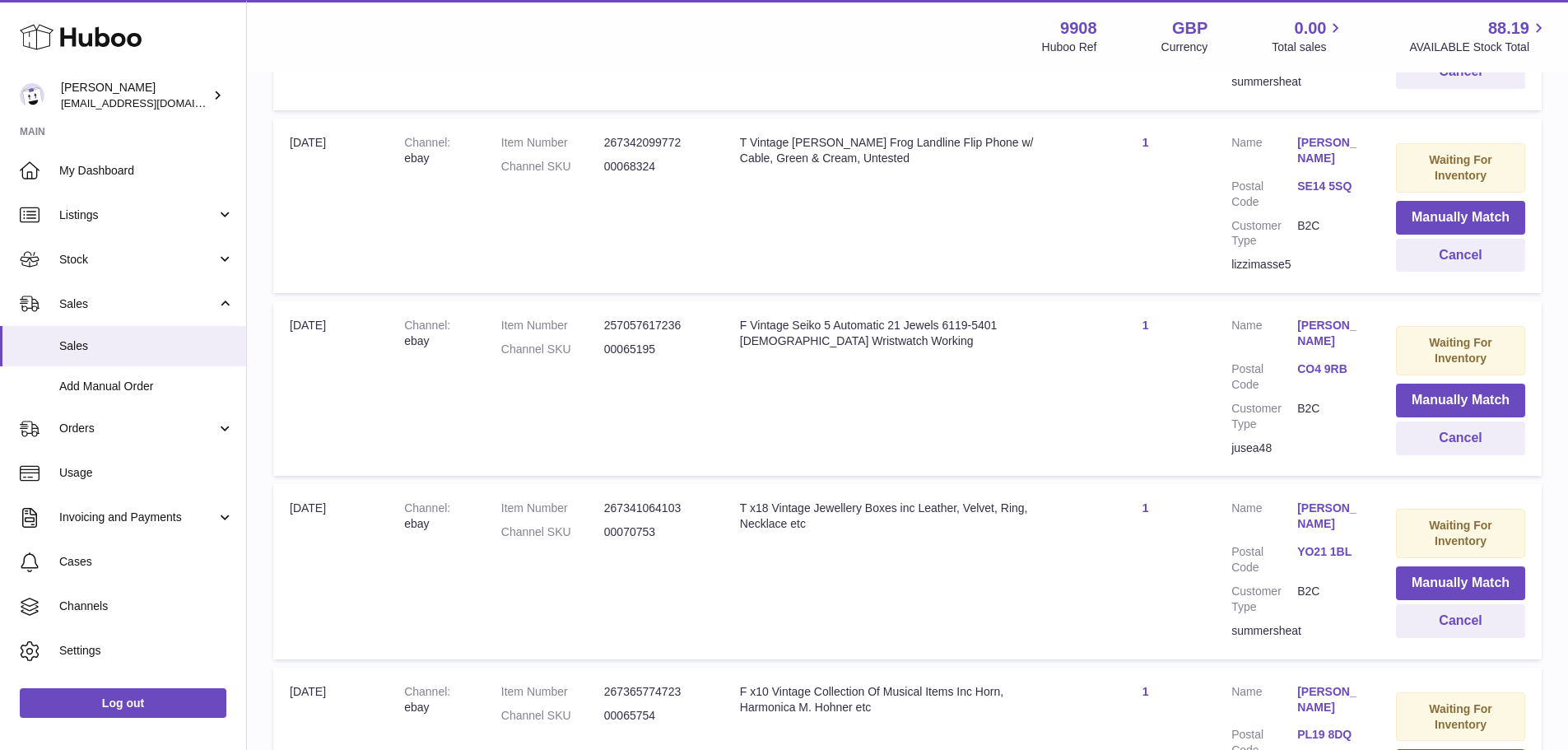
click at [630, 347] on dd "00065195" at bounding box center [655, 350] width 103 height 16
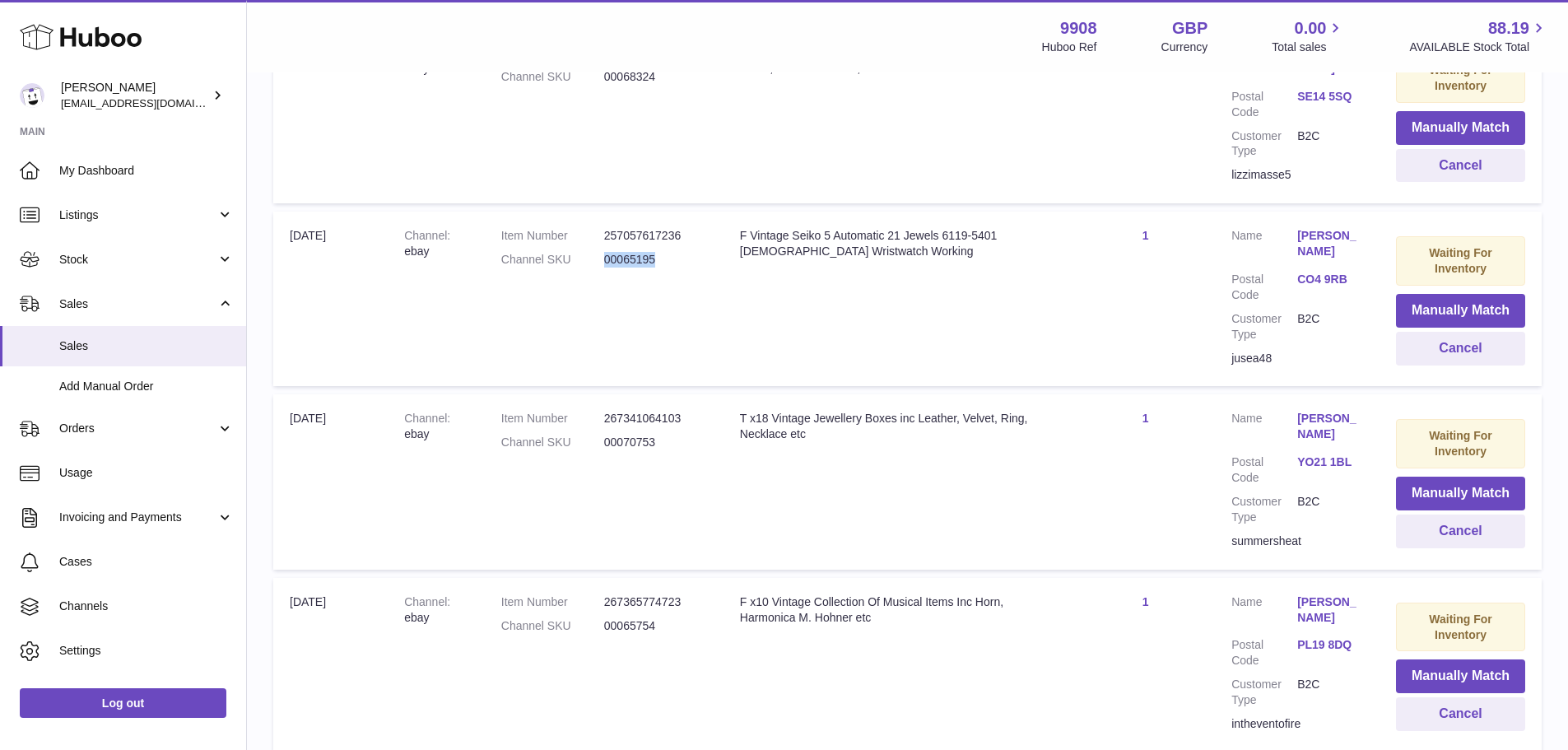
scroll to position [15387, 0]
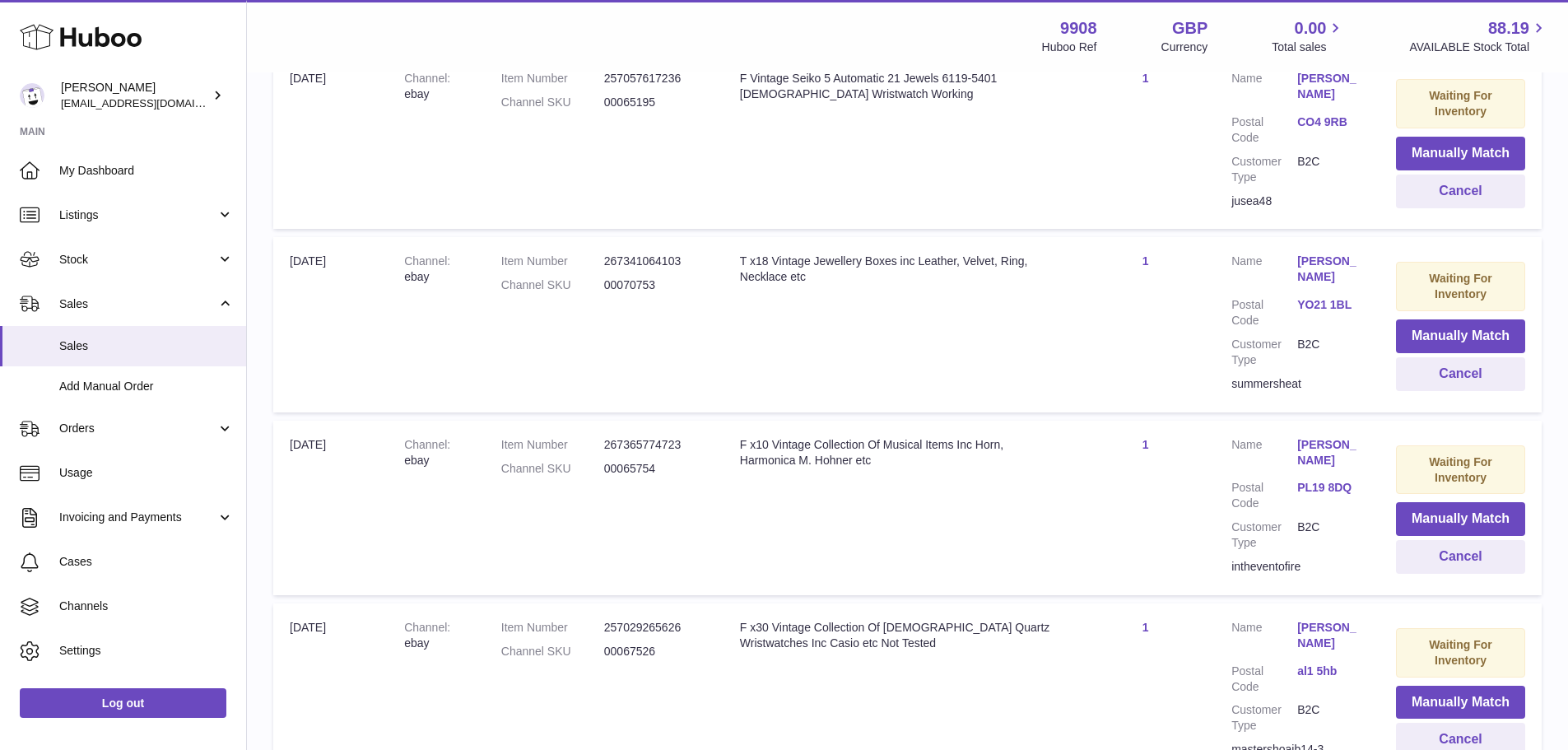
click at [646, 454] on dl "Item Number 267365774723 Channel SKU 00065754" at bounding box center [604, 460] width 206 height 48
click at [628, 463] on dd "00065754" at bounding box center [655, 469] width 103 height 16
